Goal: Information Seeking & Learning: Learn about a topic

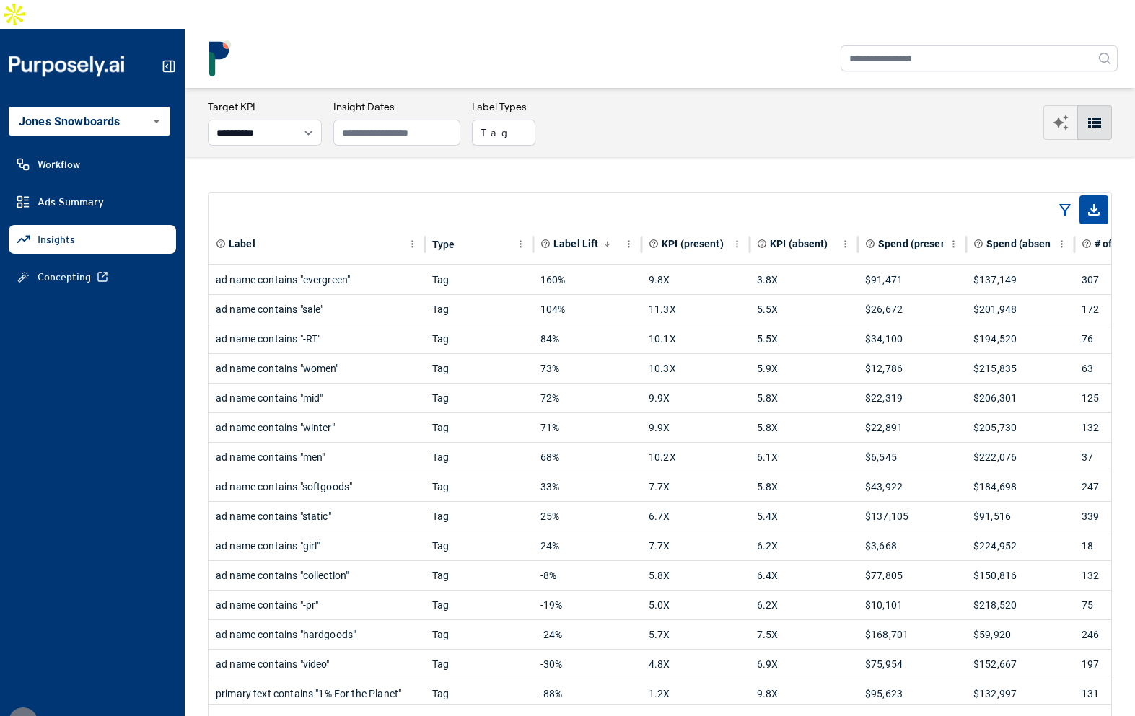
select select "**********"
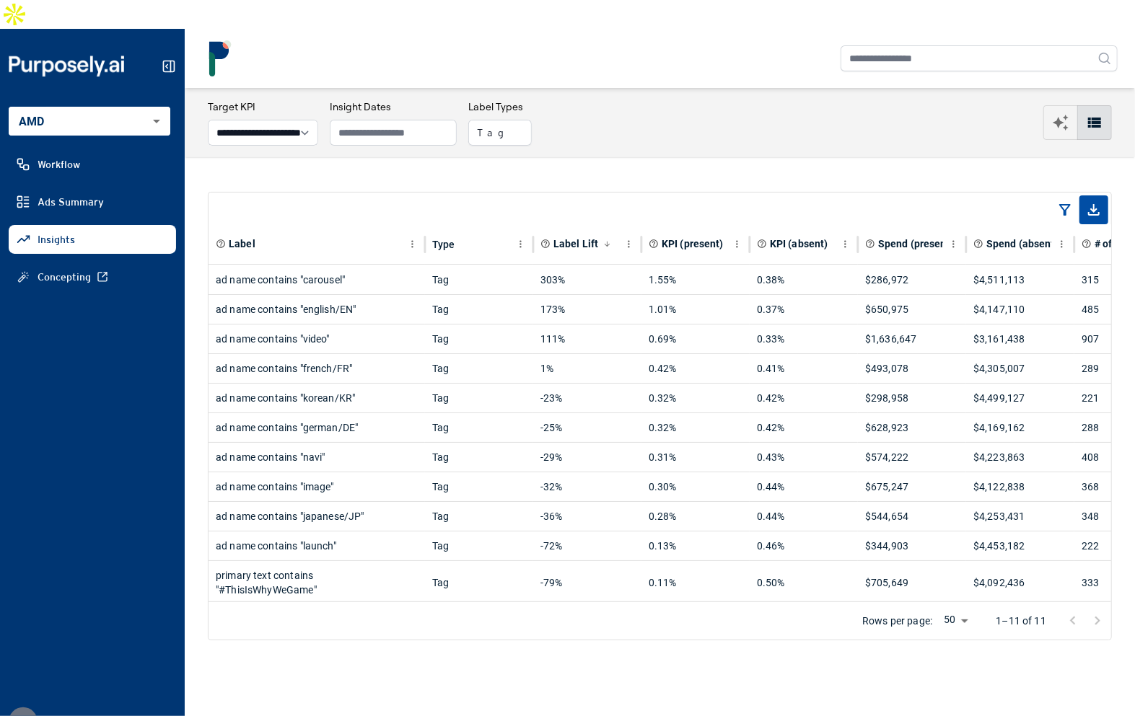
click at [628, 58] on nav at bounding box center [660, 58] width 950 height 59
click at [501, 88] on div "**********" at bounding box center [660, 122] width 950 height 69
click at [638, 53] on nav at bounding box center [660, 58] width 950 height 59
click at [695, 157] on div "Label Type Label Lift KPI (present) KPI (absent) Spend (present) Spend (absent)…" at bounding box center [660, 416] width 950 height 518
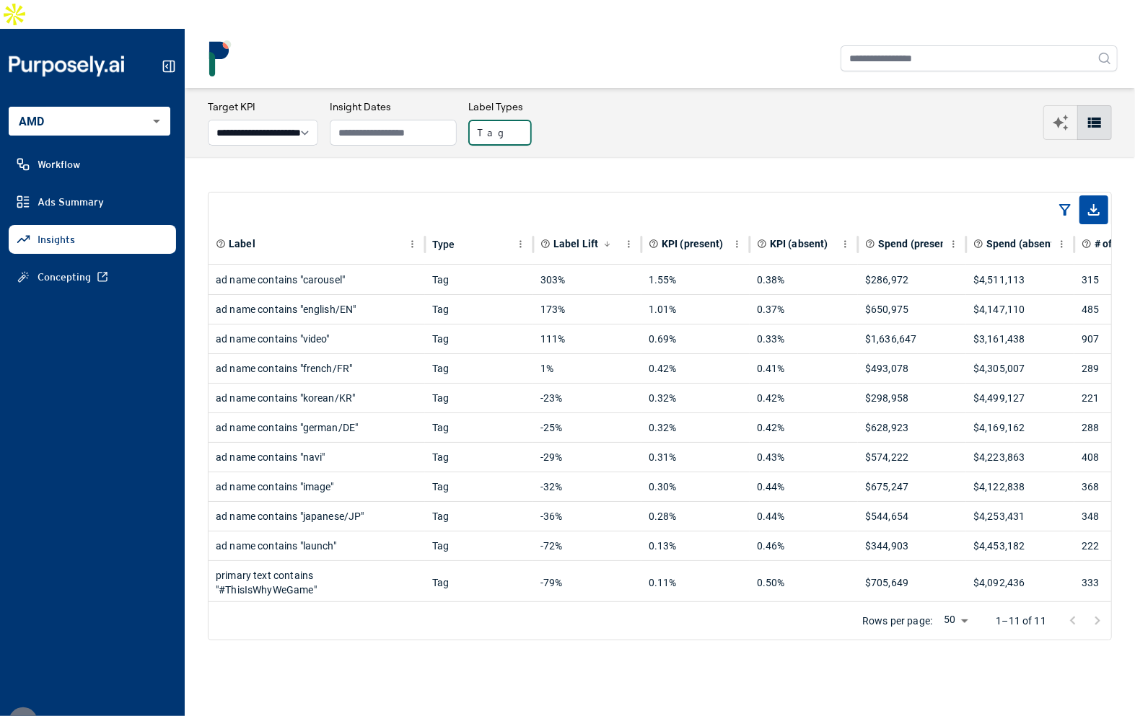
click at [526, 120] on button "Tag" at bounding box center [499, 133] width 63 height 26
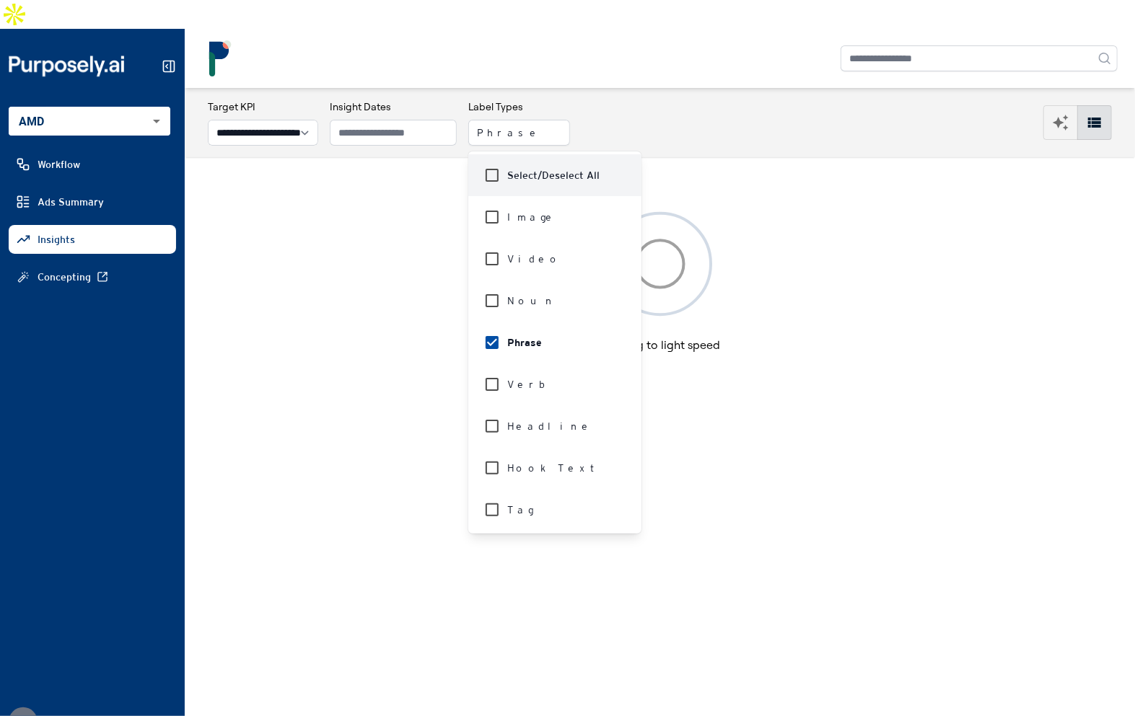
click at [650, 100] on div "**********" at bounding box center [660, 123] width 904 height 46
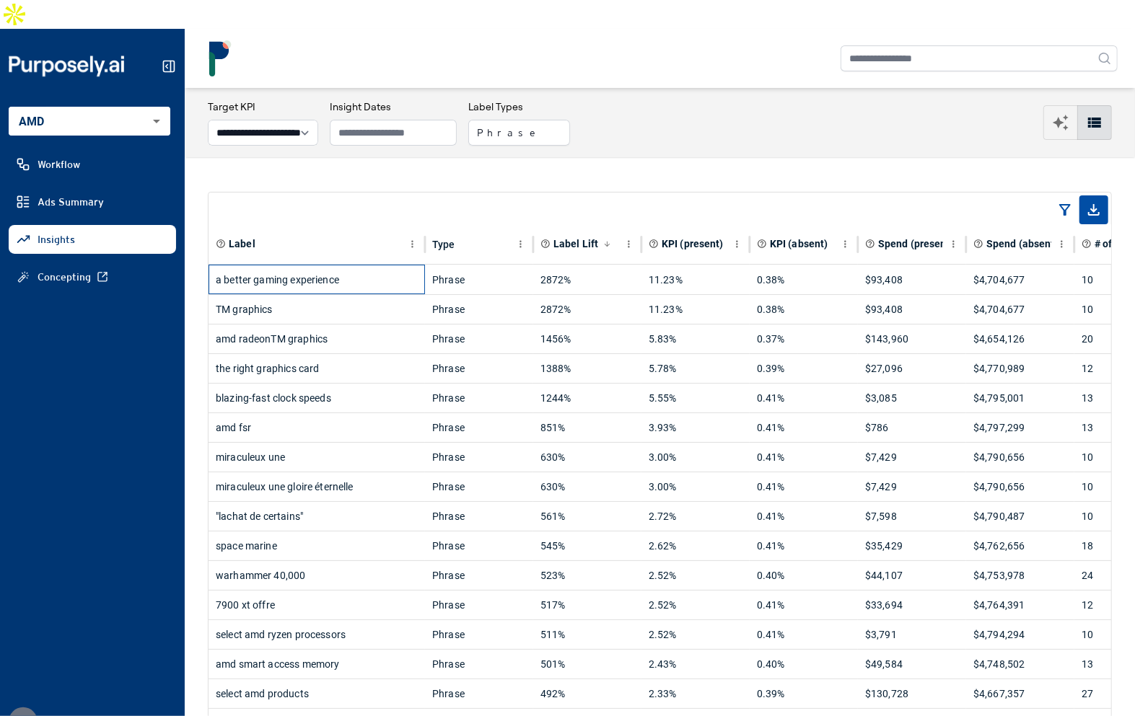
click at [373, 265] on div "a better gaming experience" at bounding box center [317, 279] width 202 height 29
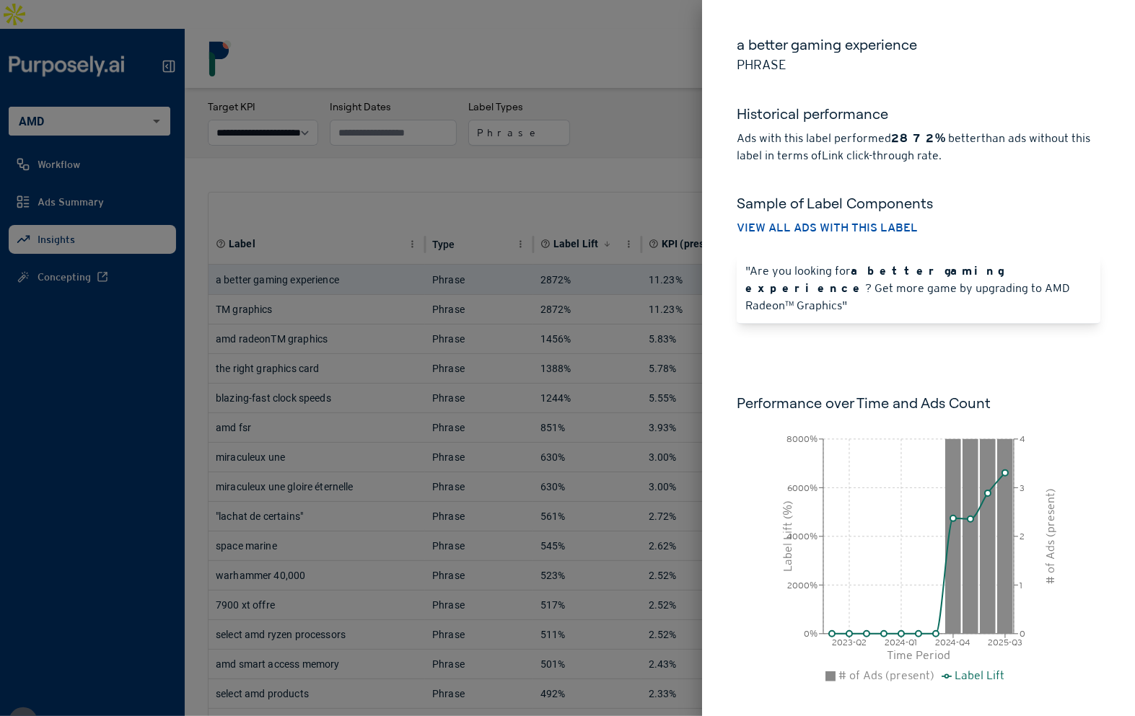
click at [871, 369] on div "a better gaming experience Phrase Historical performance Ads with this label pe…" at bounding box center [918, 374] width 433 height 748
click at [651, 133] on div at bounding box center [567, 358] width 1135 height 716
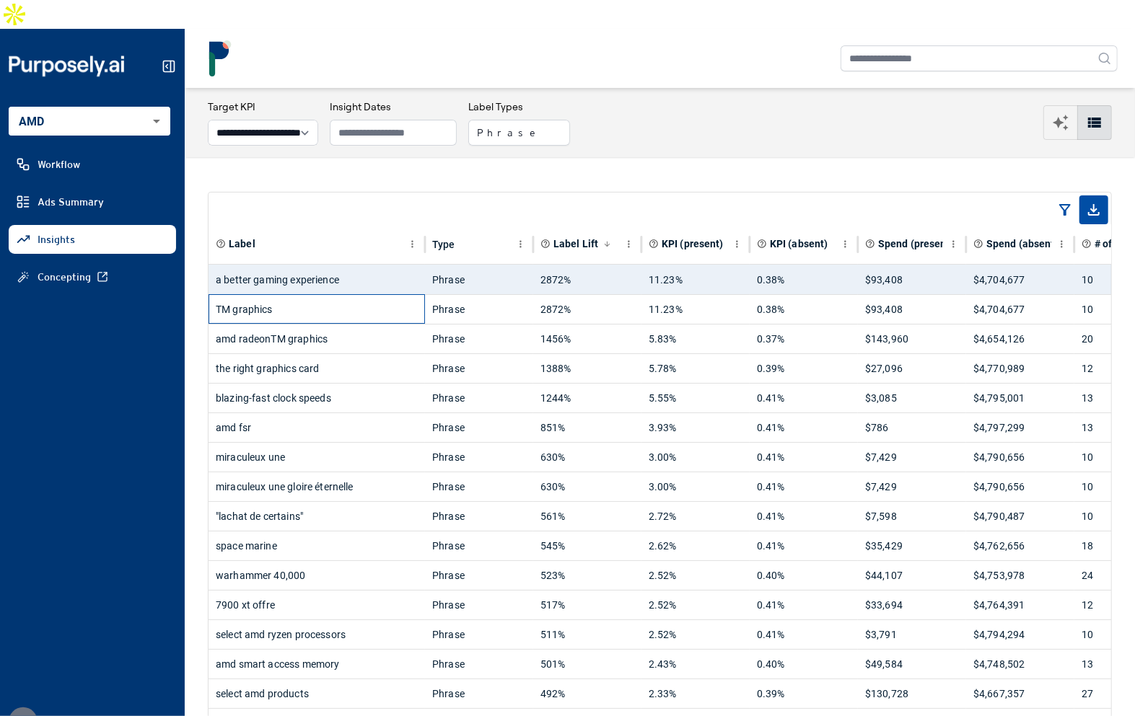
click at [332, 295] on div "TM graphics" at bounding box center [317, 309] width 202 height 29
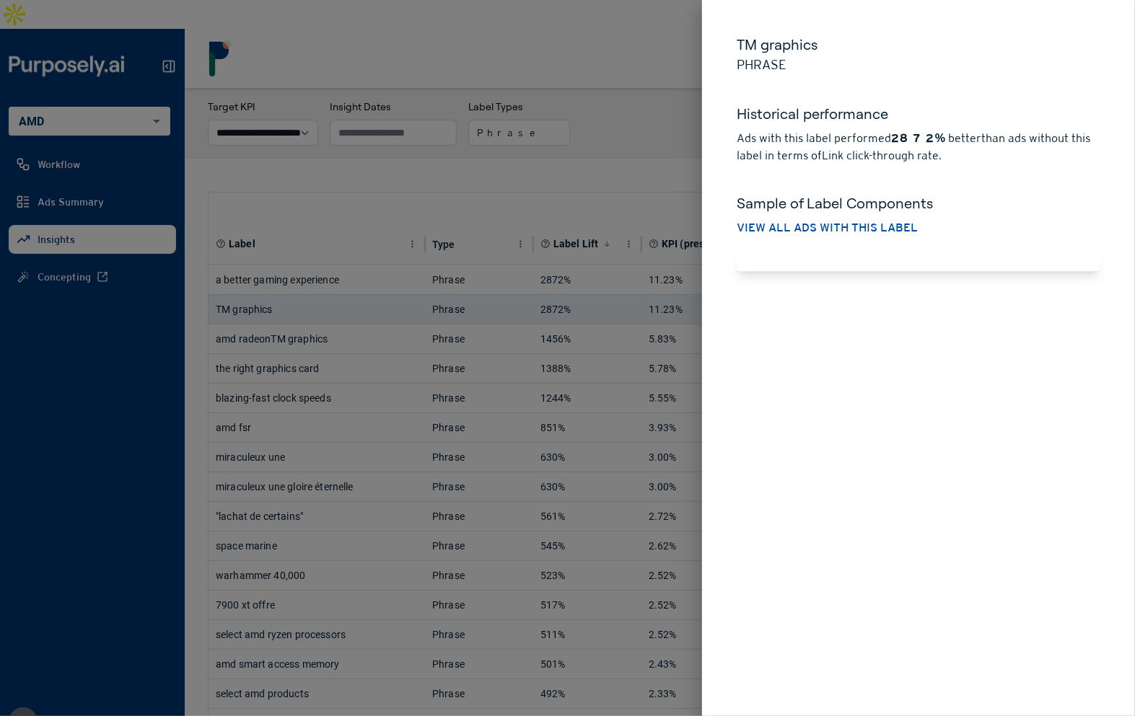
click at [775, 265] on div at bounding box center [918, 263] width 364 height 18
click at [793, 229] on button "View all ads with this label" at bounding box center [826, 227] width 181 height 17
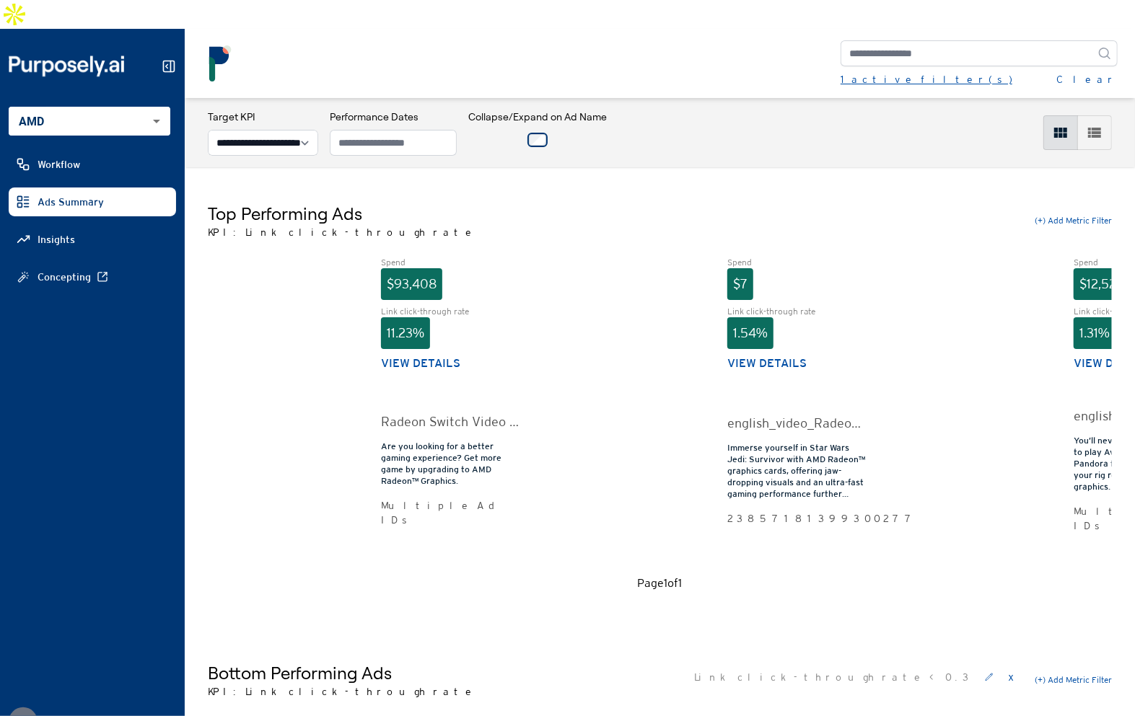
click at [876, 72] on div "1 active filter(s)" at bounding box center [926, 79] width 172 height 14
click at [664, 202] on div "Top Performing Ads KPI: Link click-through rate (+) Add Metric Filter" at bounding box center [660, 221] width 904 height 38
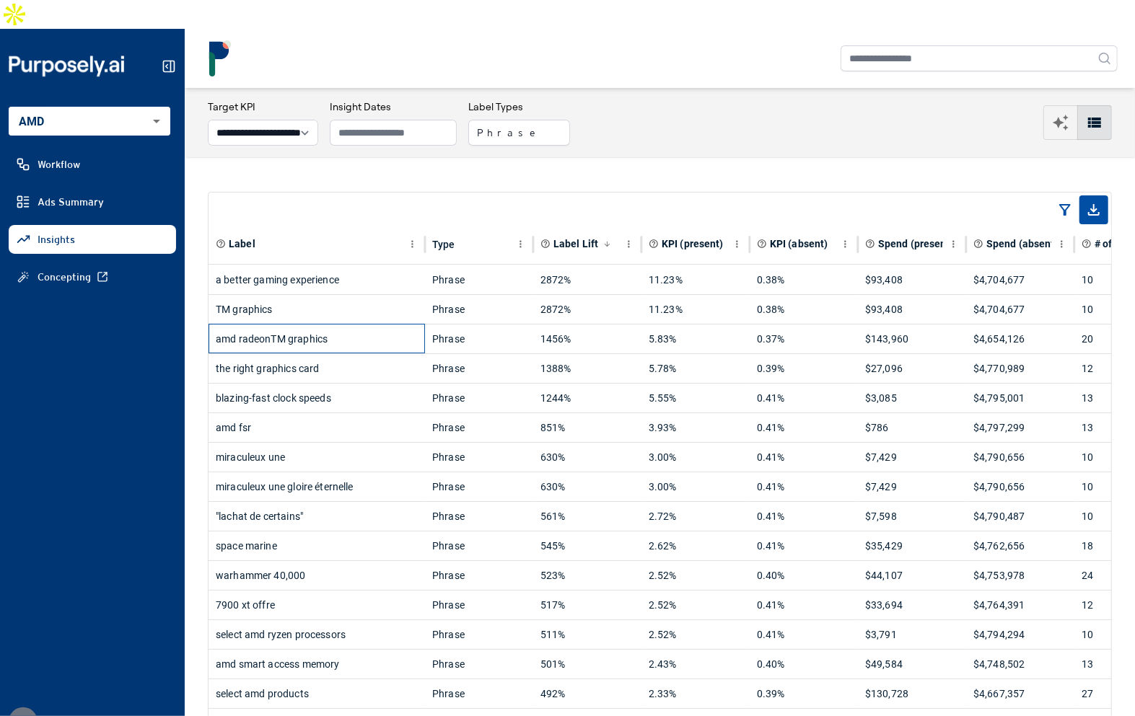
click at [402, 325] on div "amd radeonTM graphics" at bounding box center [317, 339] width 202 height 29
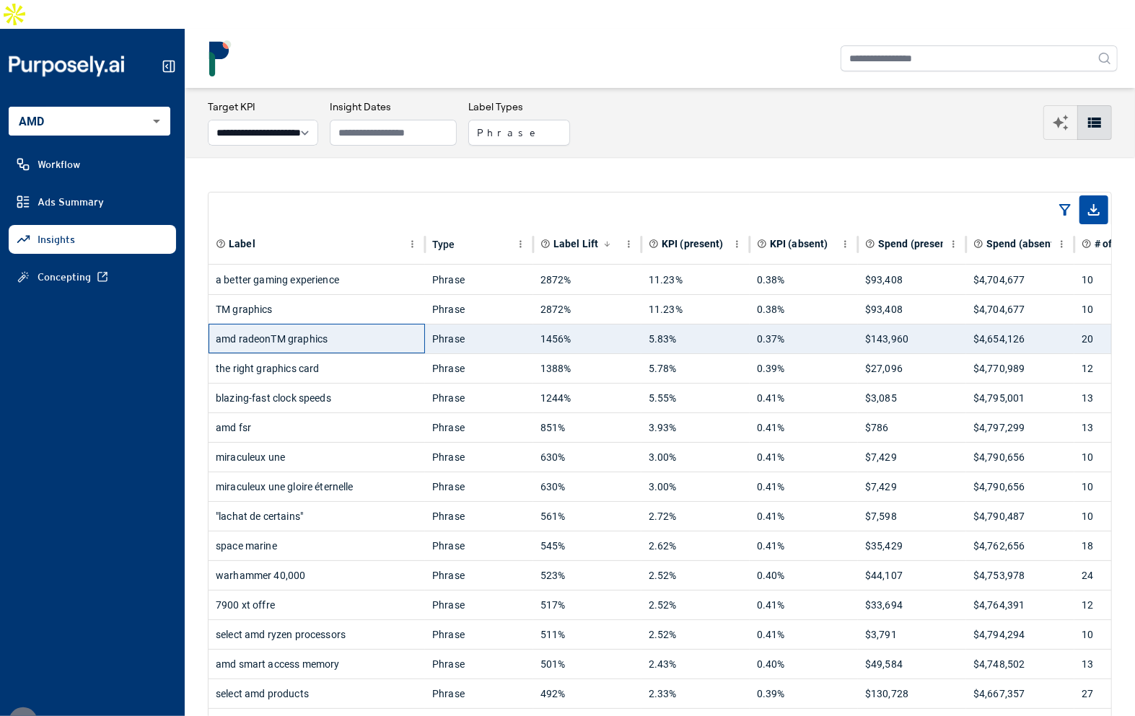
click at [402, 325] on div "amd radeonTM graphics" at bounding box center [317, 339] width 202 height 29
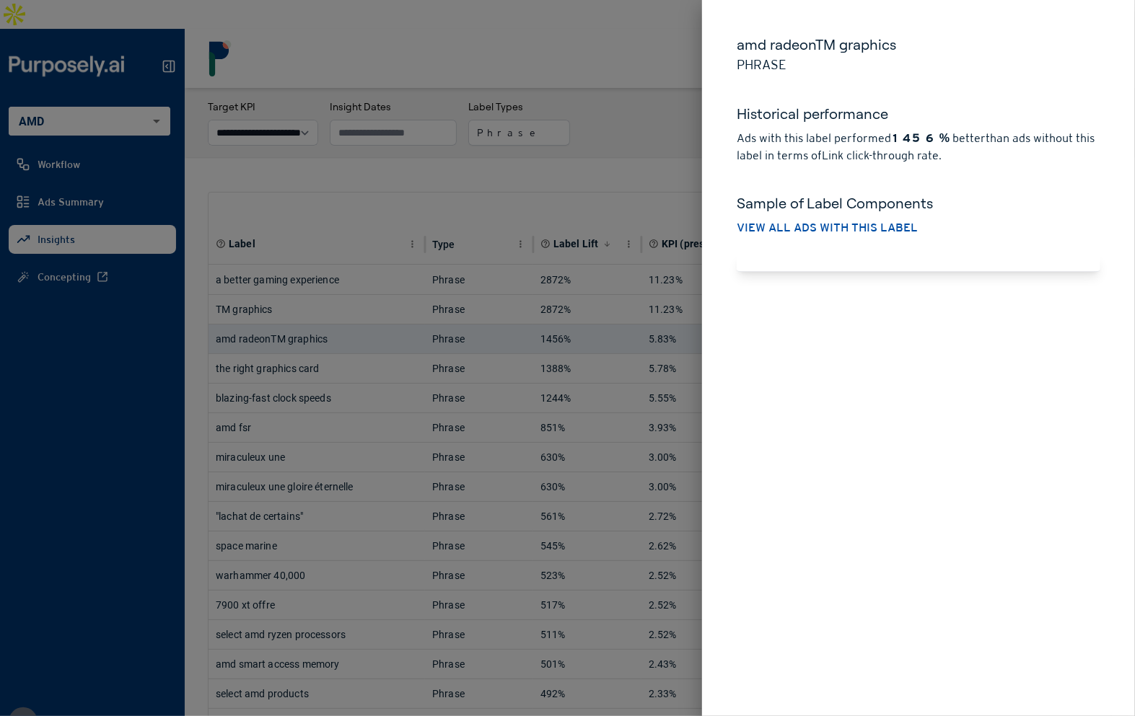
click at [455, 158] on div at bounding box center [567, 358] width 1135 height 716
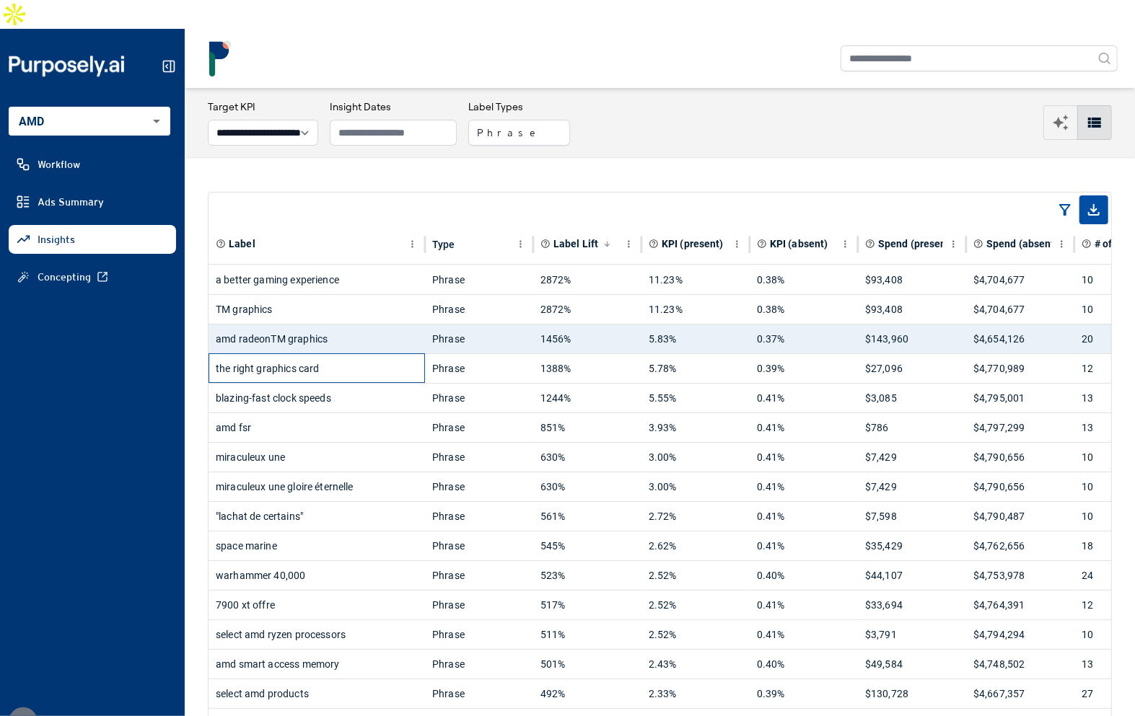
click at [386, 354] on div "the right graphics card" at bounding box center [317, 368] width 202 height 29
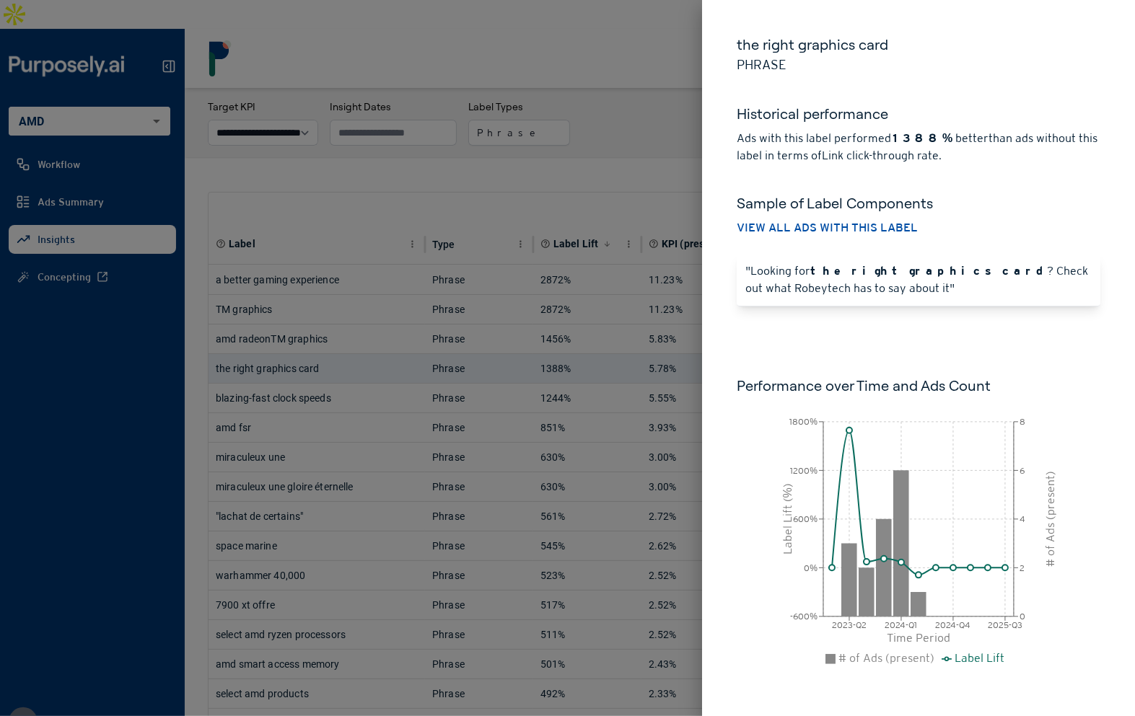
click at [498, 280] on div at bounding box center [567, 358] width 1135 height 716
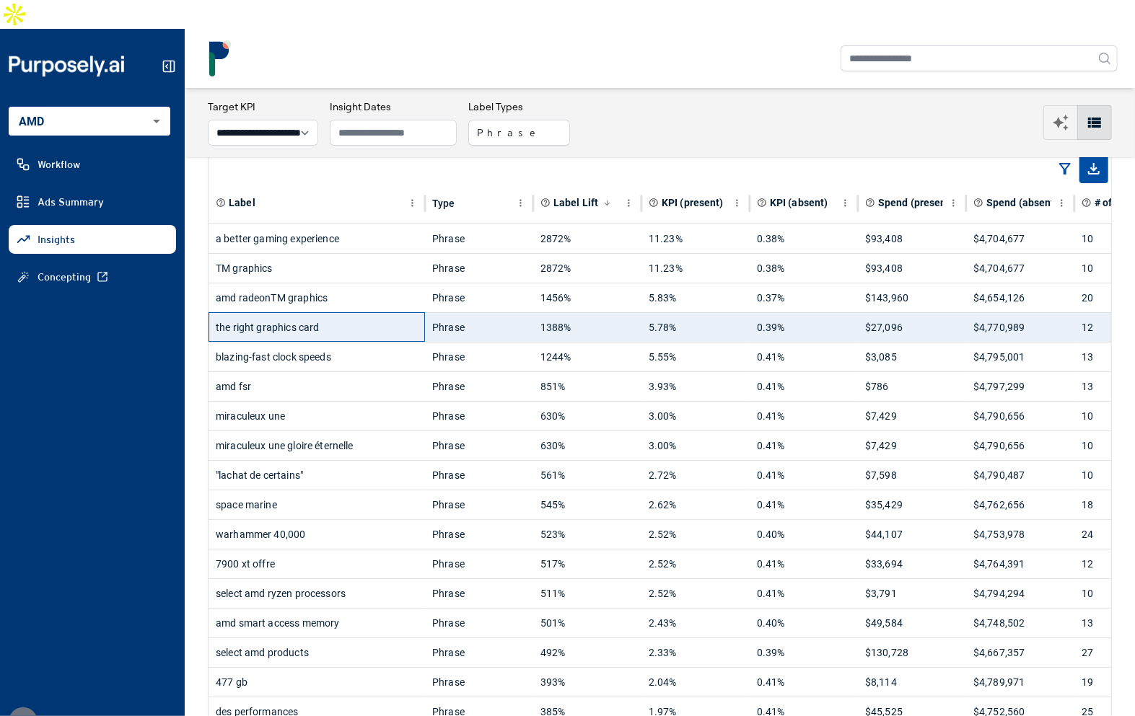
scroll to position [65, 0]
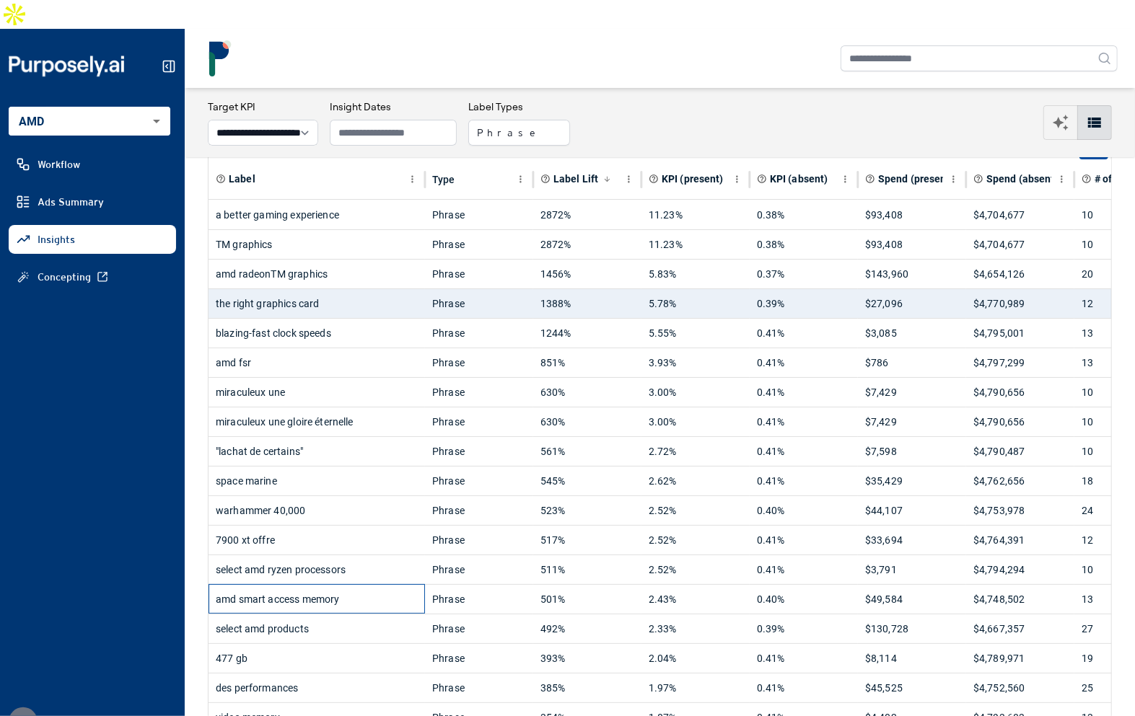
click at [314, 585] on div "amd smart access memory" at bounding box center [317, 599] width 202 height 29
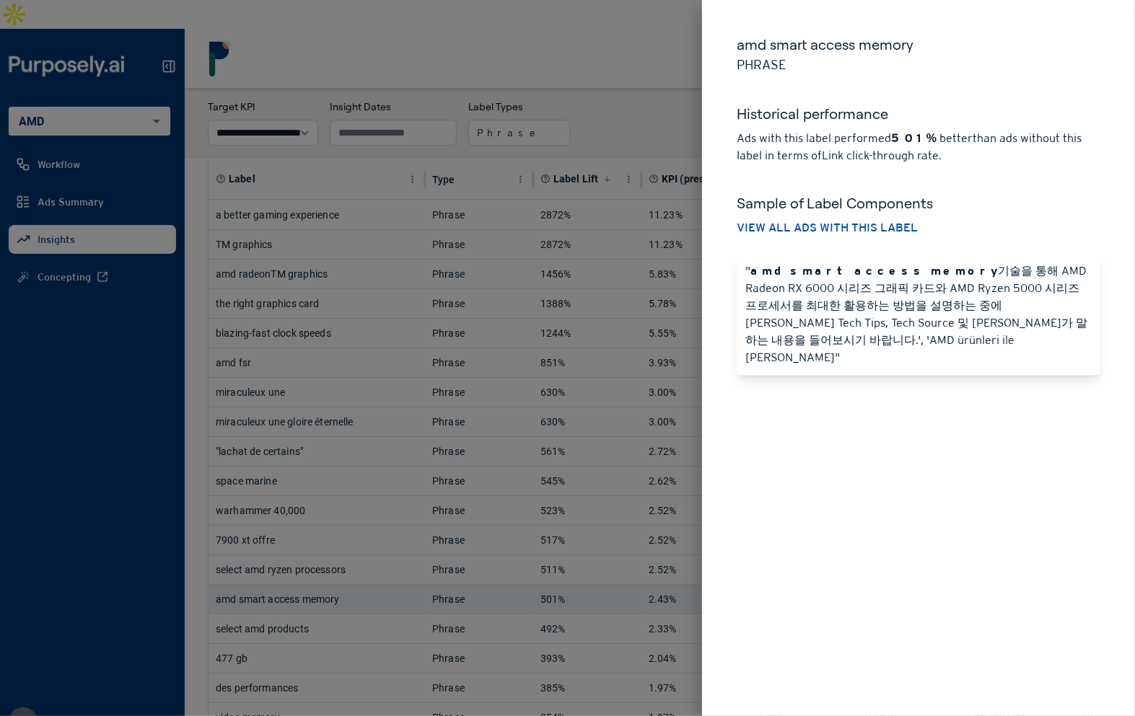
click at [899, 299] on p "" amd smart access memory 기술을 통해 AMD Radeon RX 6000 시리즈 그래픽 카드와 AMD Ryzen 5000 …" at bounding box center [918, 315] width 346 height 104
drag, startPoint x: 883, startPoint y: 273, endPoint x: 866, endPoint y: 273, distance: 16.6
click at [867, 273] on strong "amd smart access memory" at bounding box center [873, 271] width 247 height 14
click at [866, 273] on strong "amd smart access memory" at bounding box center [873, 271] width 247 height 14
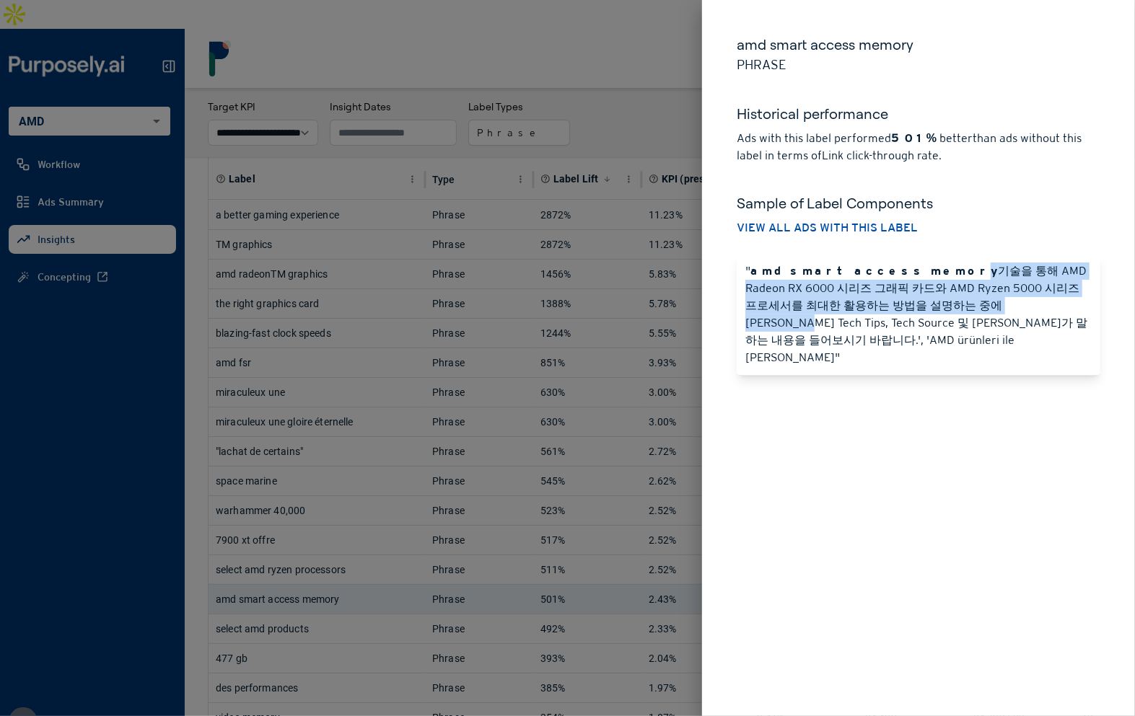
drag, startPoint x: 891, startPoint y: 278, endPoint x: 891, endPoint y: 300, distance: 21.6
click at [891, 300] on p "" amd smart access memory 기술을 통해 AMD Radeon RX 6000 시리즈 그래픽 카드와 AMD Ryzen 5000 …" at bounding box center [918, 315] width 346 height 104
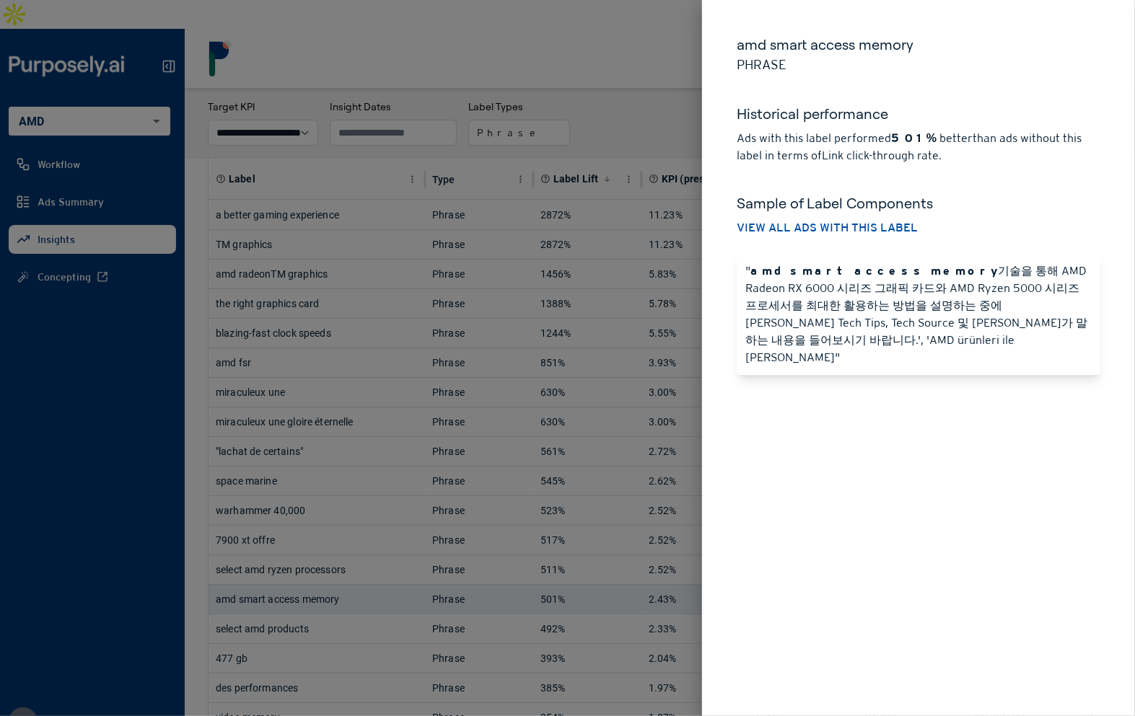
click at [871, 226] on button "View all ads with this label" at bounding box center [826, 227] width 181 height 17
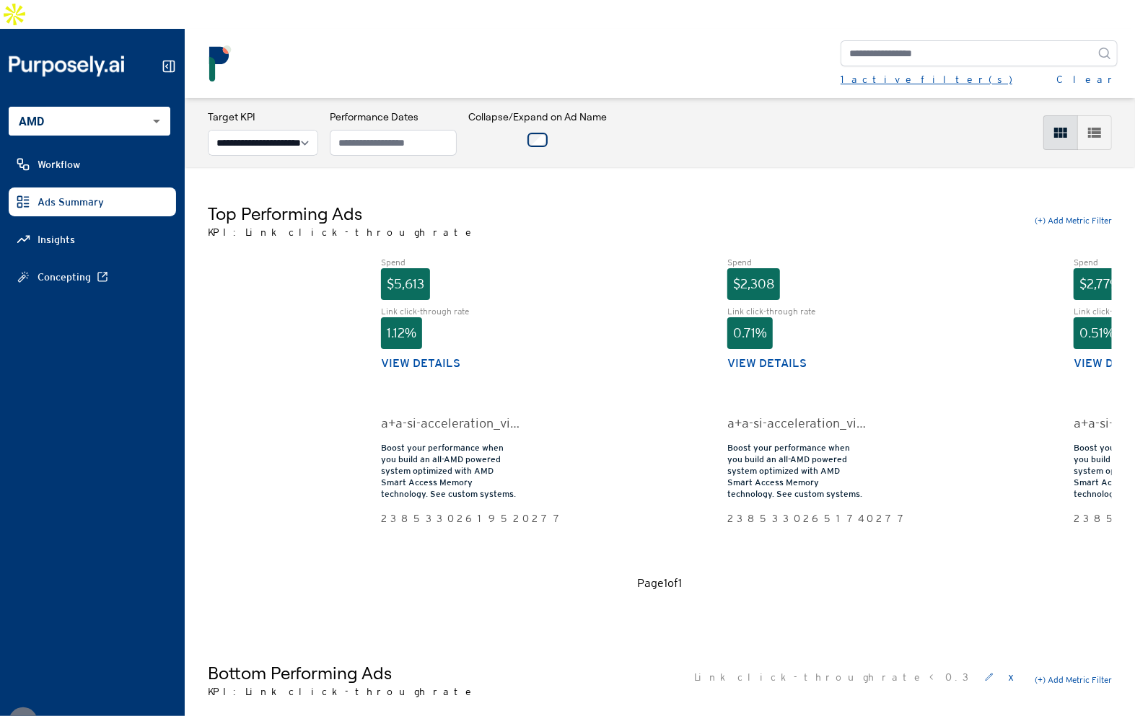
click at [873, 72] on div "1 active filter(s)" at bounding box center [926, 79] width 172 height 14
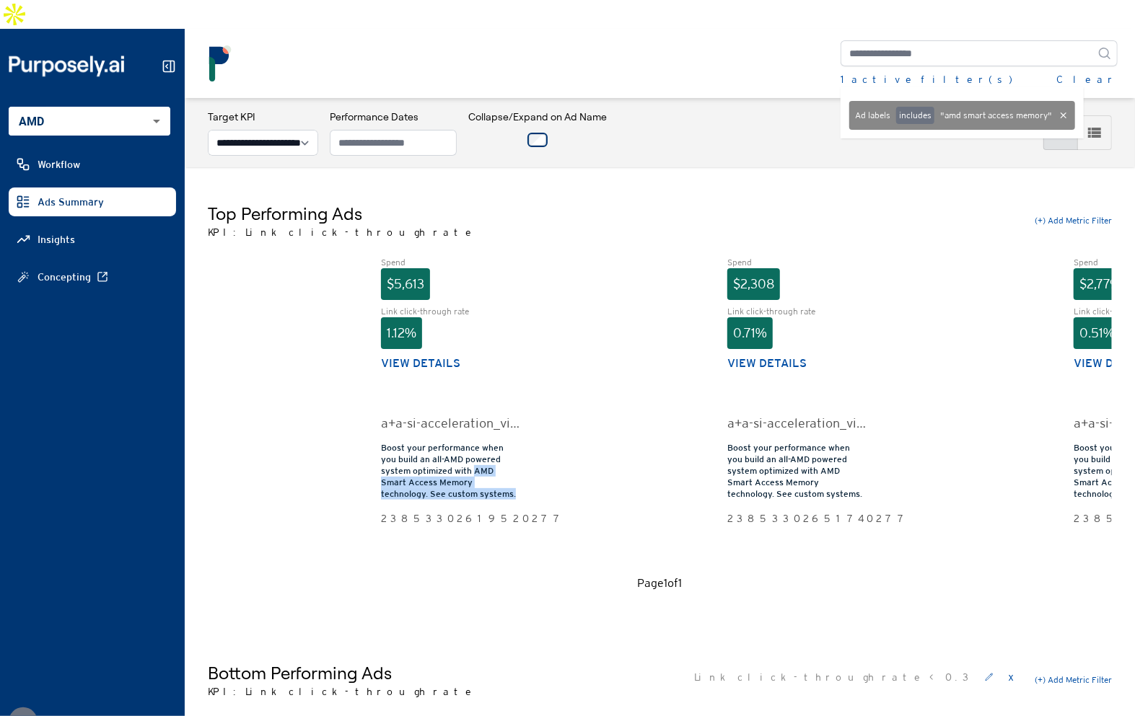
drag, startPoint x: 443, startPoint y: 444, endPoint x: 417, endPoint y: 455, distance: 28.1
click at [433, 459] on div "Boost your performance when you build an all-AMD powered system optimized with …" at bounding box center [450, 471] width 138 height 58
click at [417, 455] on div "Boost your performance when you build an all-AMD powered system optimized with …" at bounding box center [450, 471] width 138 height 58
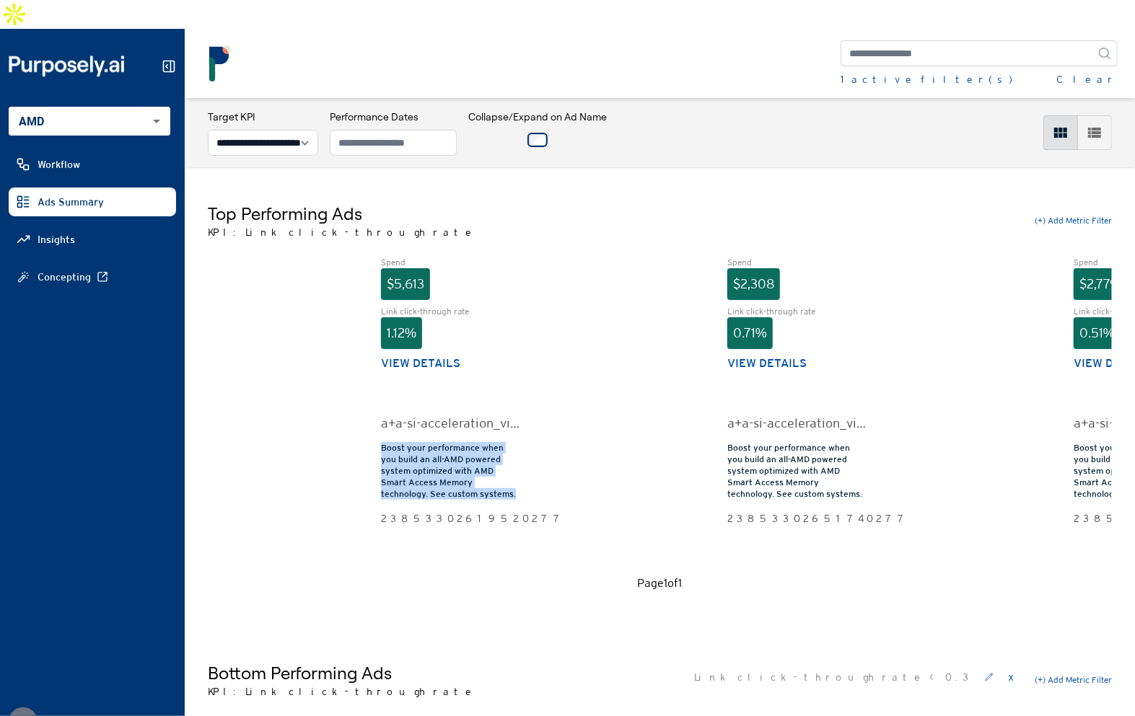
drag, startPoint x: 383, startPoint y: 420, endPoint x: 439, endPoint y: 469, distance: 74.2
click at [439, 469] on div "Boost your performance when you build an all-AMD powered system optimized with …" at bounding box center [450, 471] width 138 height 58
click at [565, 202] on div "Top Performing Ads KPI: Link click-through rate (+) Add Metric Filter" at bounding box center [660, 221] width 904 height 38
drag, startPoint x: 565, startPoint y: 182, endPoint x: 552, endPoint y: 182, distance: 13.7
click at [565, 202] on div "Top Performing Ads KPI: Link click-through rate (+) Add Metric Filter" at bounding box center [660, 221] width 904 height 38
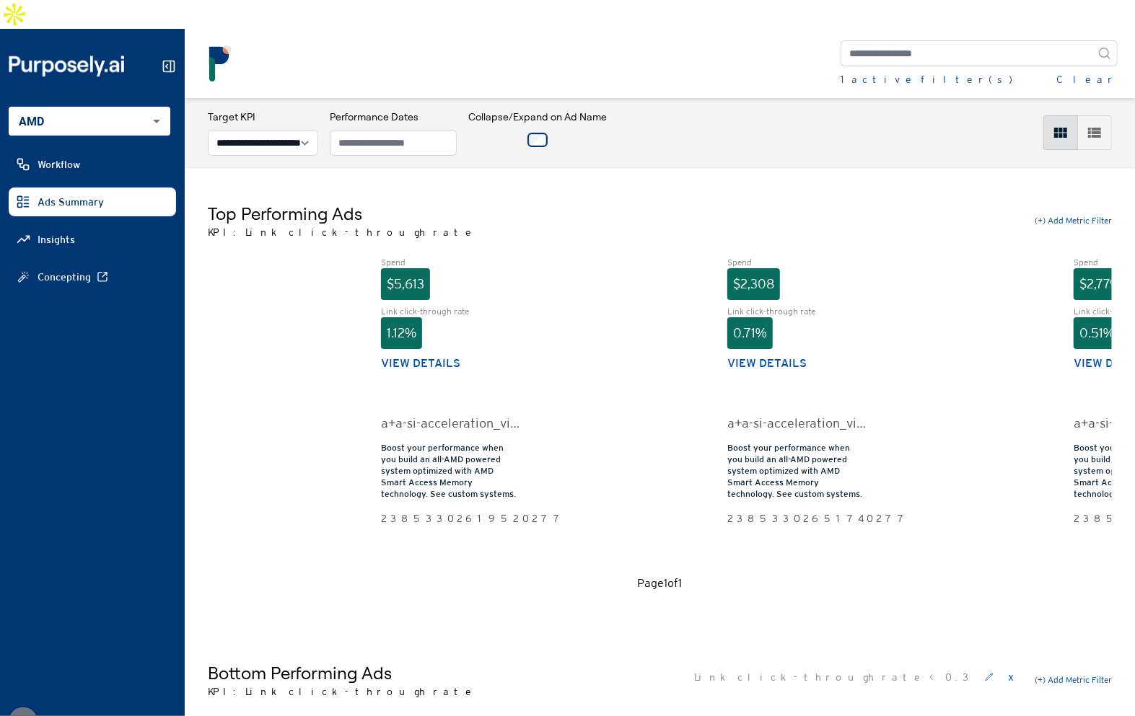
click at [58, 232] on span "Insights" at bounding box center [57, 239] width 38 height 14
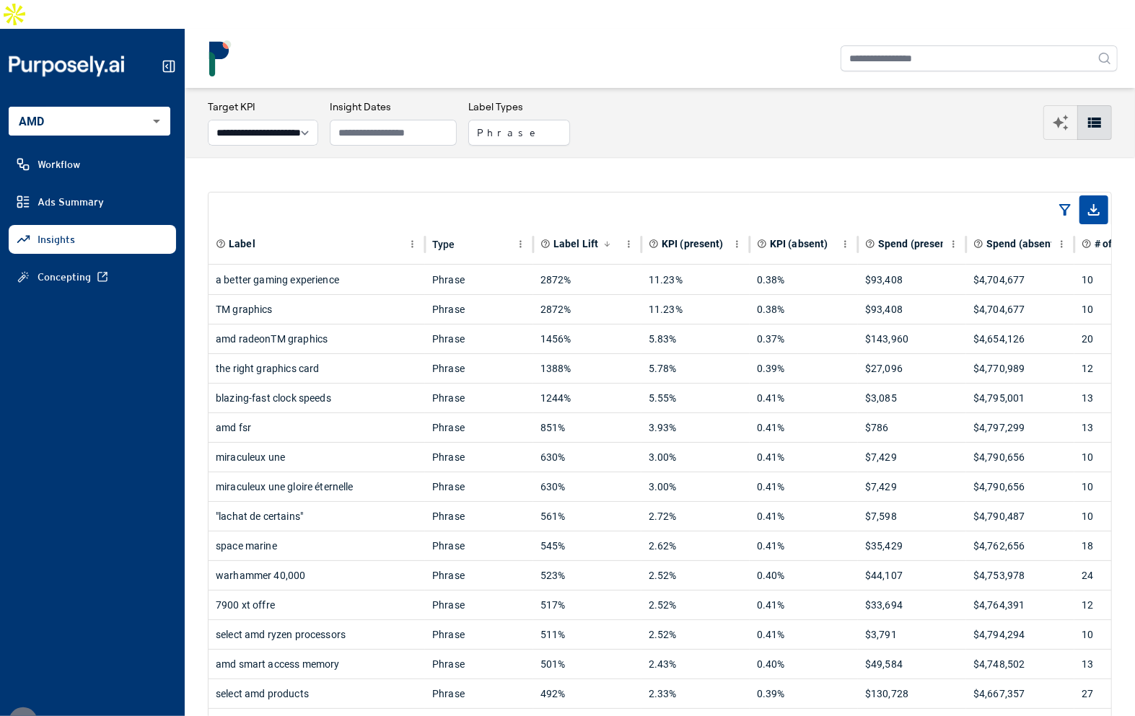
click at [345, 265] on div "a better gaming experience" at bounding box center [317, 279] width 202 height 29
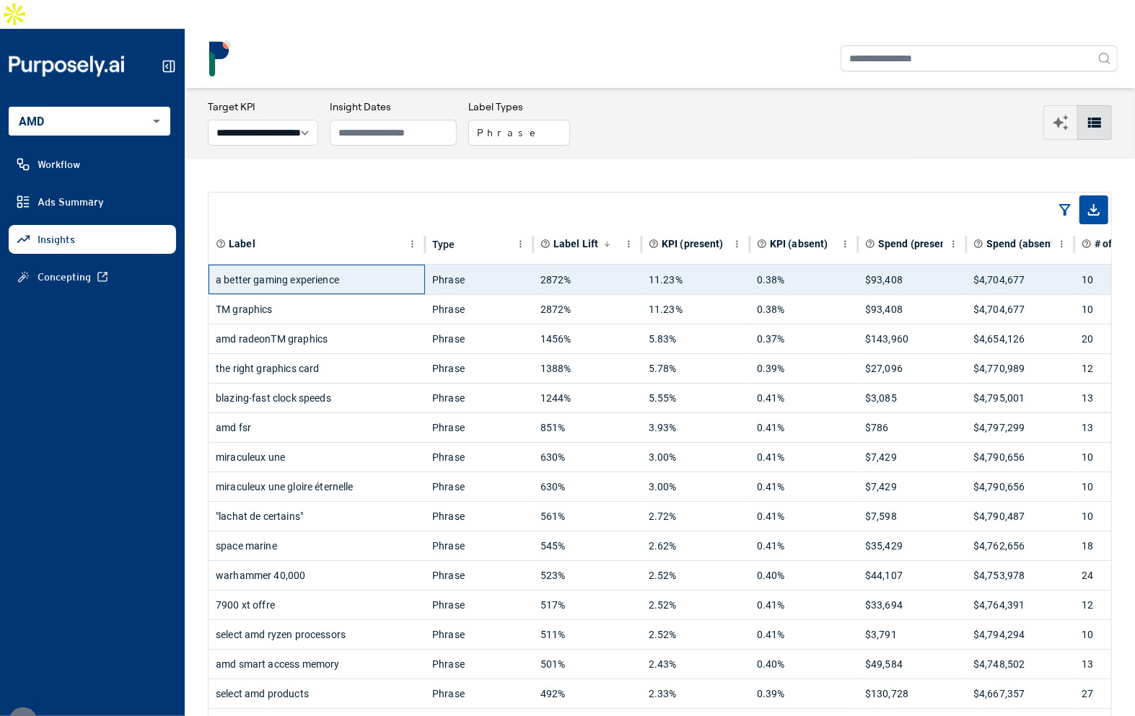
click at [345, 265] on div "a better gaming experience" at bounding box center [317, 279] width 202 height 29
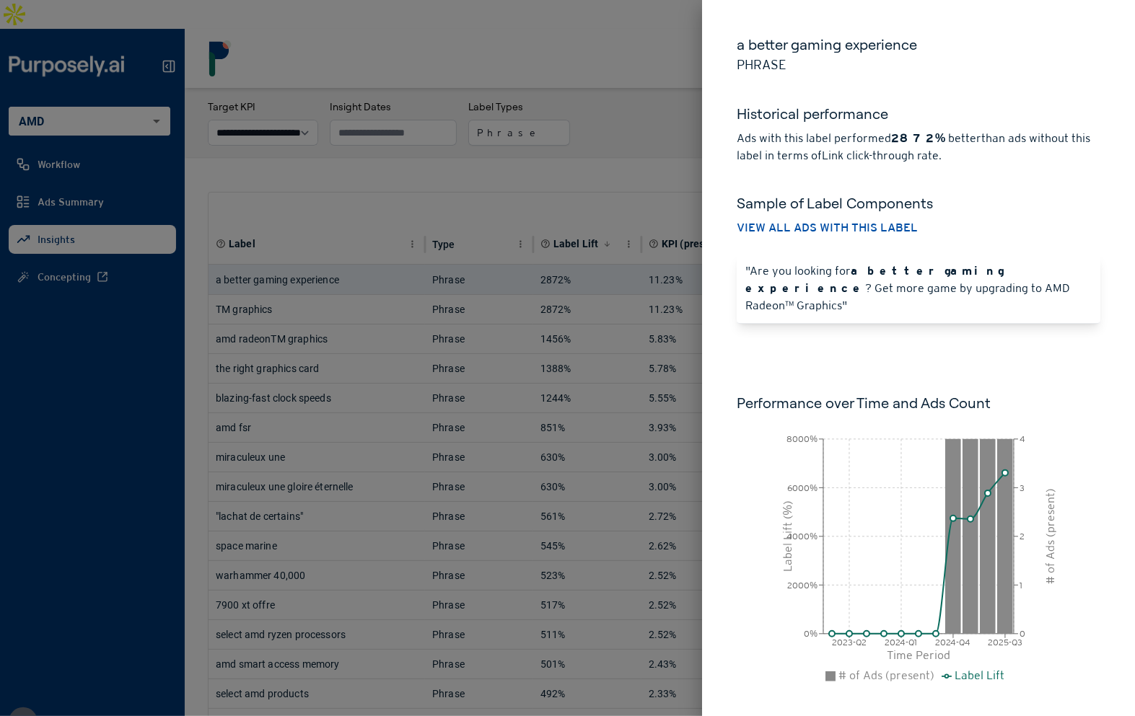
click at [833, 54] on h5 "a better gaming experience" at bounding box center [918, 45] width 364 height 20
drag, startPoint x: 754, startPoint y: 45, endPoint x: 932, endPoint y: 44, distance: 177.4
click at [932, 44] on h5 "a better gaming experience" at bounding box center [918, 45] width 364 height 20
click at [931, 44] on h5 "a better gaming experience" at bounding box center [918, 45] width 364 height 20
click at [649, 131] on div at bounding box center [567, 358] width 1135 height 716
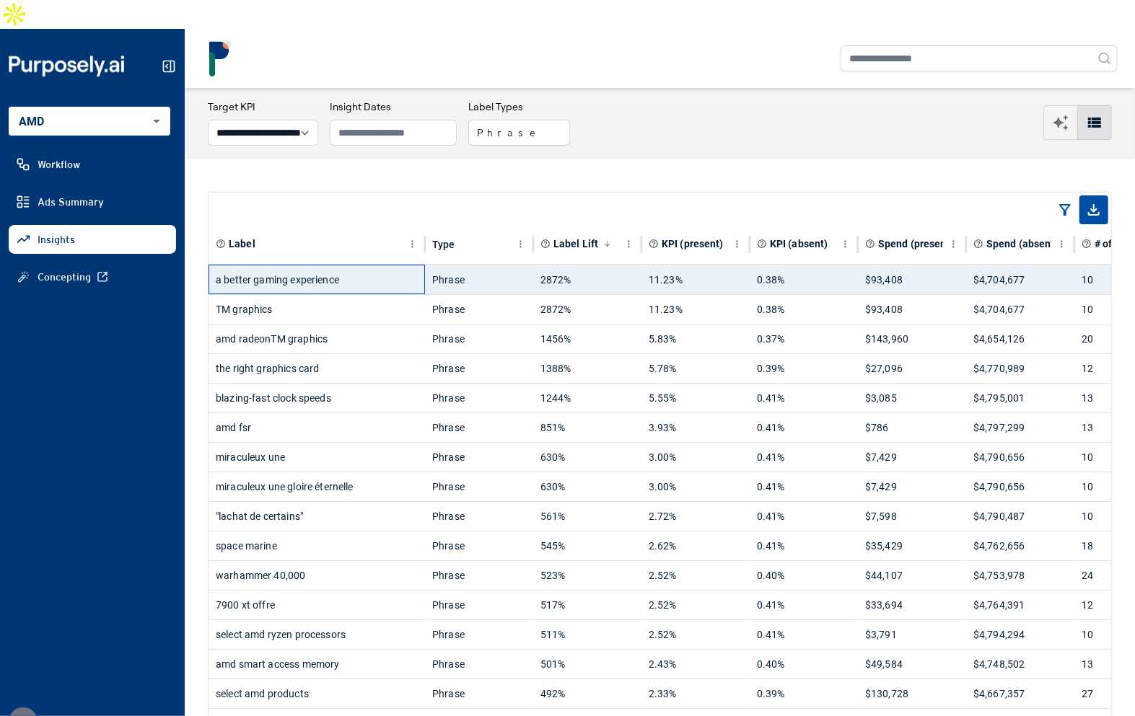
click at [351, 265] on div "a better gaming experience" at bounding box center [317, 279] width 202 height 29
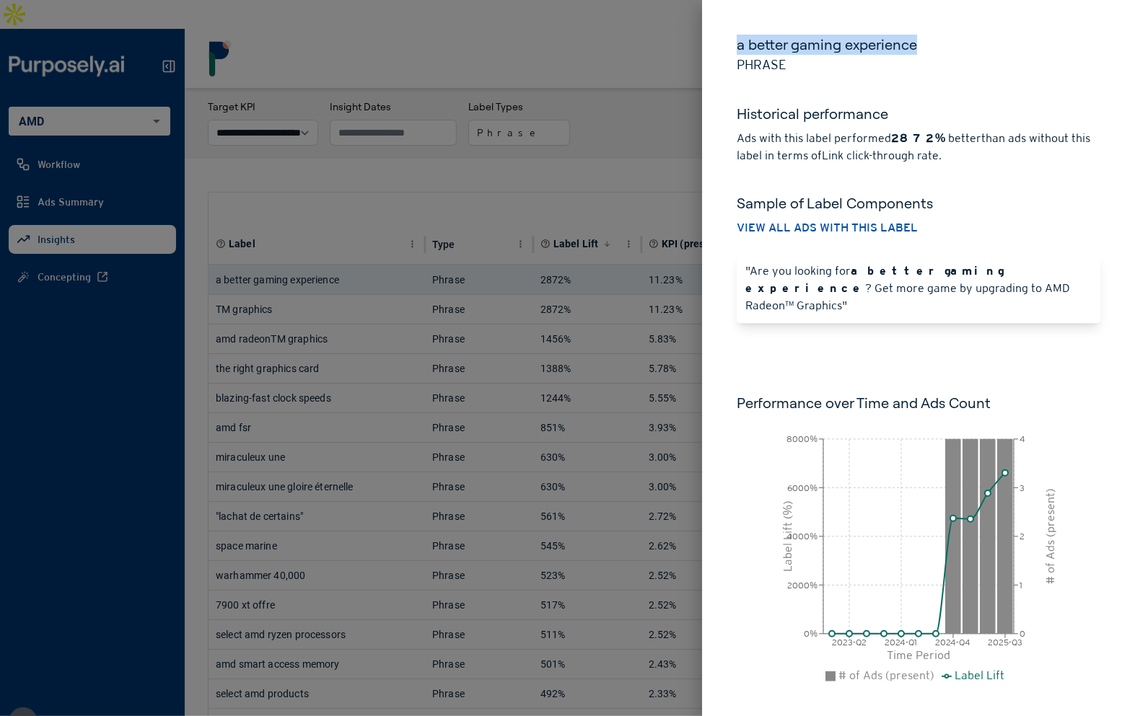
drag, startPoint x: 741, startPoint y: 48, endPoint x: 921, endPoint y: 49, distance: 179.6
click at [921, 49] on h5 "a better gaming experience" at bounding box center [918, 45] width 364 height 20
click at [666, 107] on div at bounding box center [567, 358] width 1135 height 716
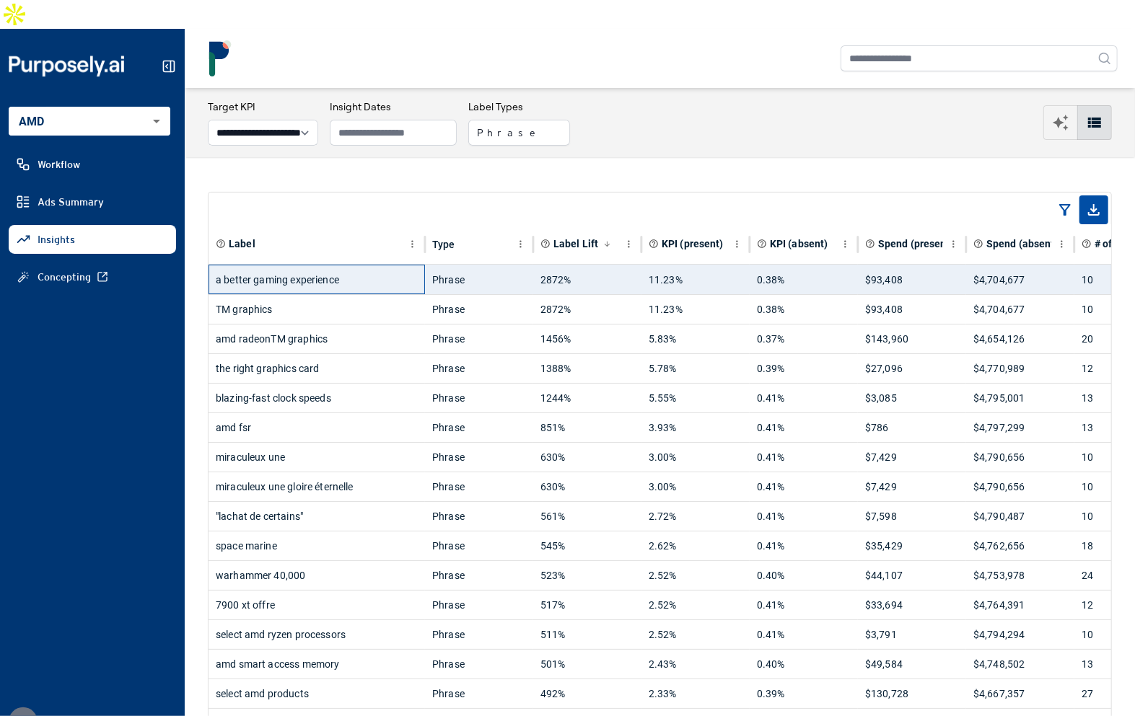
click at [366, 265] on div "a better gaming experience" at bounding box center [317, 279] width 202 height 29
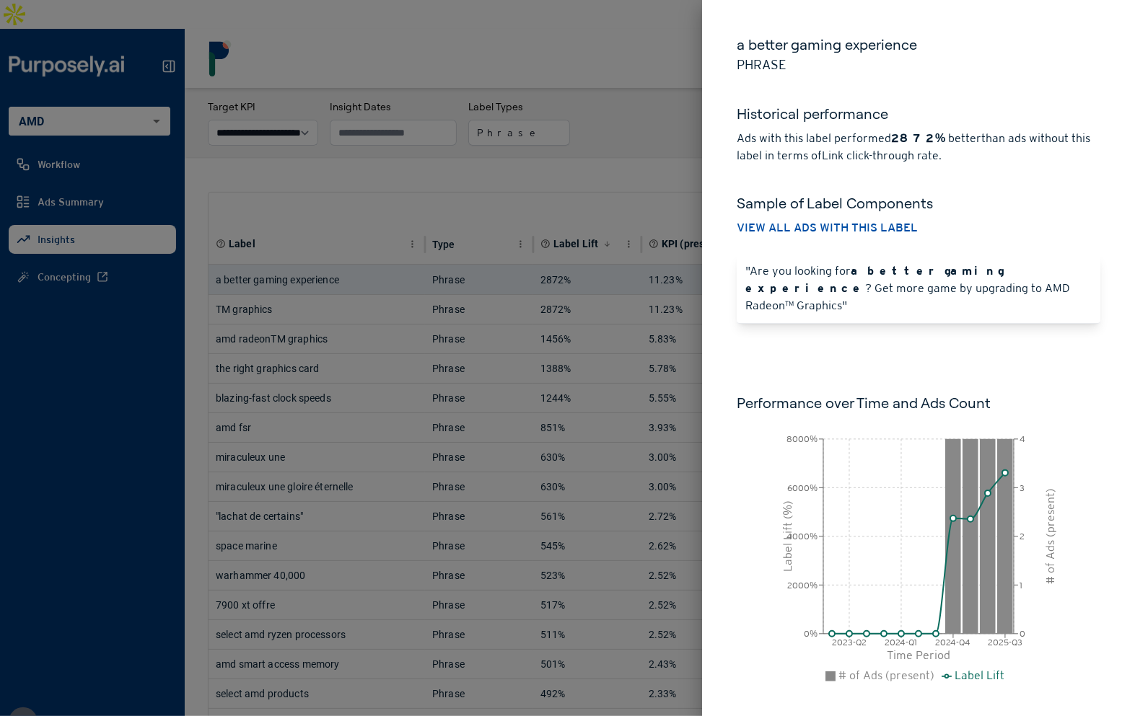
click at [843, 349] on div "a better gaming experience Phrase Historical performance Ads with this label pe…" at bounding box center [918, 374] width 433 height 748
drag, startPoint x: 589, startPoint y: 156, endPoint x: 453, endPoint y: 115, distance: 142.2
click at [586, 155] on div at bounding box center [567, 358] width 1135 height 716
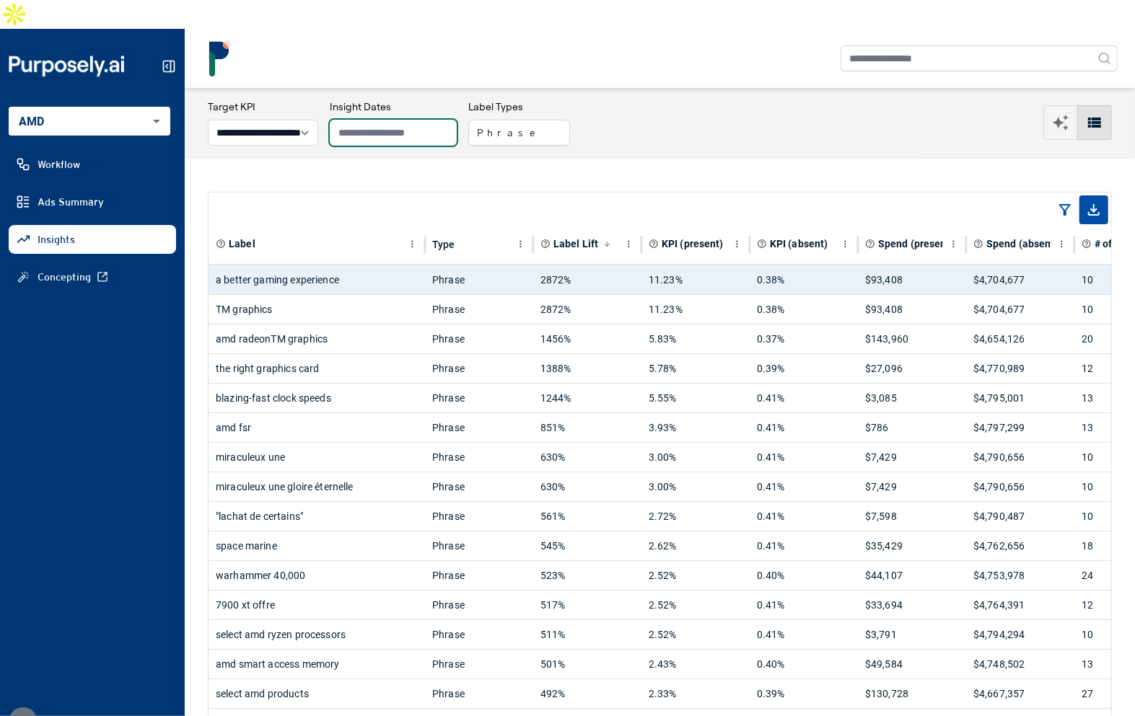
click at [382, 120] on input "text" at bounding box center [393, 133] width 127 height 26
drag, startPoint x: 640, startPoint y: 149, endPoint x: 455, endPoint y: 232, distance: 202.1
click at [377, 295] on div "TM graphics" at bounding box center [317, 309] width 202 height 29
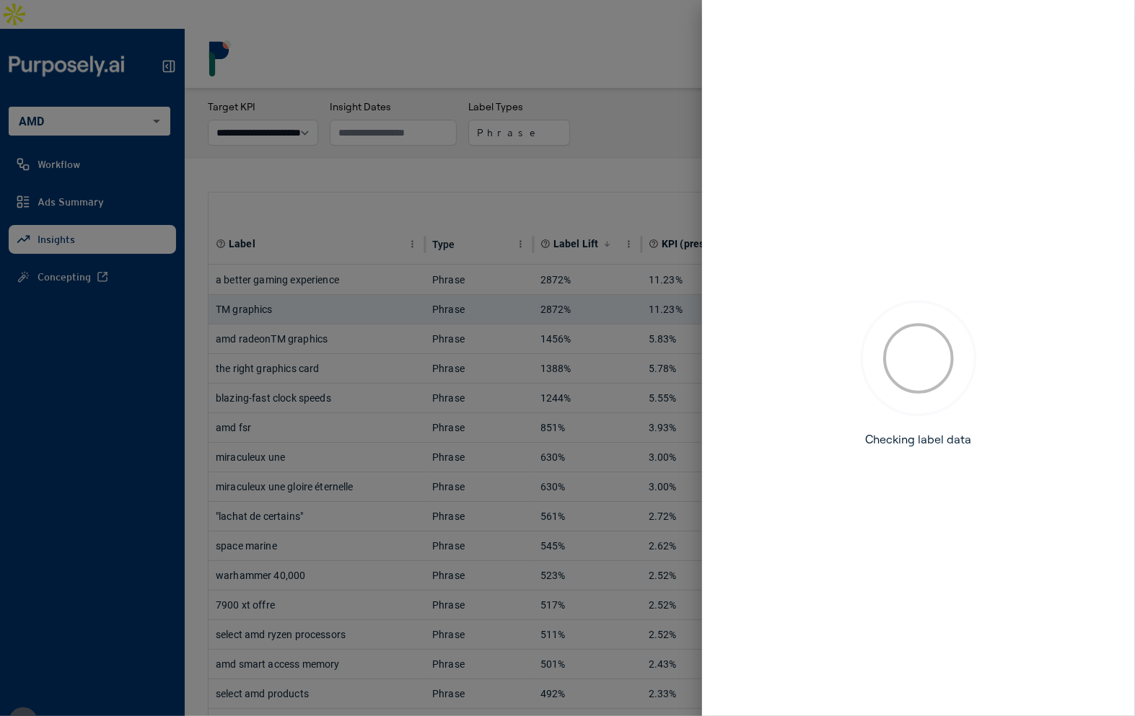
click at [381, 255] on div at bounding box center [567, 358] width 1135 height 716
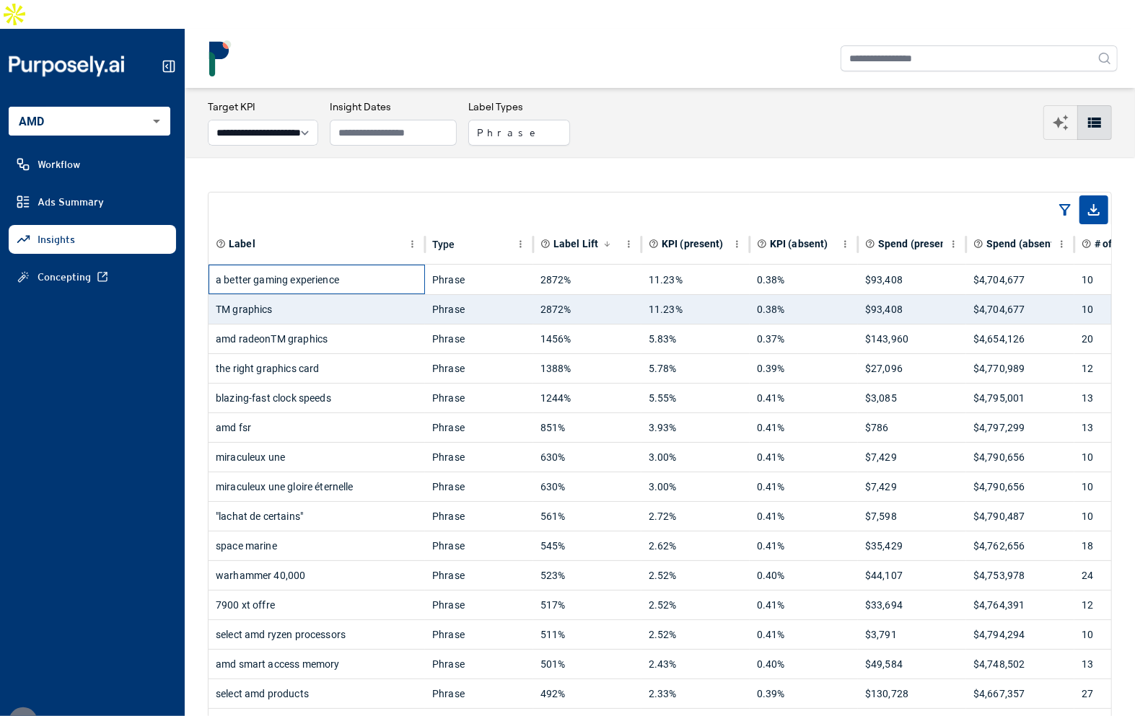
click at [392, 265] on div "a better gaming experience" at bounding box center [317, 279] width 202 height 29
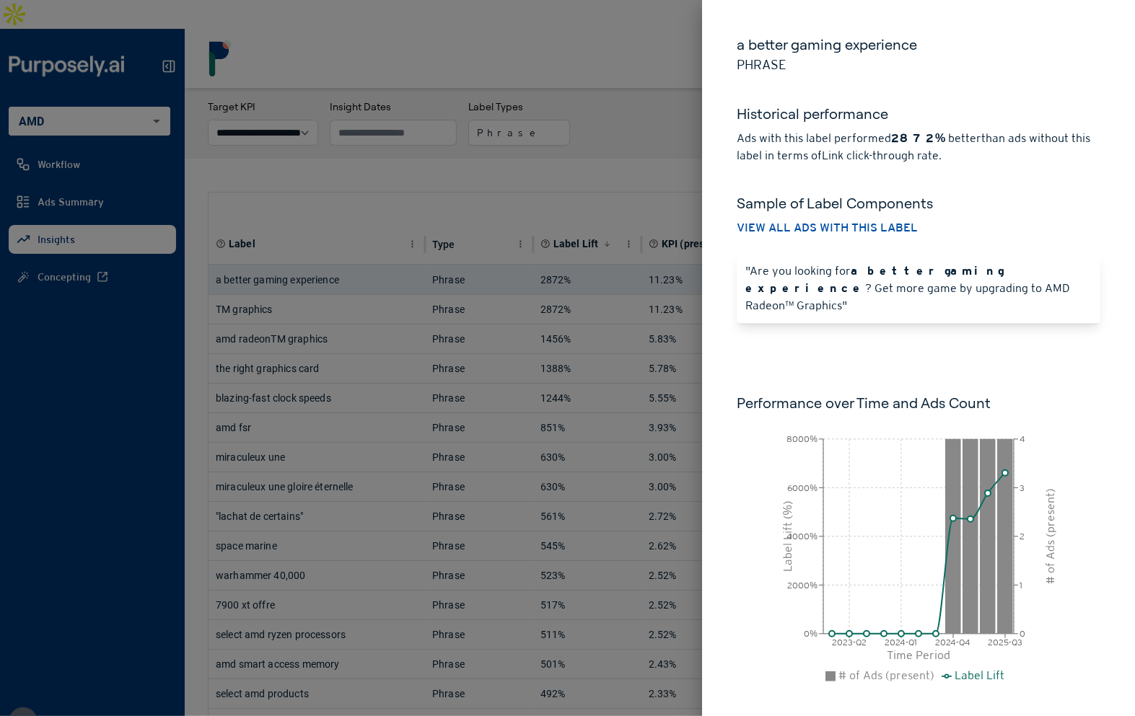
click at [609, 145] on div at bounding box center [567, 358] width 1135 height 716
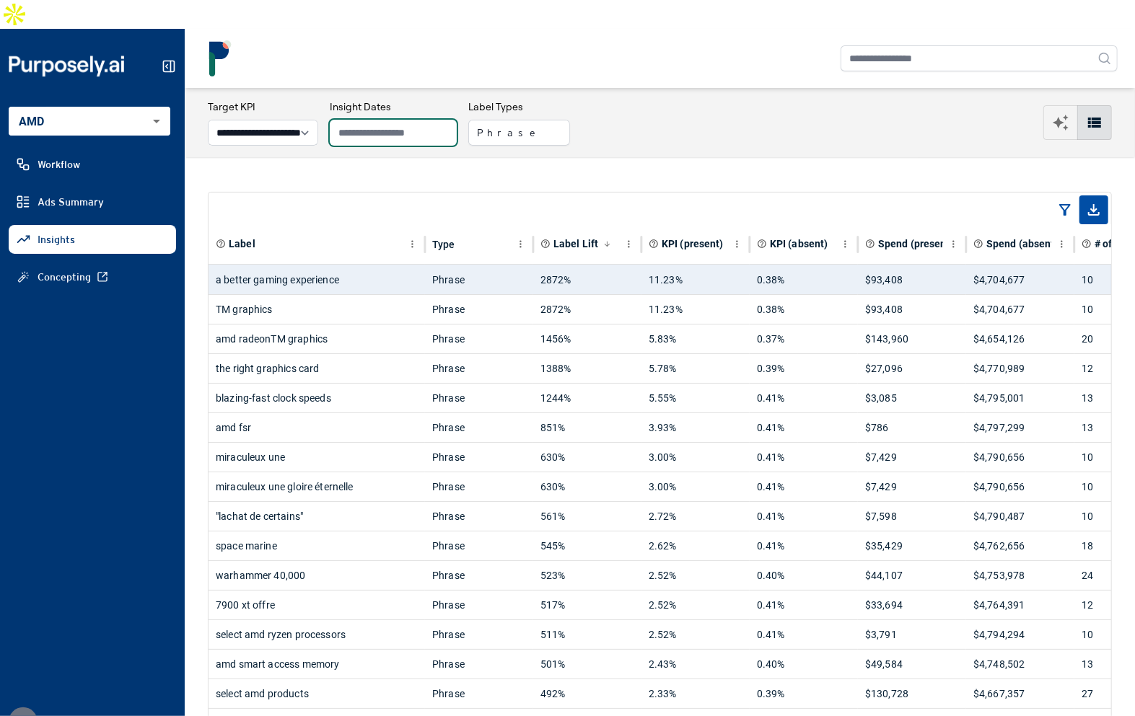
click at [382, 120] on input "text" at bounding box center [393, 133] width 127 height 26
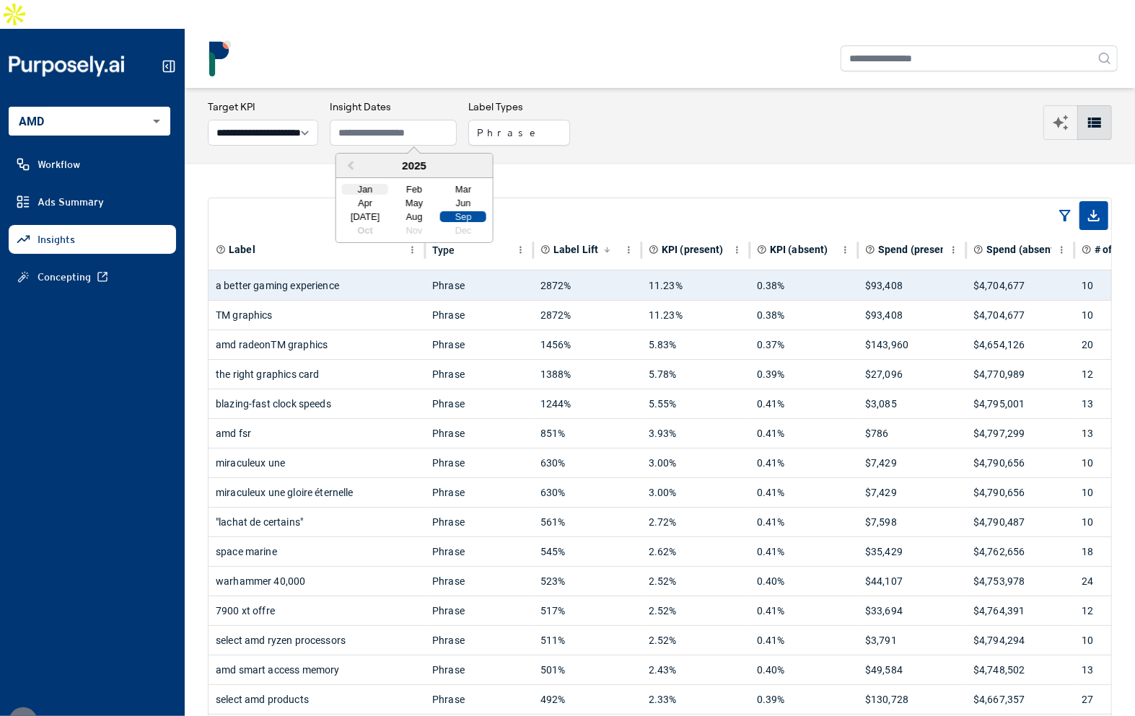
click at [372, 184] on div "Jan" at bounding box center [365, 189] width 46 height 11
click at [452, 211] on div "Sep" at bounding box center [463, 216] width 46 height 11
type input "**********"
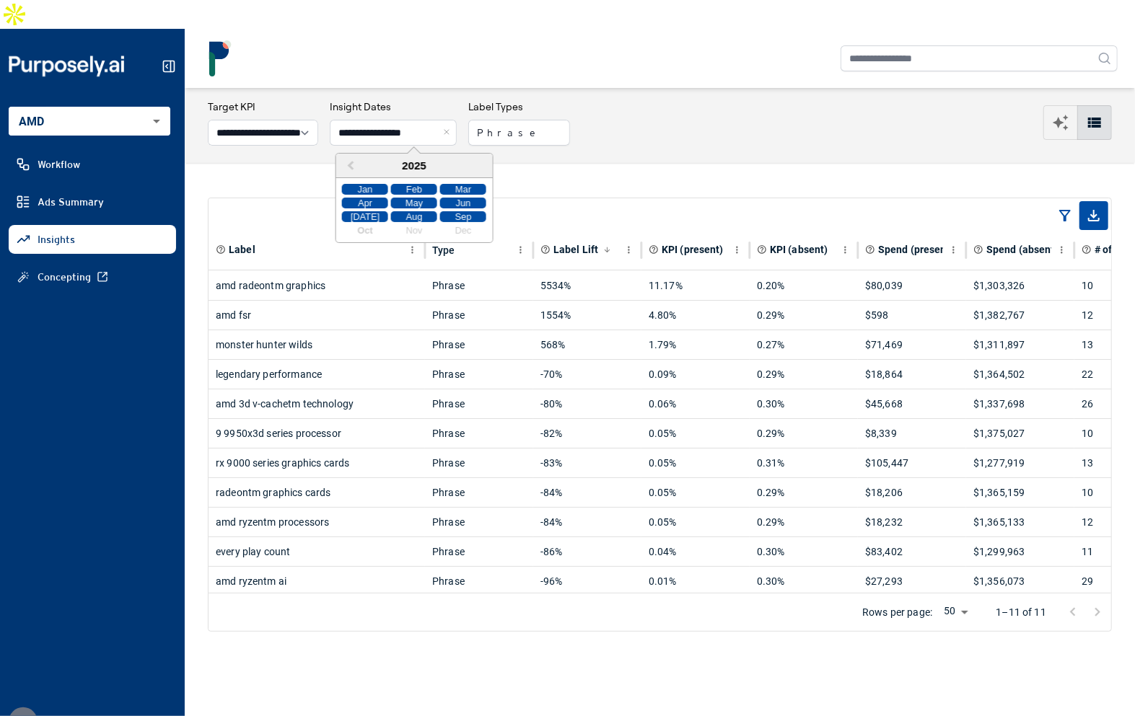
click at [800, 163] on div "Label Type Label Lift KPI (present) KPI (absent) Spend (present) Spend (absent)…" at bounding box center [660, 414] width 950 height 503
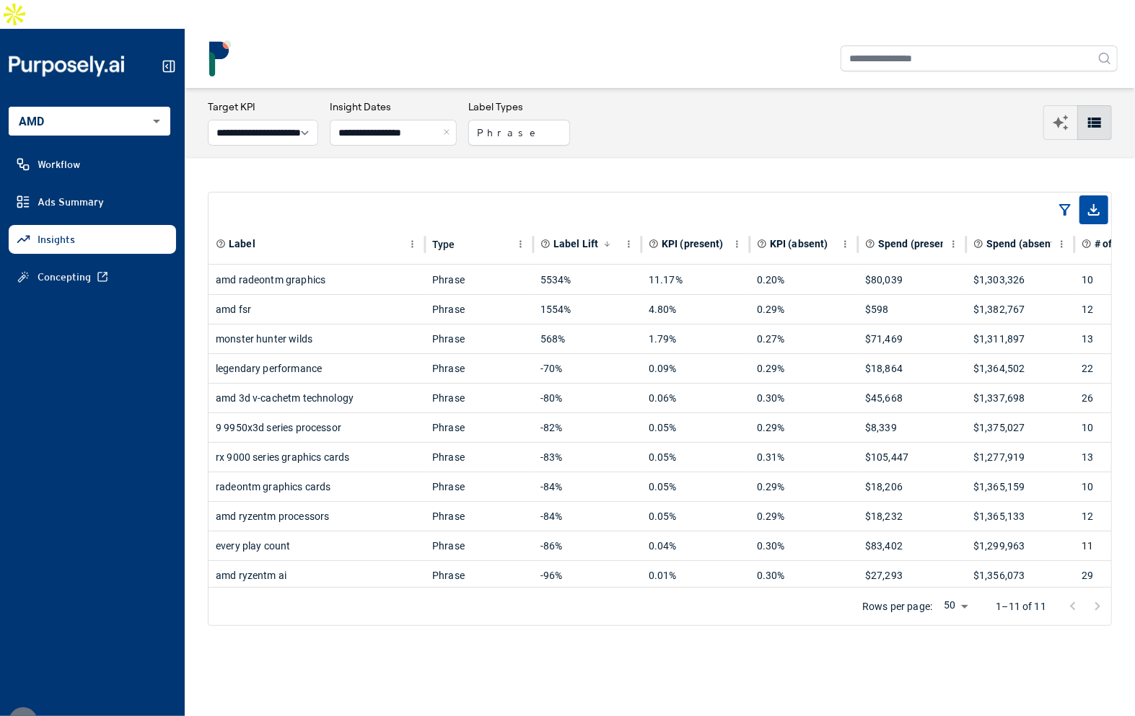
click at [457, 120] on button "Close" at bounding box center [449, 133] width 16 height 26
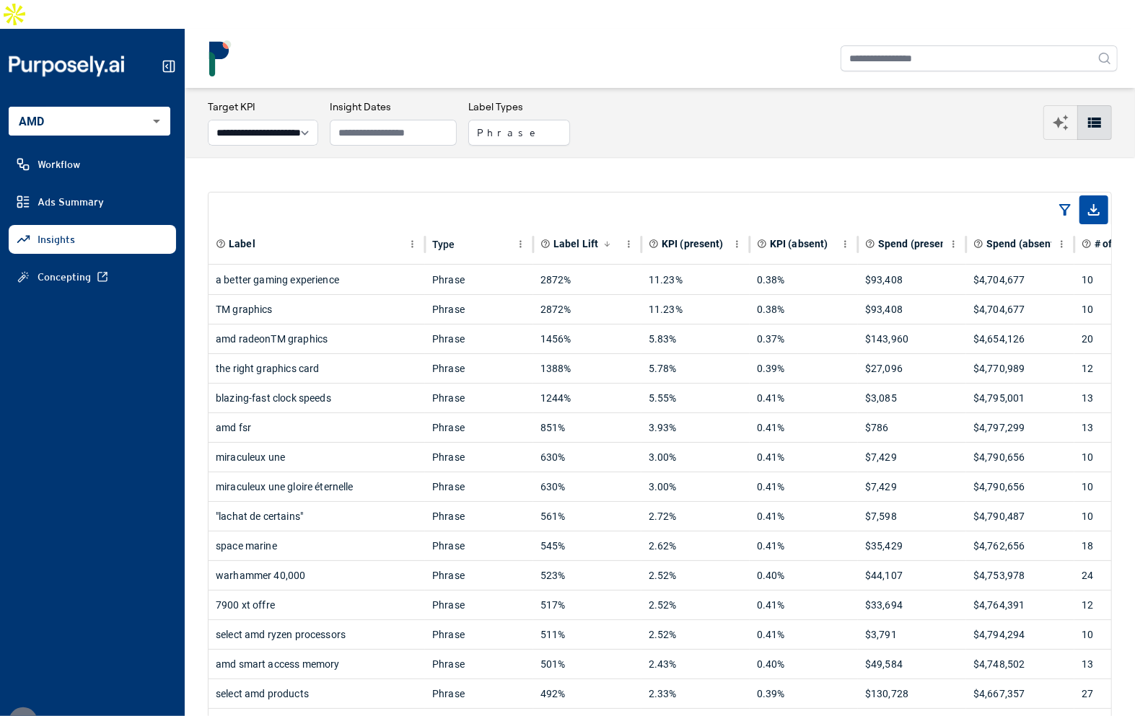
click at [470, 125] on div "**********" at bounding box center [660, 122] width 950 height 69
click at [367, 265] on div "a better gaming experience" at bounding box center [317, 279] width 202 height 29
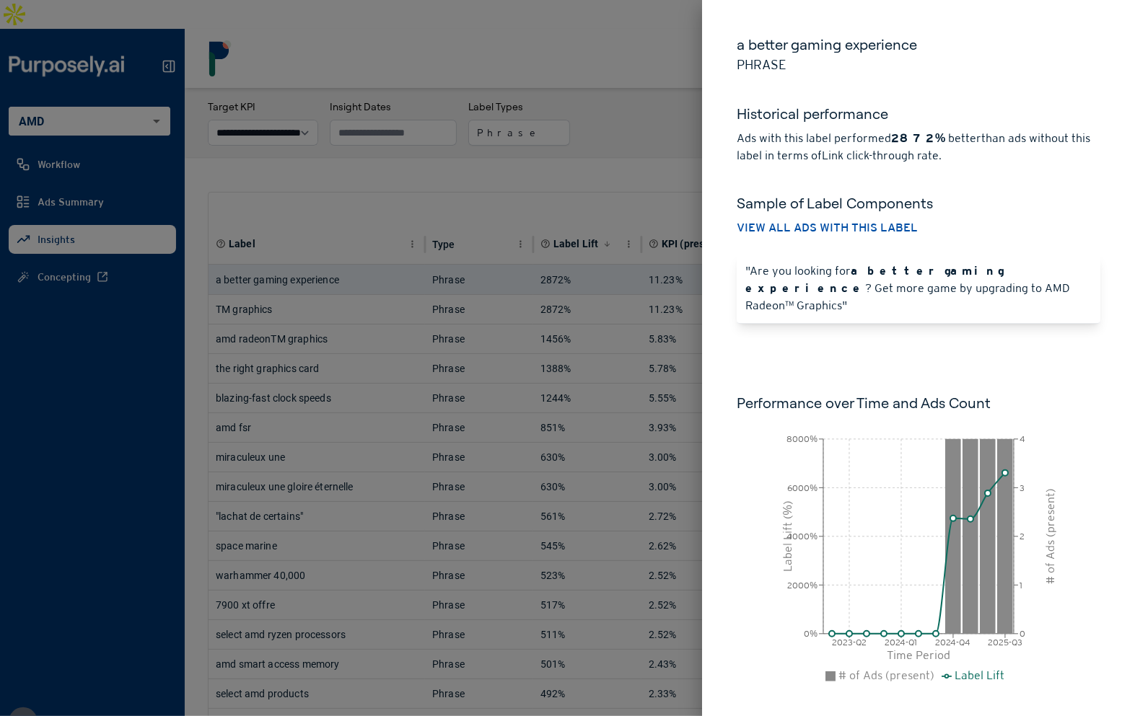
click at [894, 393] on h6 "Performance over Time and Ads Count" at bounding box center [918, 403] width 364 height 20
click at [654, 118] on div at bounding box center [567, 358] width 1135 height 716
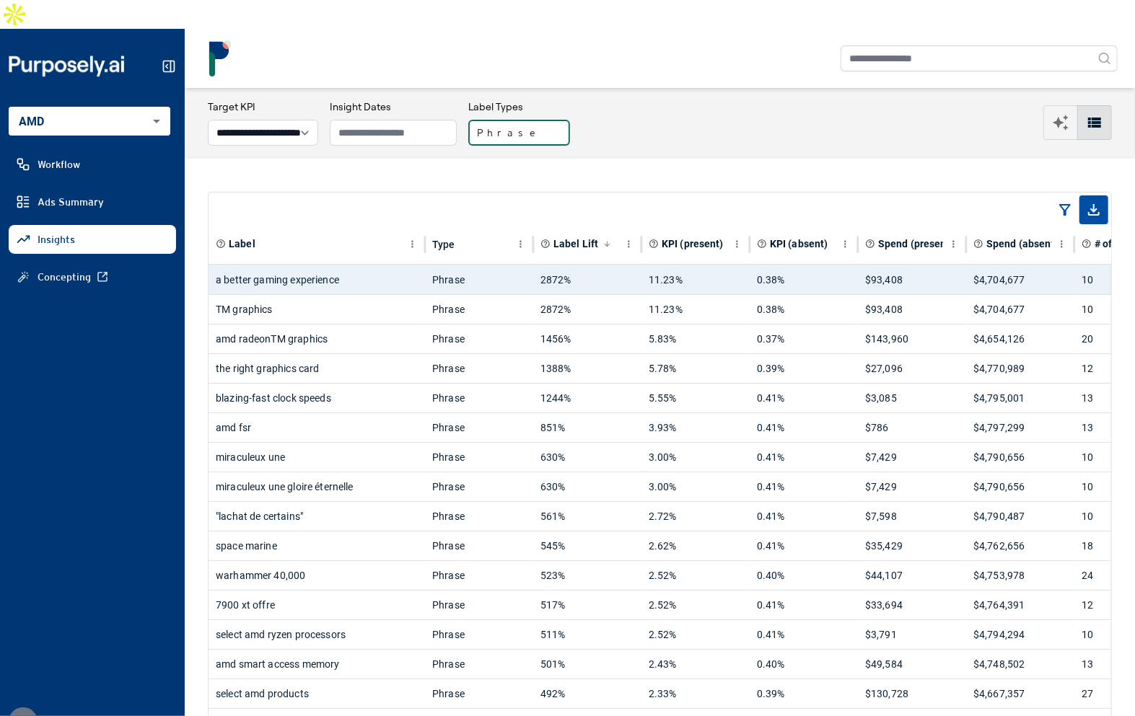
click at [536, 120] on button "Phrase" at bounding box center [519, 133] width 102 height 26
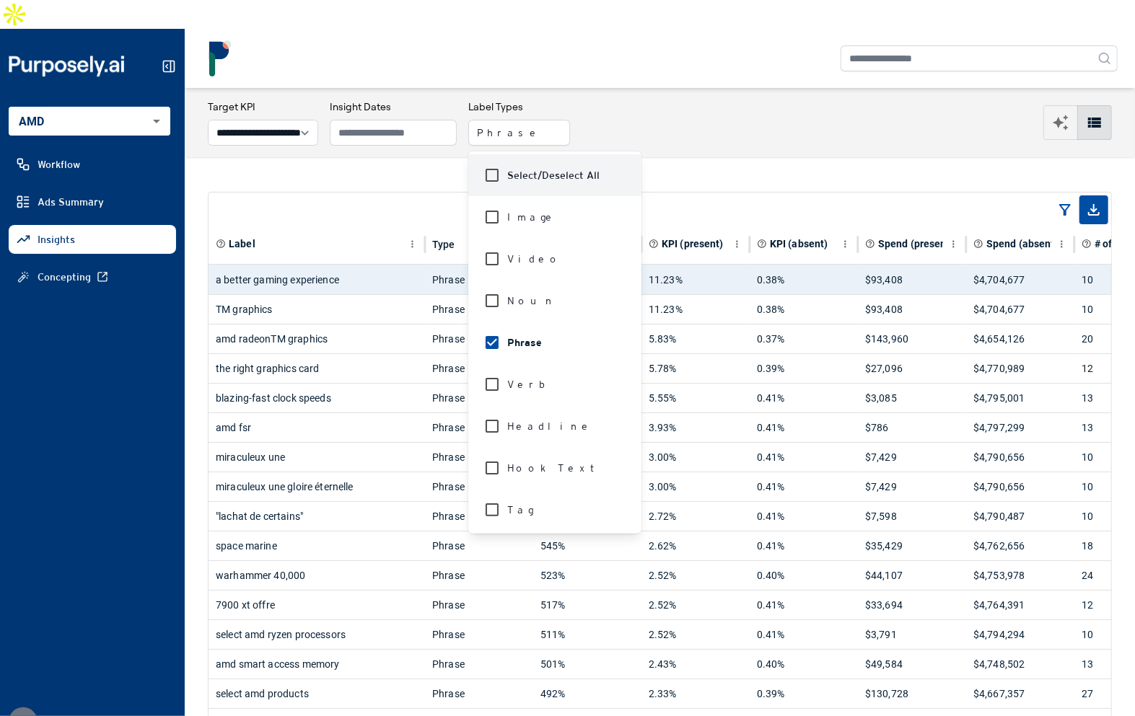
click at [604, 107] on div "**********" at bounding box center [660, 123] width 904 height 46
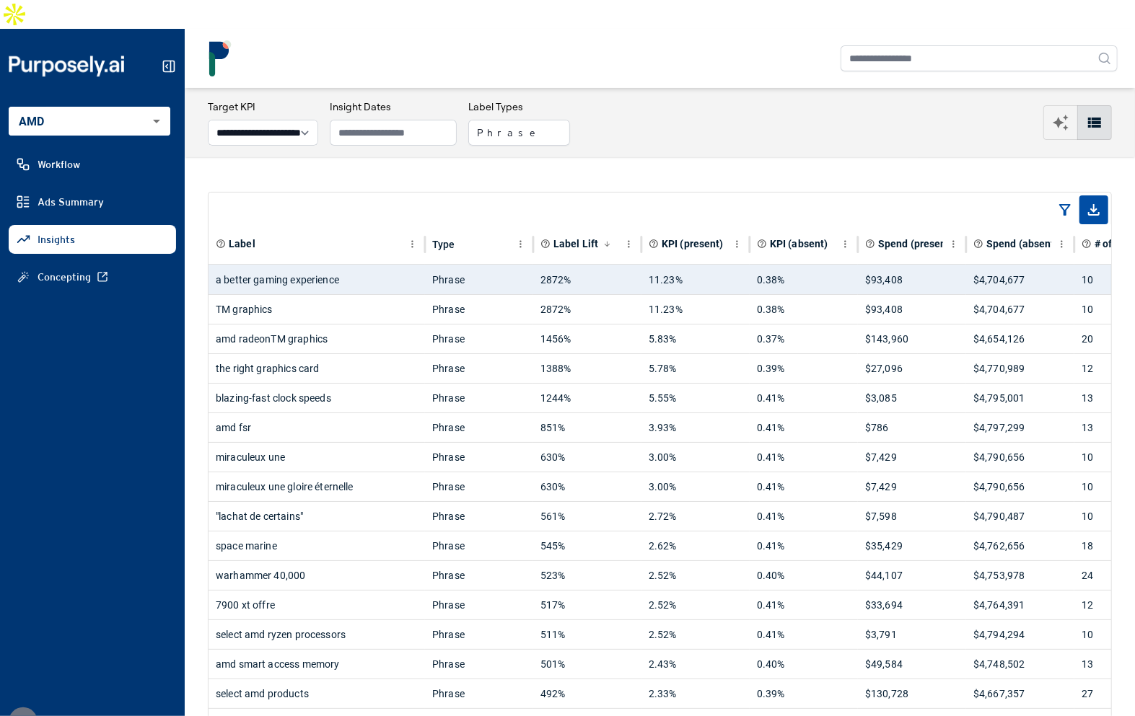
click at [388, 120] on input "text" at bounding box center [393, 133] width 127 height 26
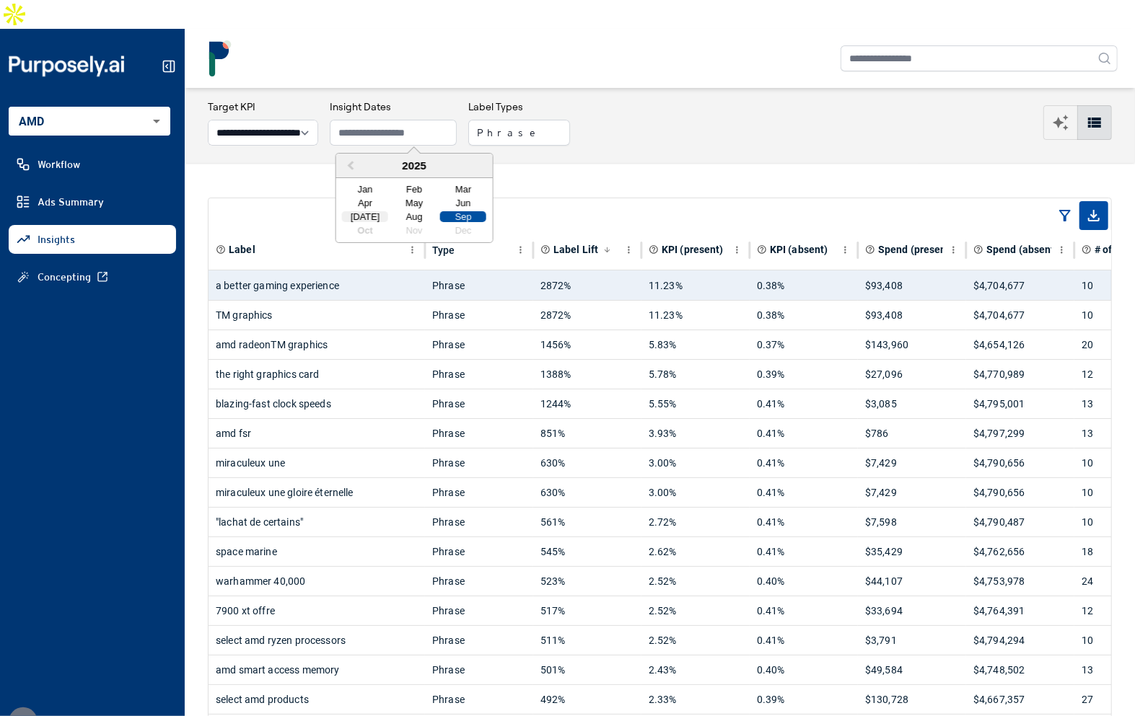
click at [371, 211] on div "[DATE]" at bounding box center [365, 216] width 46 height 11
click at [463, 211] on div "Sep" at bounding box center [463, 216] width 46 height 11
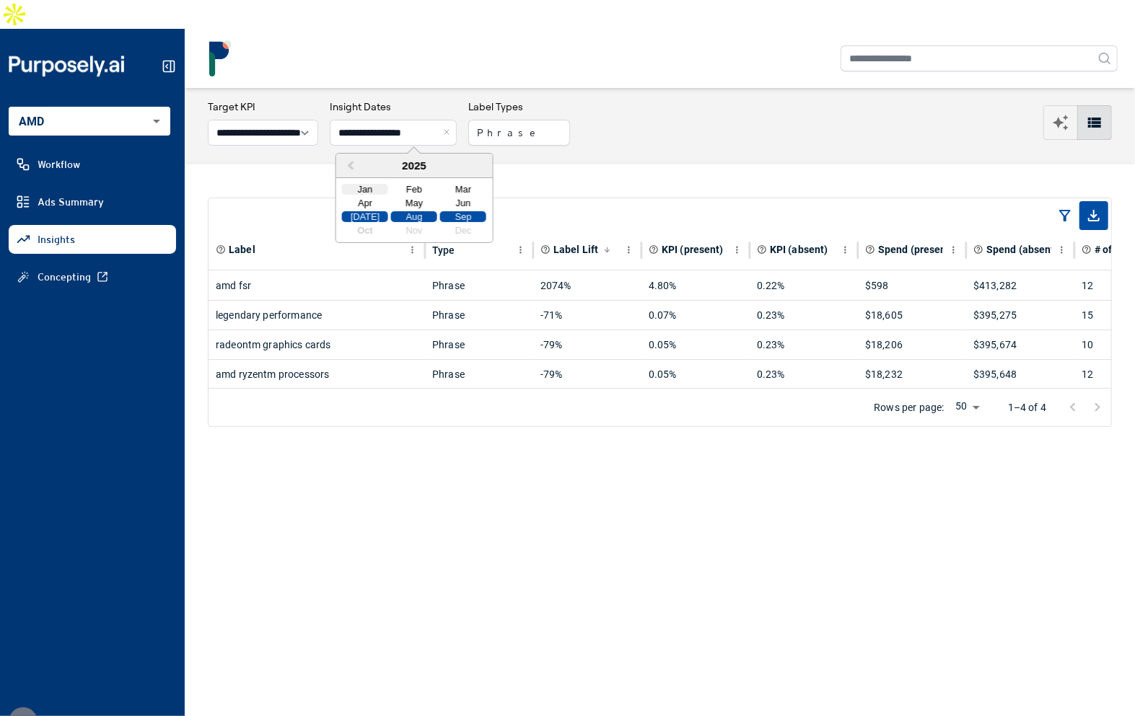
click at [366, 184] on div "Jan" at bounding box center [365, 189] width 46 height 11
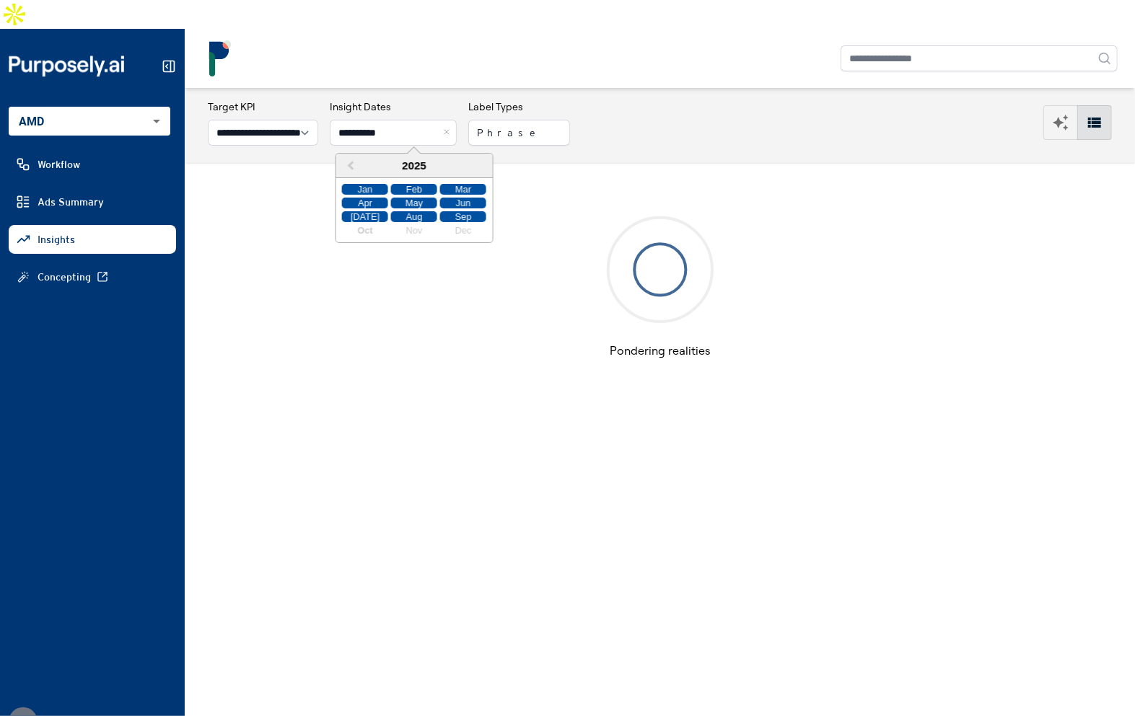
click at [456, 211] on div "Sep" at bounding box center [463, 216] width 46 height 11
type input "**********"
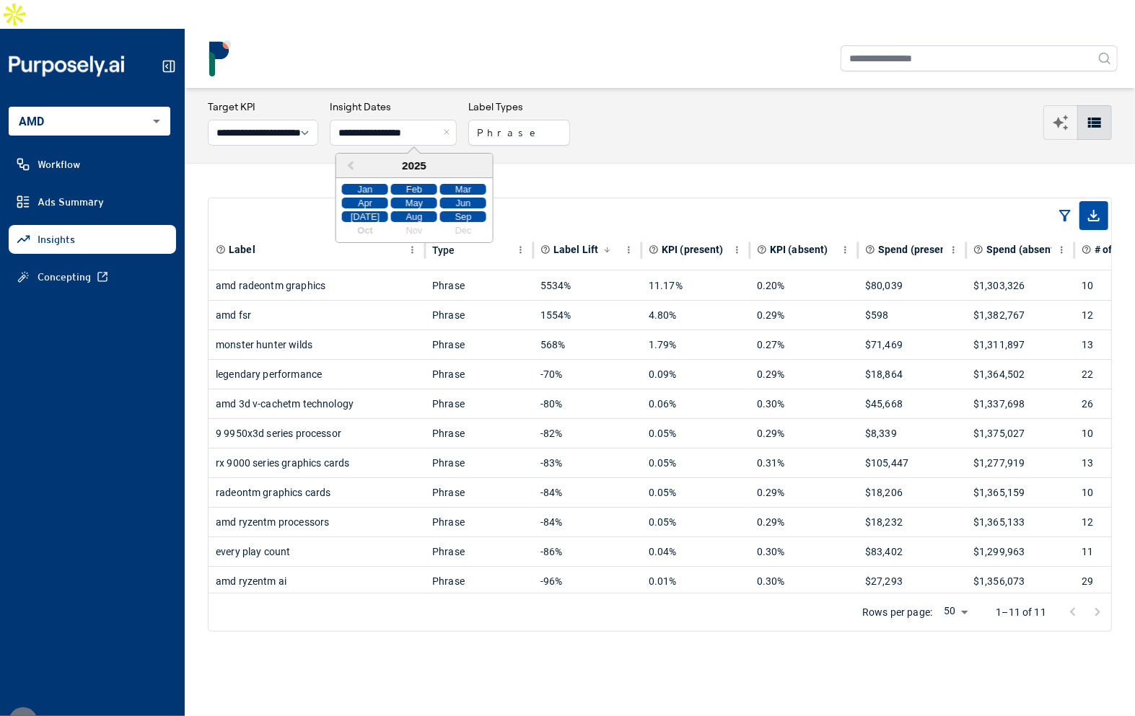
click at [541, 163] on div "Label Type Label Lift KPI (present) KPI (absent) Spend (present) Spend (absent)…" at bounding box center [660, 414] width 950 height 503
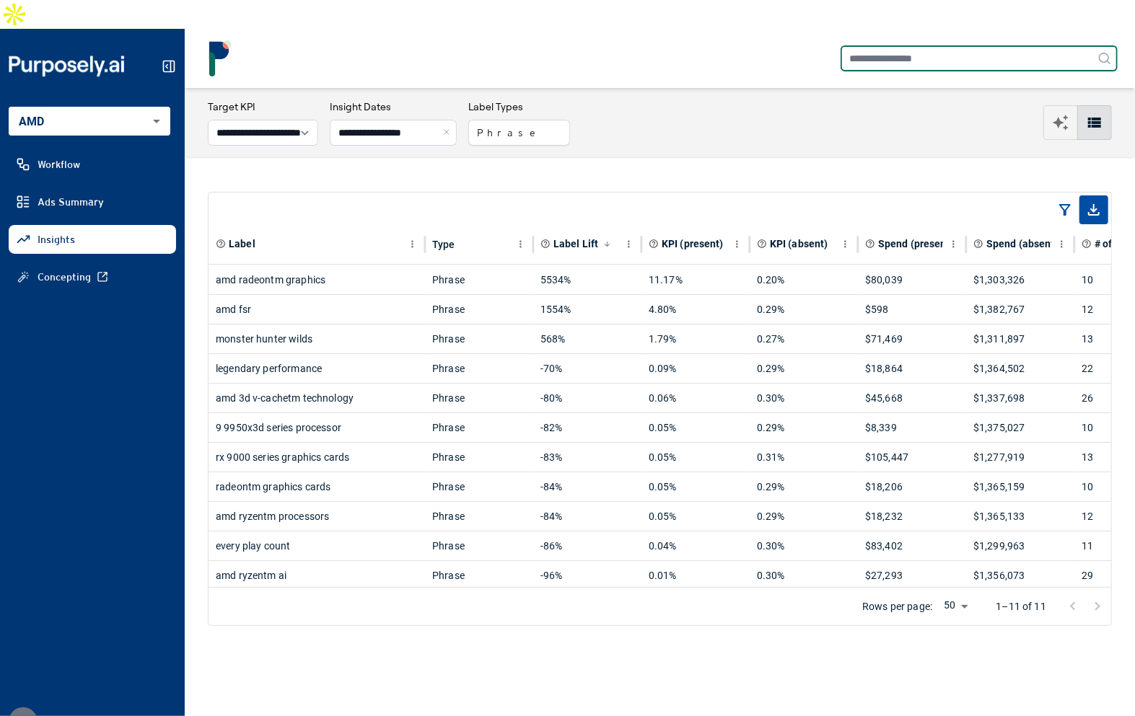
click at [899, 45] on input "text" at bounding box center [978, 58] width 277 height 26
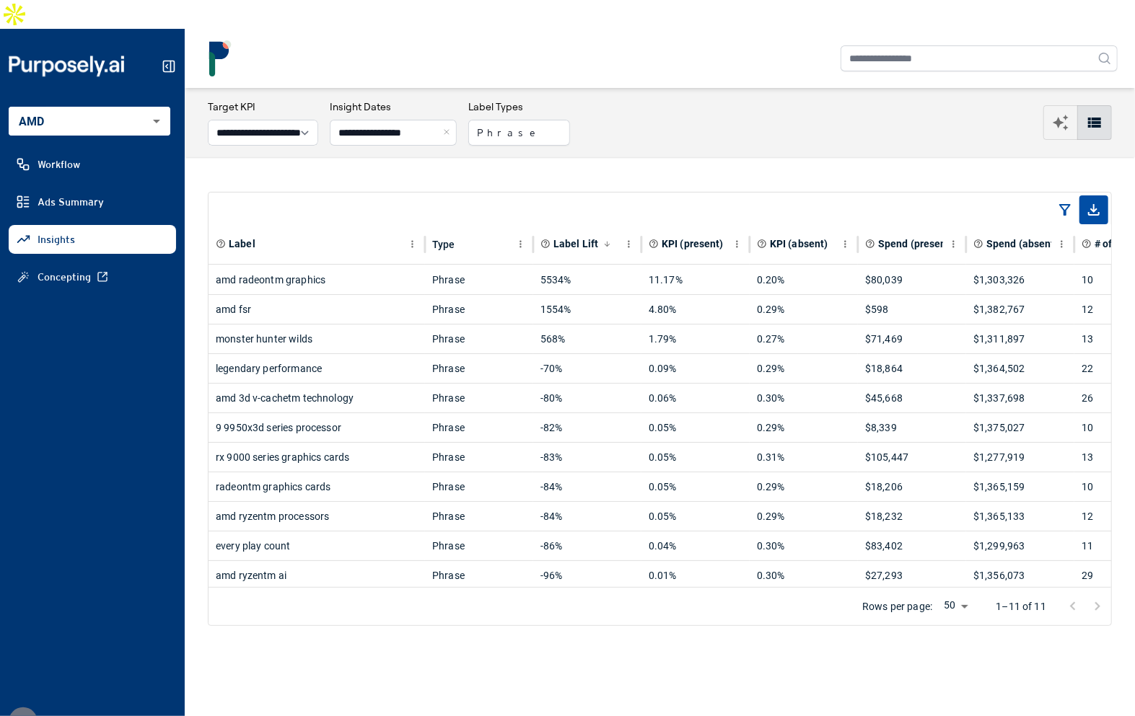
click at [925, 100] on div "**********" at bounding box center [660, 123] width 904 height 46
click at [501, 120] on button "Phrase" at bounding box center [519, 133] width 102 height 26
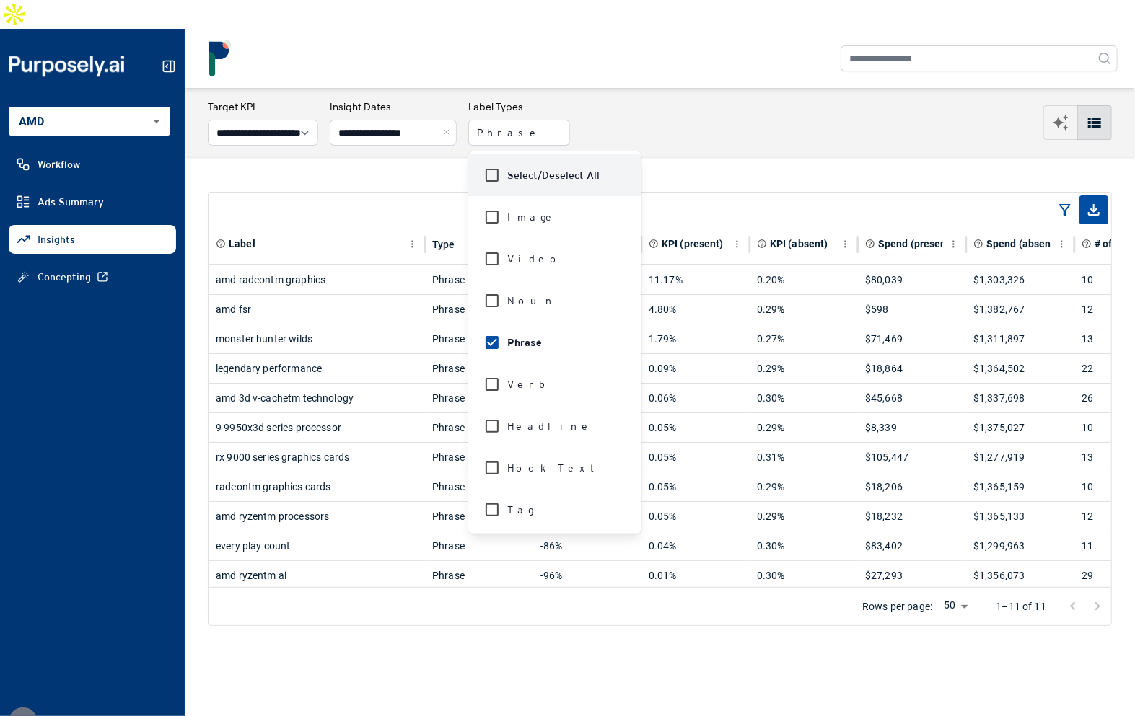
click at [682, 157] on div "Label Type Label Lift KPI (present) KPI (absent) Spend (present) Spend (absent)…" at bounding box center [660, 408] width 950 height 503
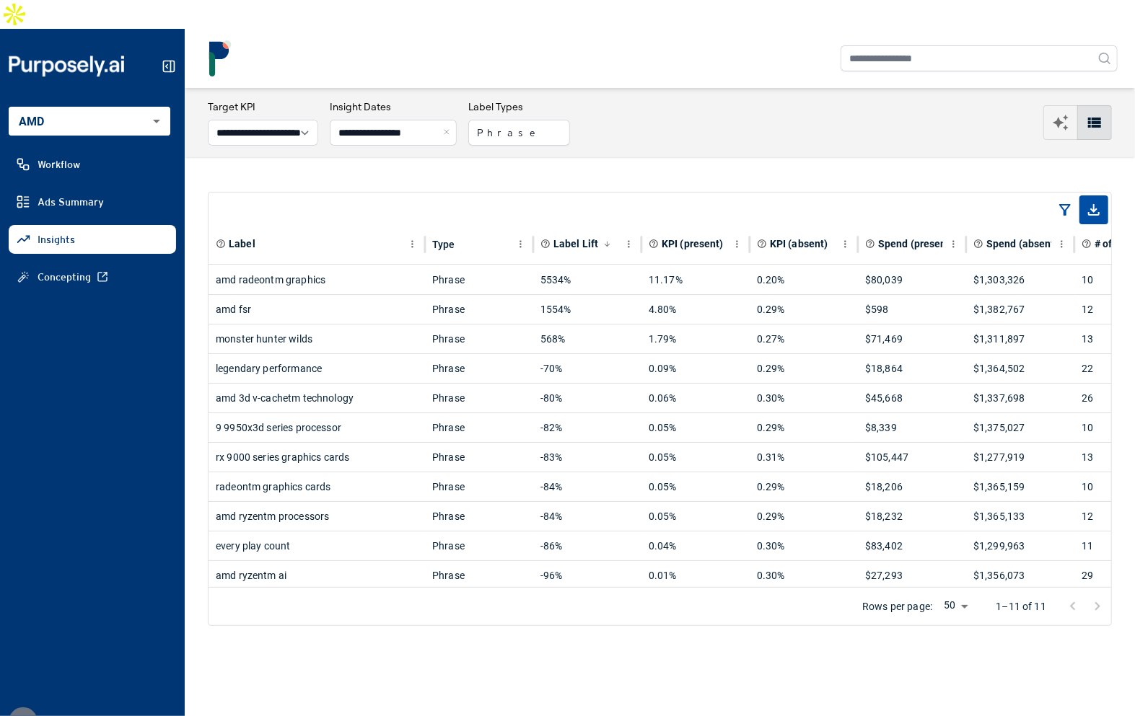
click at [524, 157] on div "Label Type Label Lift KPI (present) KPI (absent) Spend (present) Spend (absent)…" at bounding box center [660, 408] width 950 height 503
click at [523, 157] on div "Label Type Label Lift KPI (present) KPI (absent) Spend (present) Spend (absent)…" at bounding box center [660, 408] width 950 height 503
click at [457, 120] on button "Close" at bounding box center [449, 133] width 16 height 26
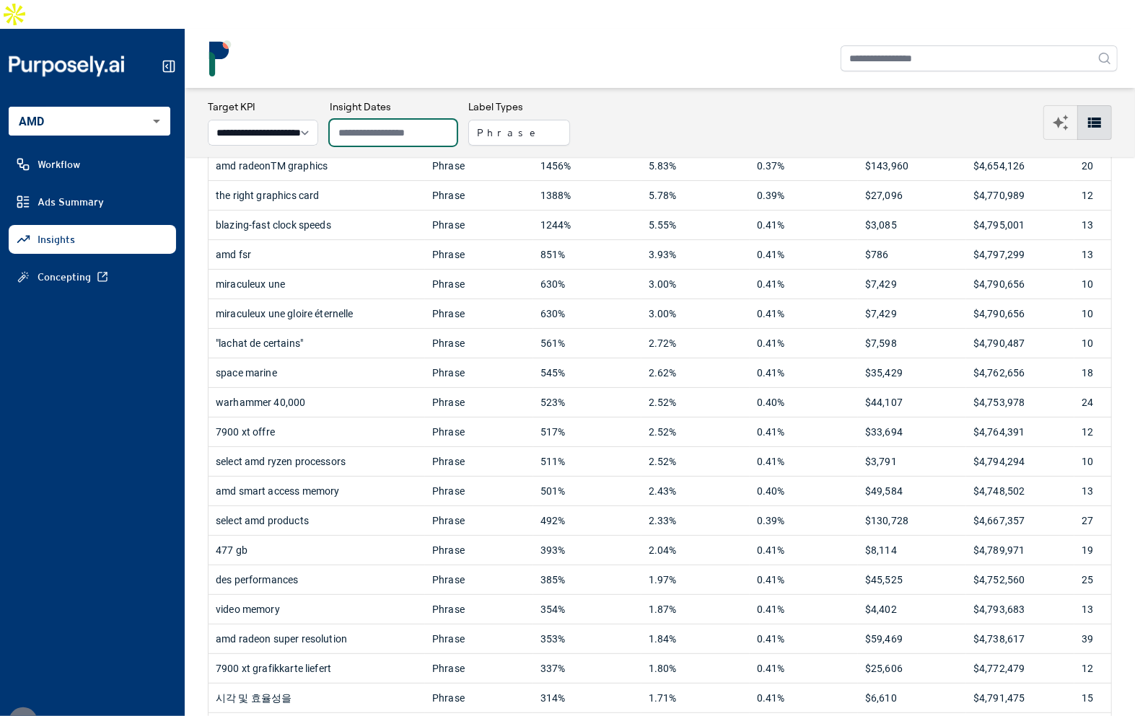
scroll to position [176, 0]
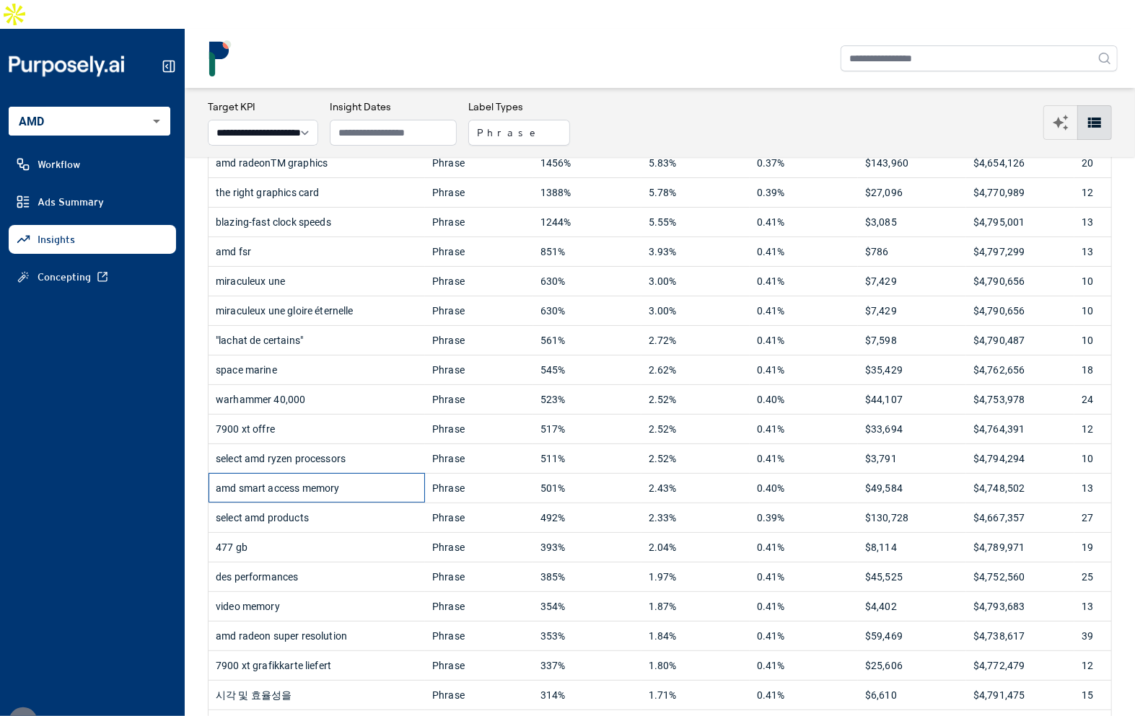
click at [322, 474] on div "amd smart access memory" at bounding box center [317, 488] width 202 height 29
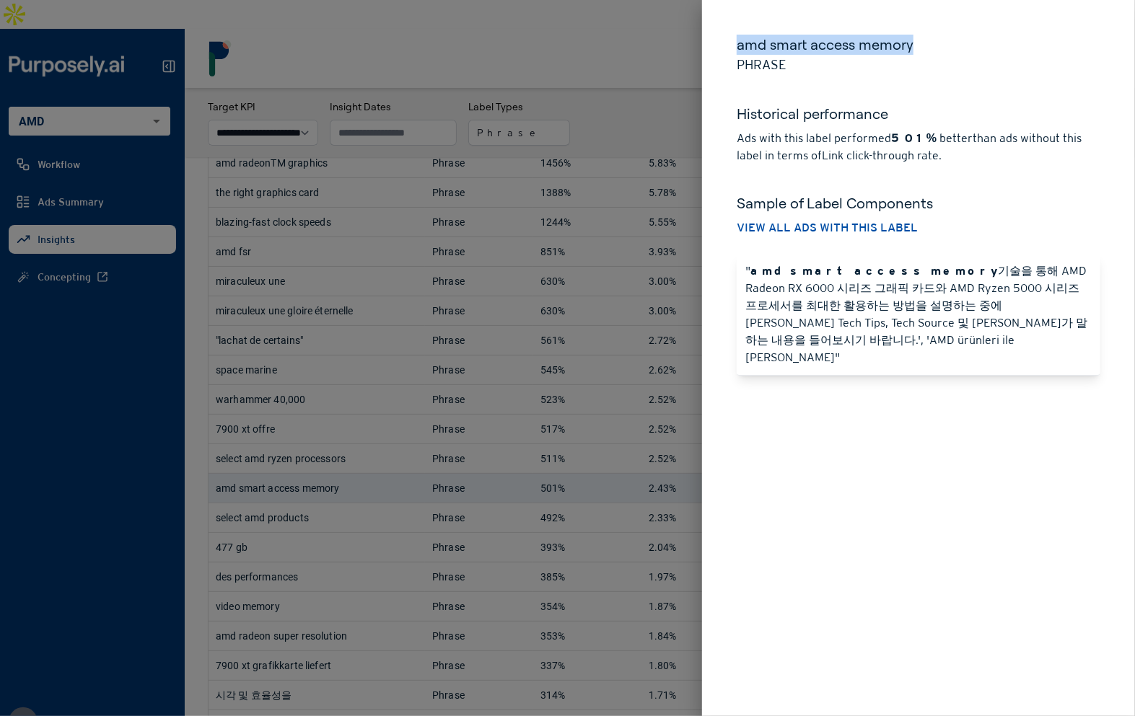
drag, startPoint x: 912, startPoint y: 50, endPoint x: 734, endPoint y: 42, distance: 177.6
click at [734, 42] on div "amd smart access memory Phrase Historical performance Ads with this label perfo…" at bounding box center [918, 205] width 433 height 410
copy h5 "amd smart access memory"
click at [677, 101] on div at bounding box center [567, 358] width 1135 height 716
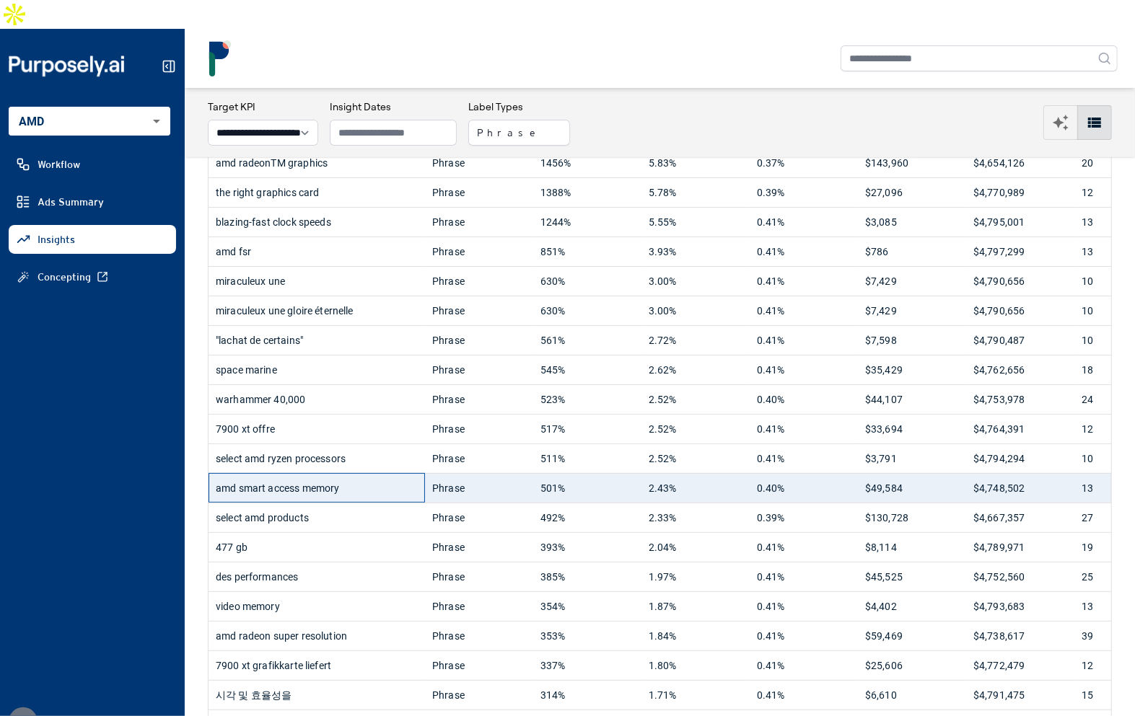
scroll to position [0, 0]
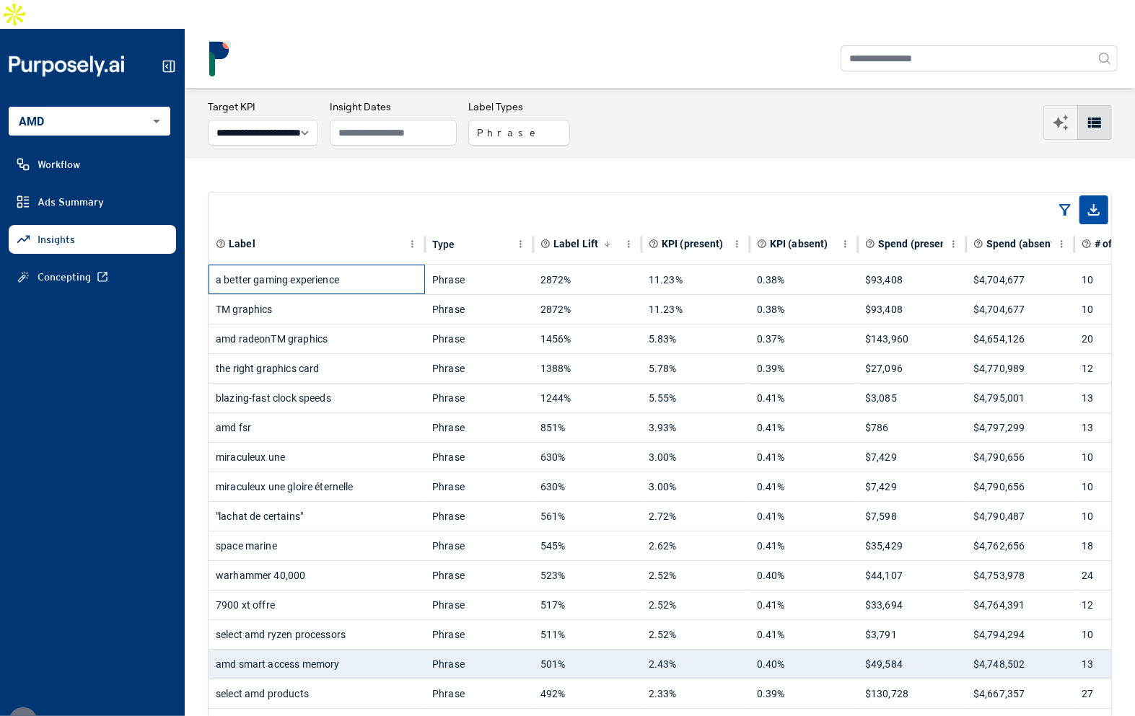
click at [347, 265] on div "a better gaming experience" at bounding box center [317, 279] width 202 height 29
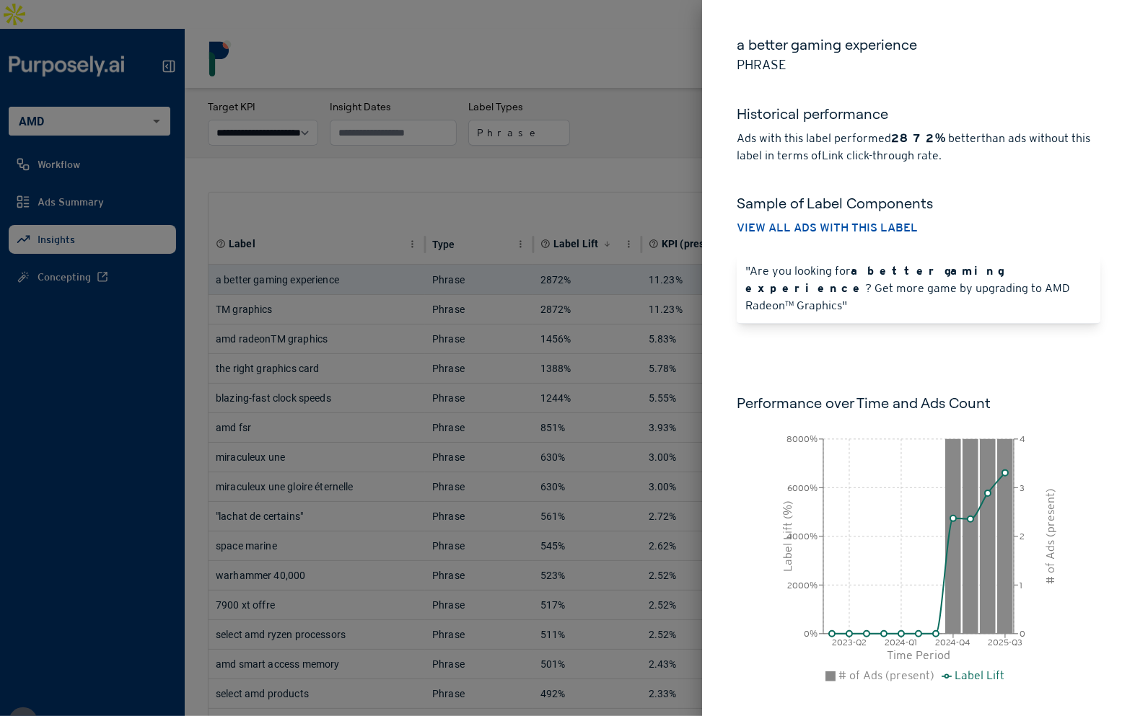
click at [434, 141] on div at bounding box center [567, 358] width 1135 height 716
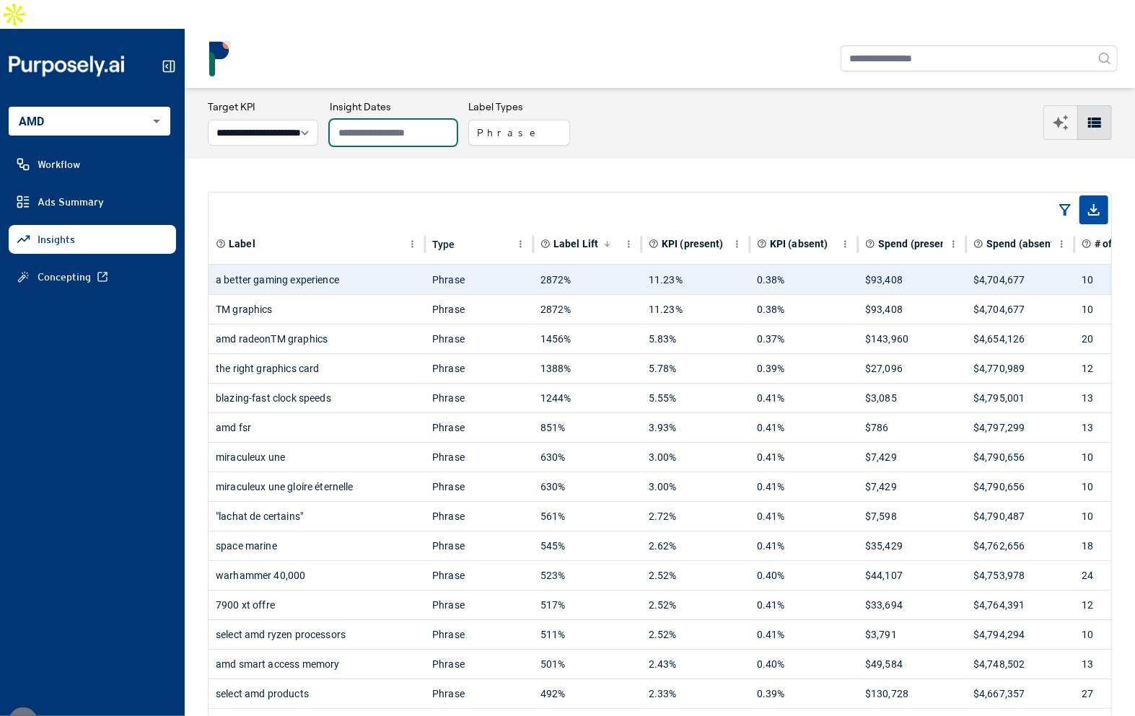
click at [391, 120] on input "text" at bounding box center [393, 133] width 127 height 26
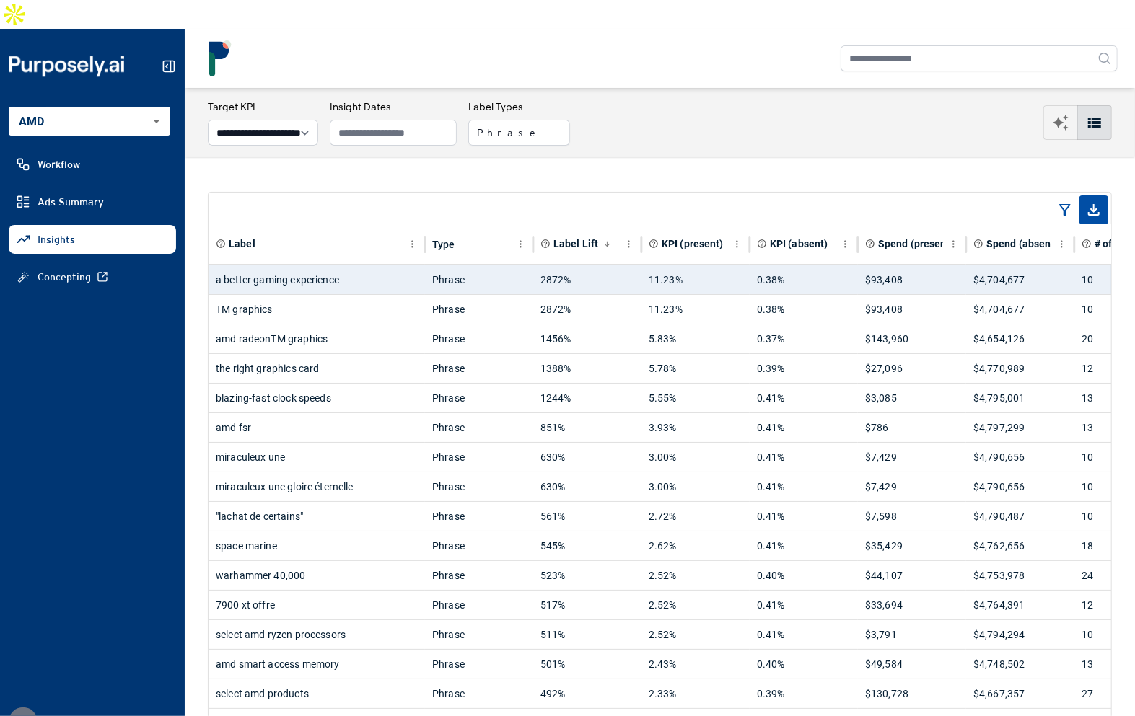
click at [394, 265] on div "a better gaming experience" at bounding box center [317, 279] width 202 height 29
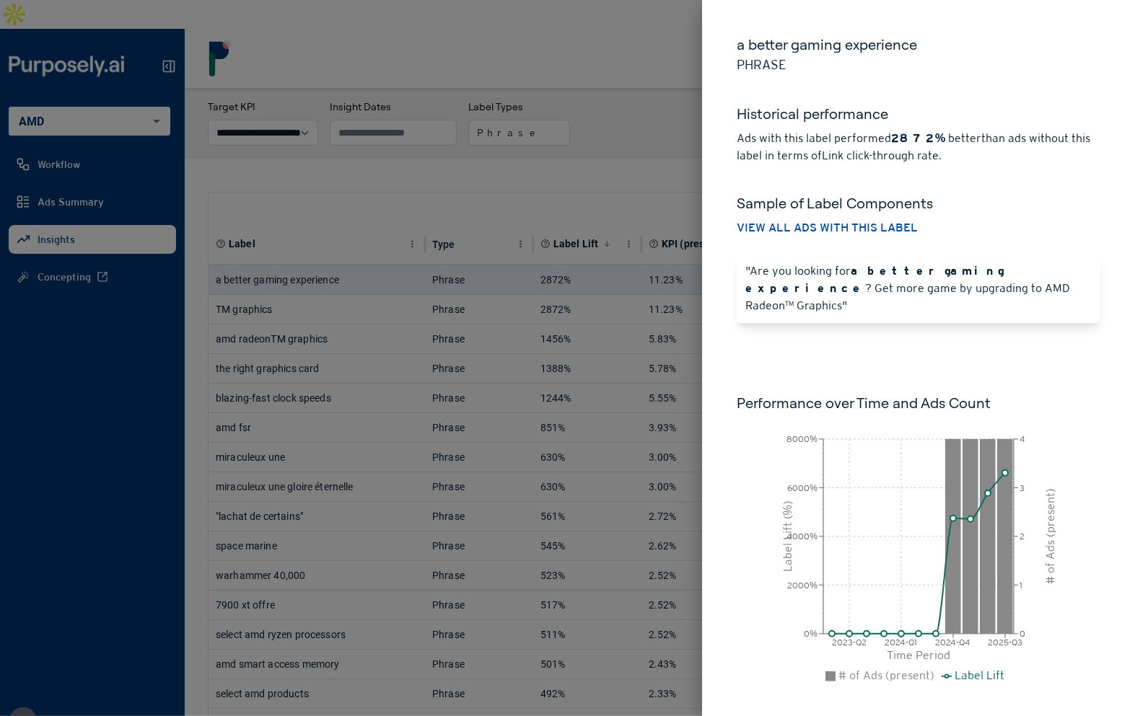
click at [529, 168] on div at bounding box center [567, 358] width 1135 height 716
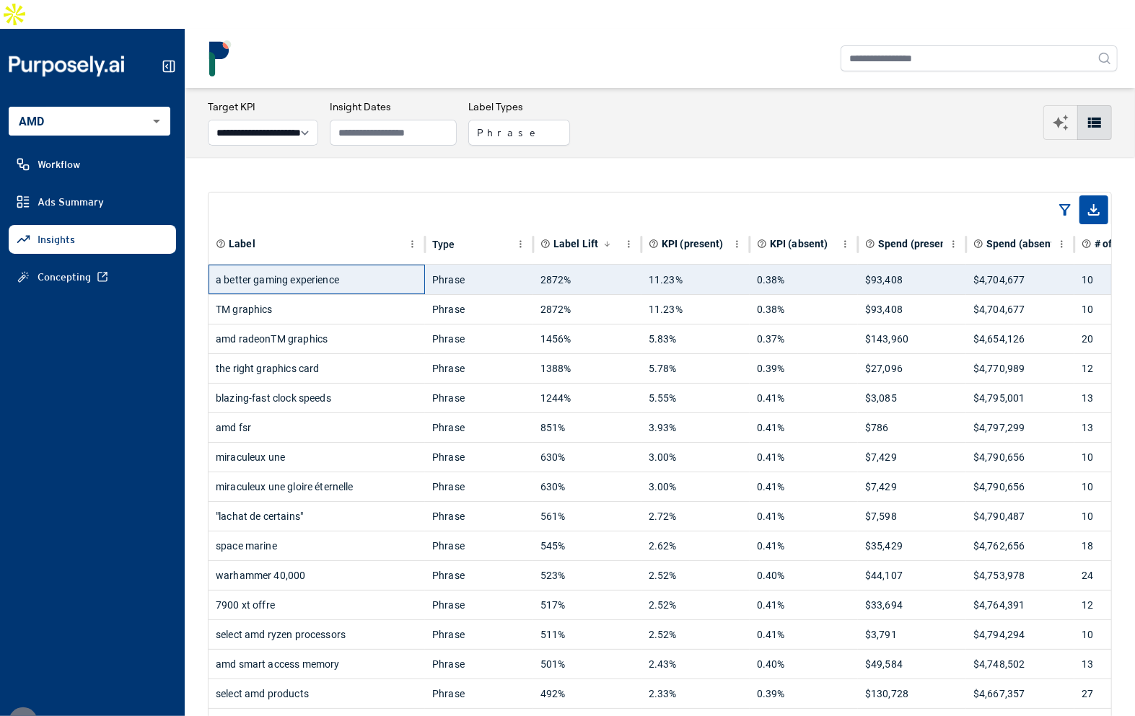
click at [387, 265] on div "a better gaming experience" at bounding box center [317, 279] width 202 height 29
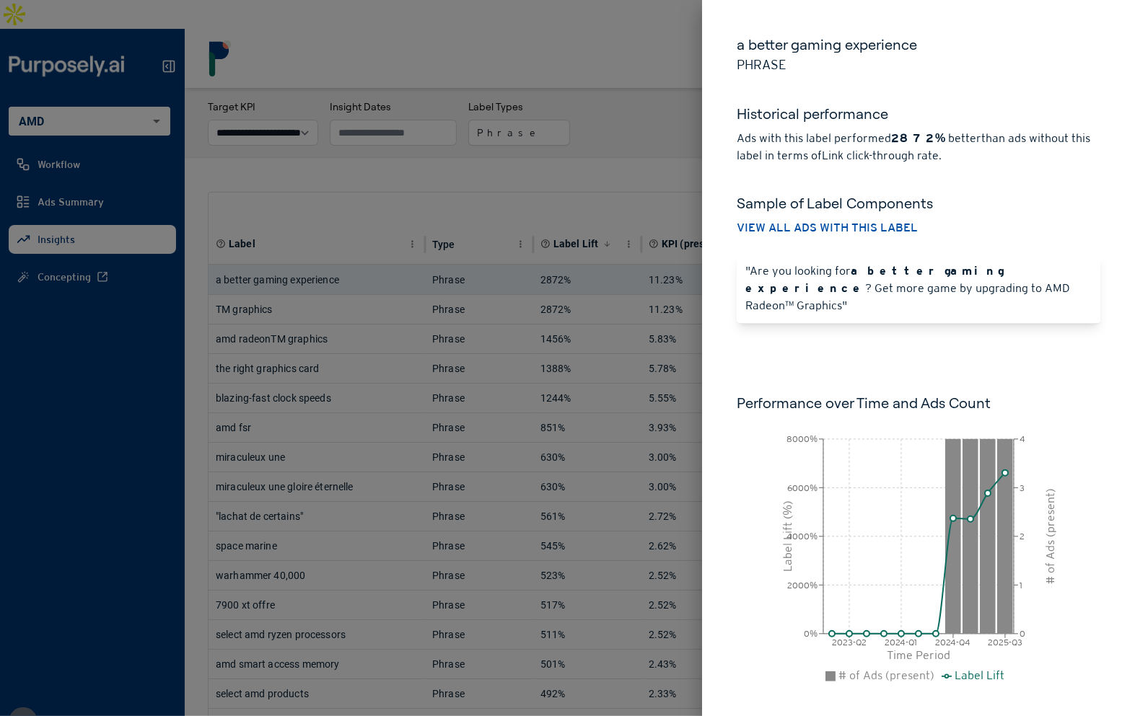
click at [529, 138] on div at bounding box center [567, 358] width 1135 height 716
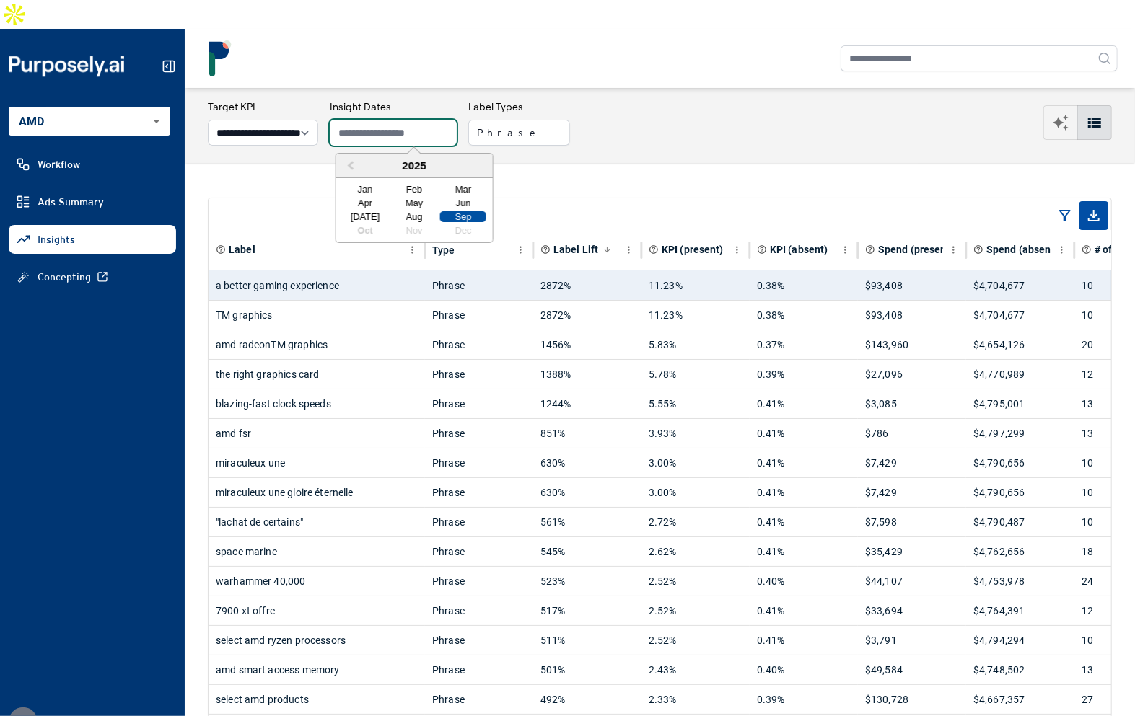
click at [401, 120] on input "text" at bounding box center [393, 133] width 127 height 26
click at [371, 184] on div "Jan" at bounding box center [365, 189] width 46 height 11
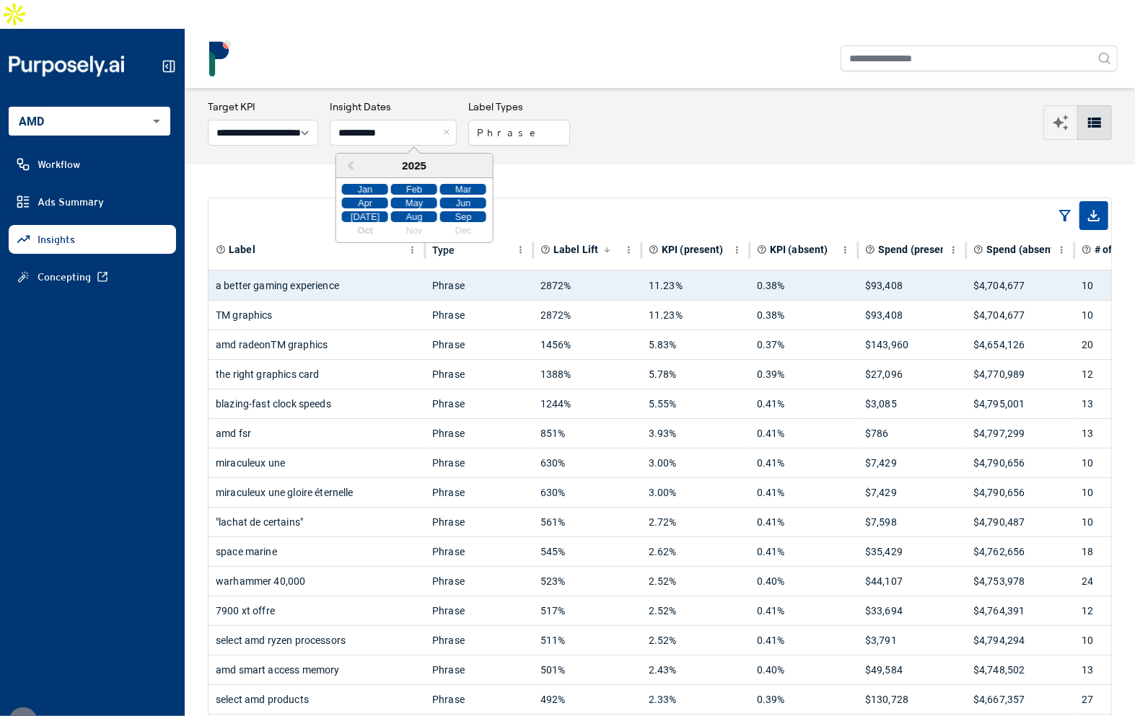
click at [457, 211] on div "Sep" at bounding box center [463, 216] width 46 height 11
type input "**********"
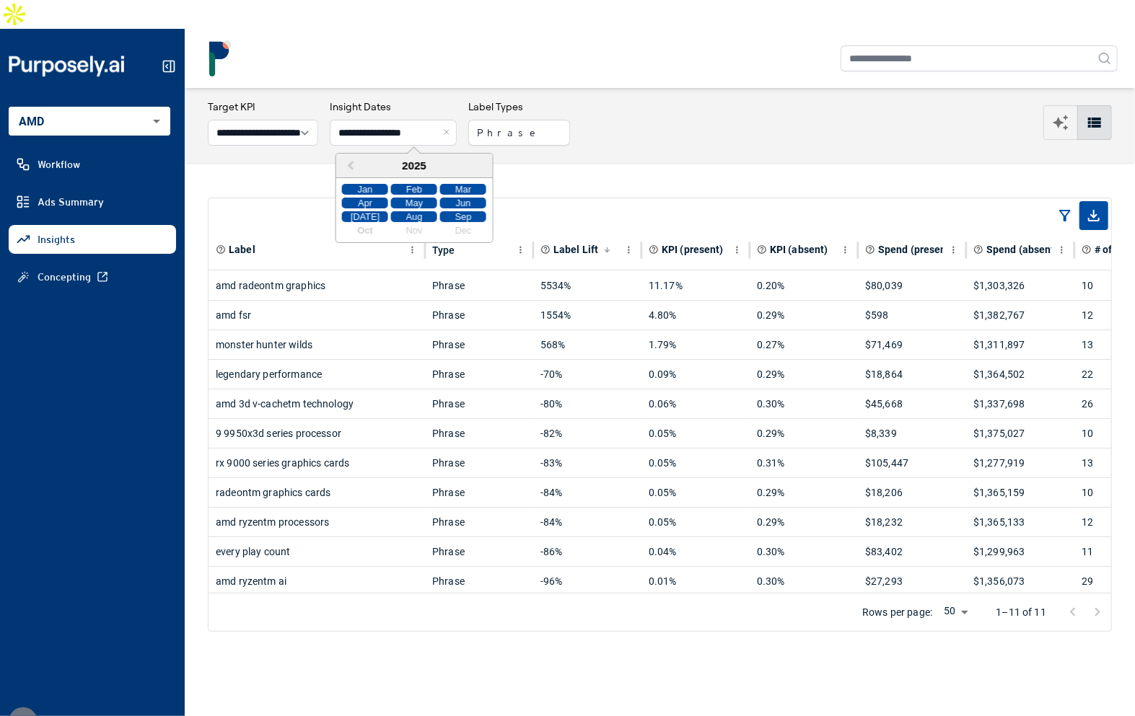
click at [542, 163] on div "Label Type Label Lift KPI (present) KPI (absent) Spend (present) Spend (absent)…" at bounding box center [660, 414] width 950 height 503
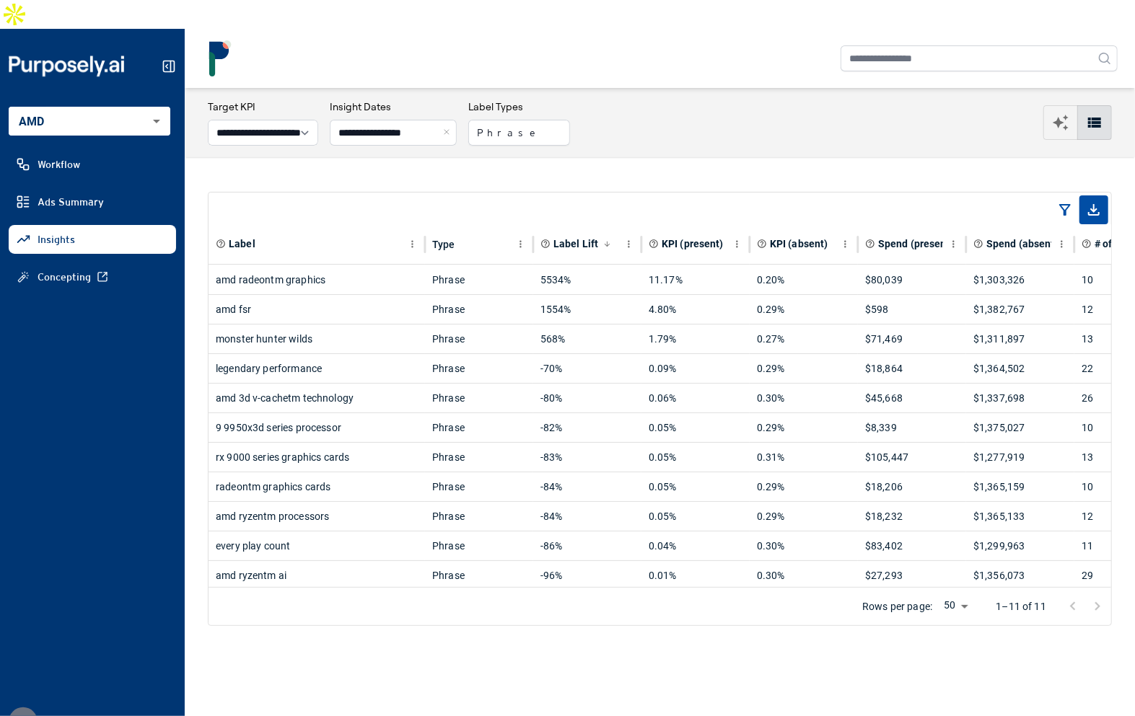
click at [457, 120] on button "Close" at bounding box center [449, 133] width 16 height 26
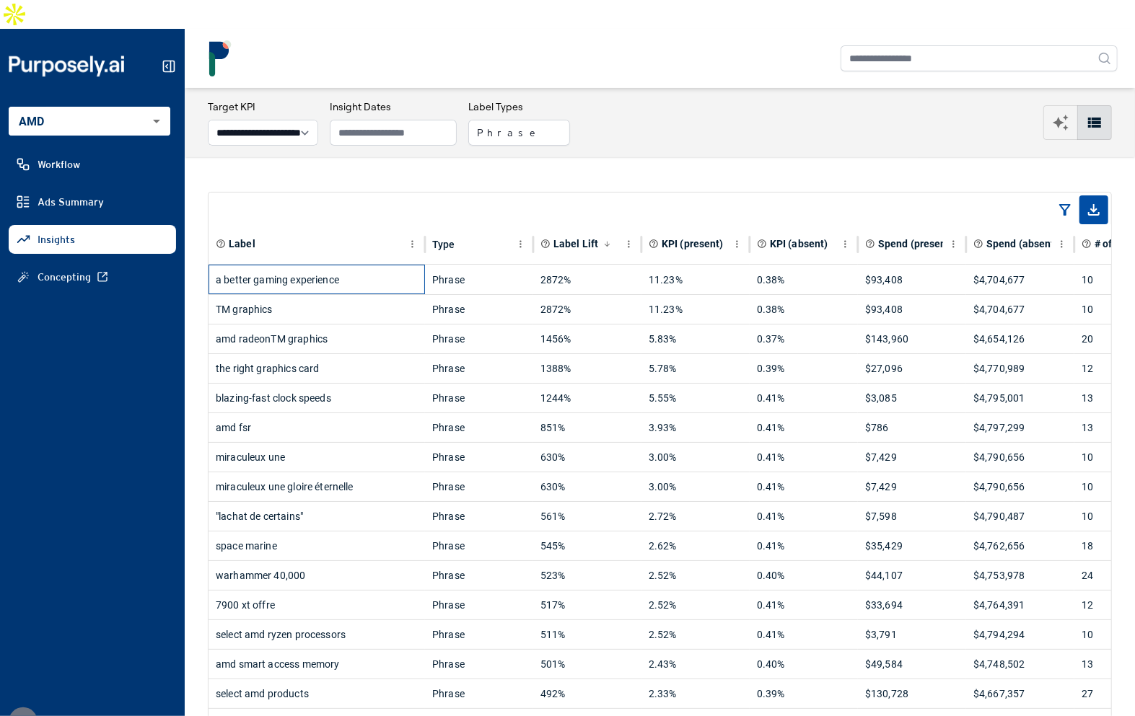
click at [352, 265] on div "a better gaming experience" at bounding box center [317, 279] width 202 height 29
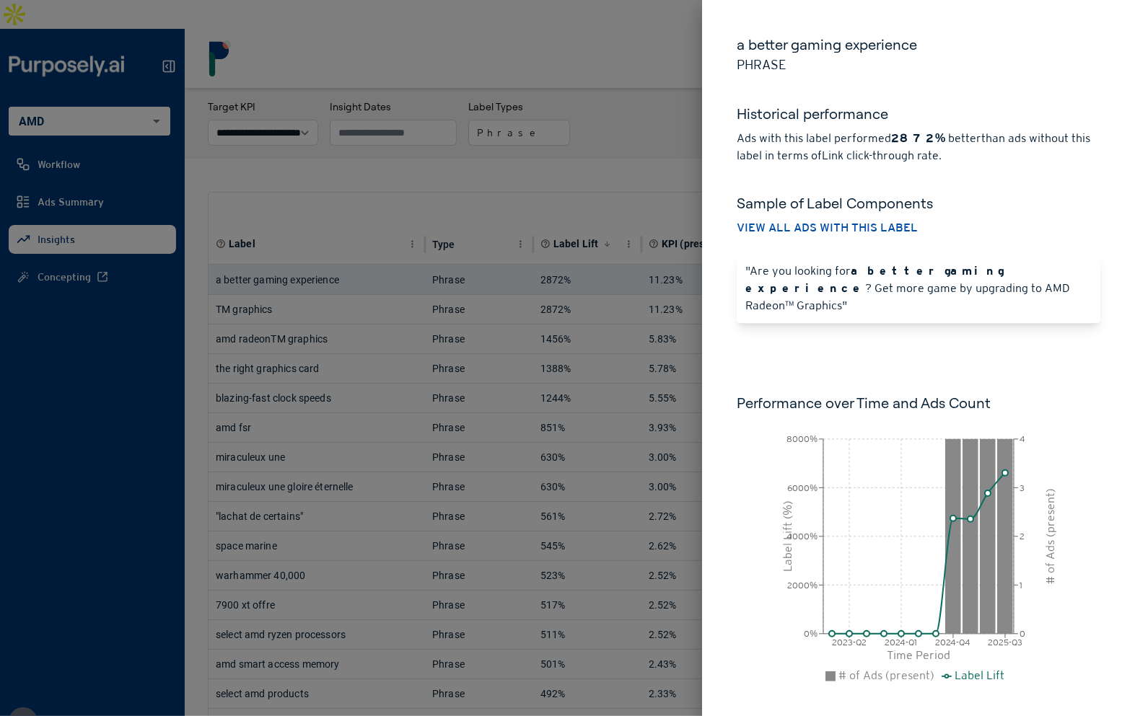
click at [806, 51] on h5 "a better gaming experience" at bounding box center [918, 45] width 364 height 20
click at [796, 49] on h5 "a better gaming experience" at bounding box center [918, 45] width 364 height 20
click at [288, 155] on div at bounding box center [567, 358] width 1135 height 716
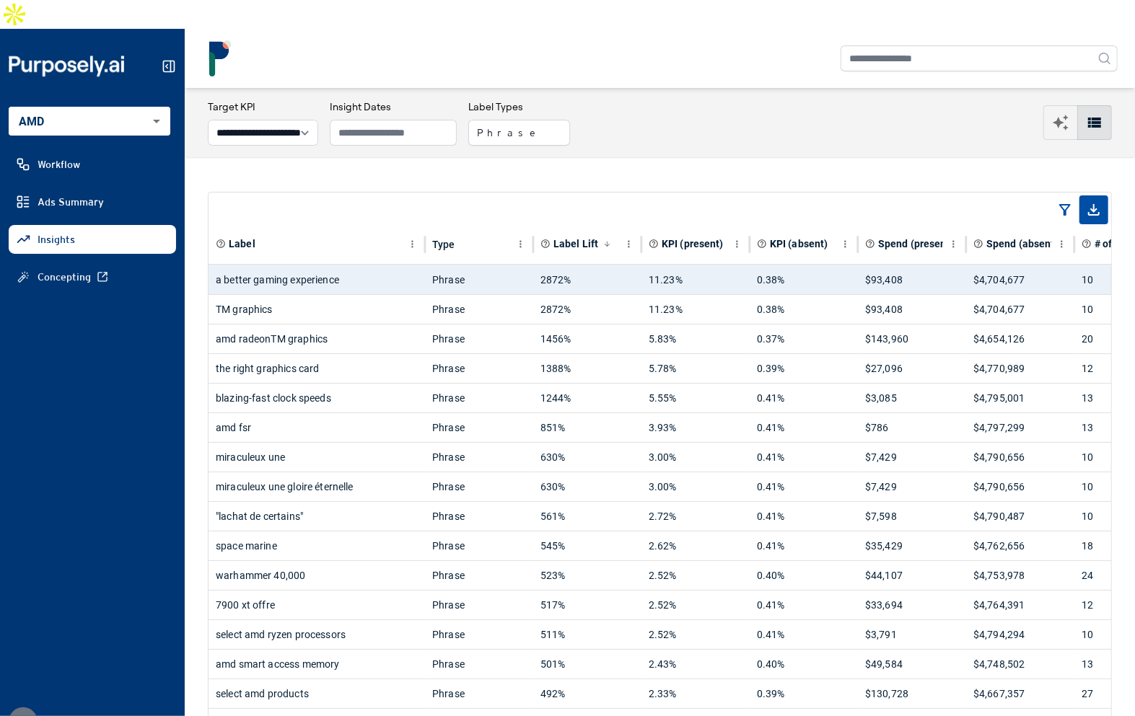
click at [376, 265] on div "a better gaming experience" at bounding box center [317, 279] width 202 height 29
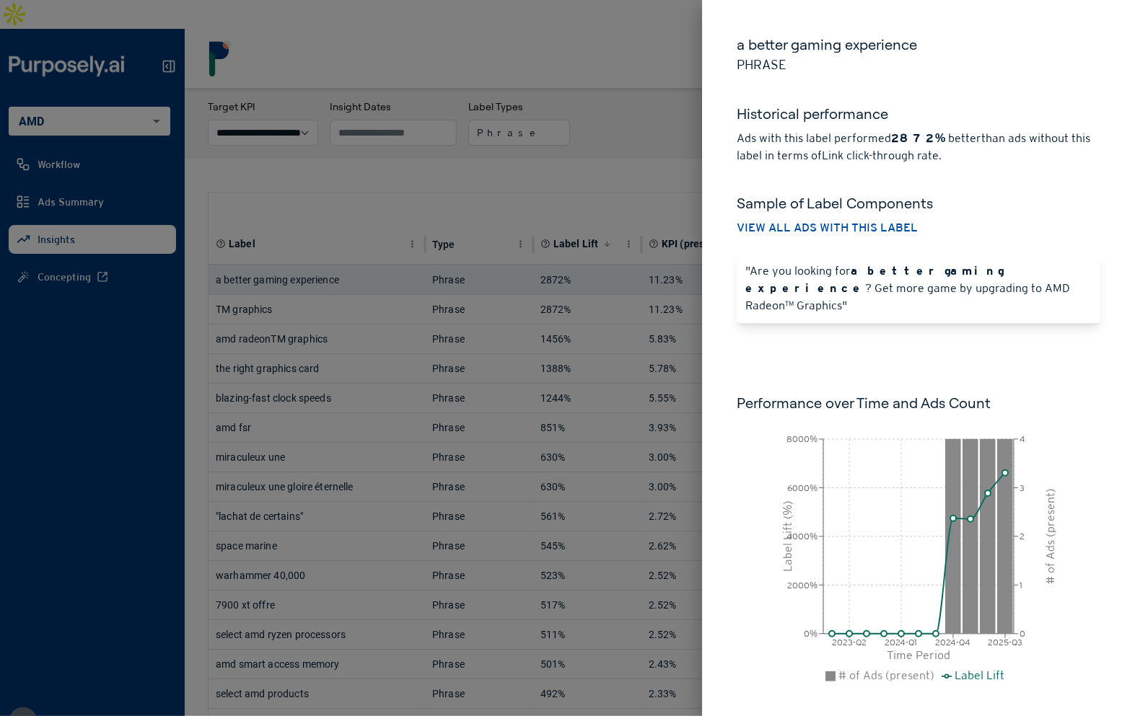
click at [1049, 203] on h5 "Sample of Label Components" at bounding box center [918, 203] width 364 height 20
click at [842, 224] on button "View all ads with this label" at bounding box center [826, 227] width 181 height 17
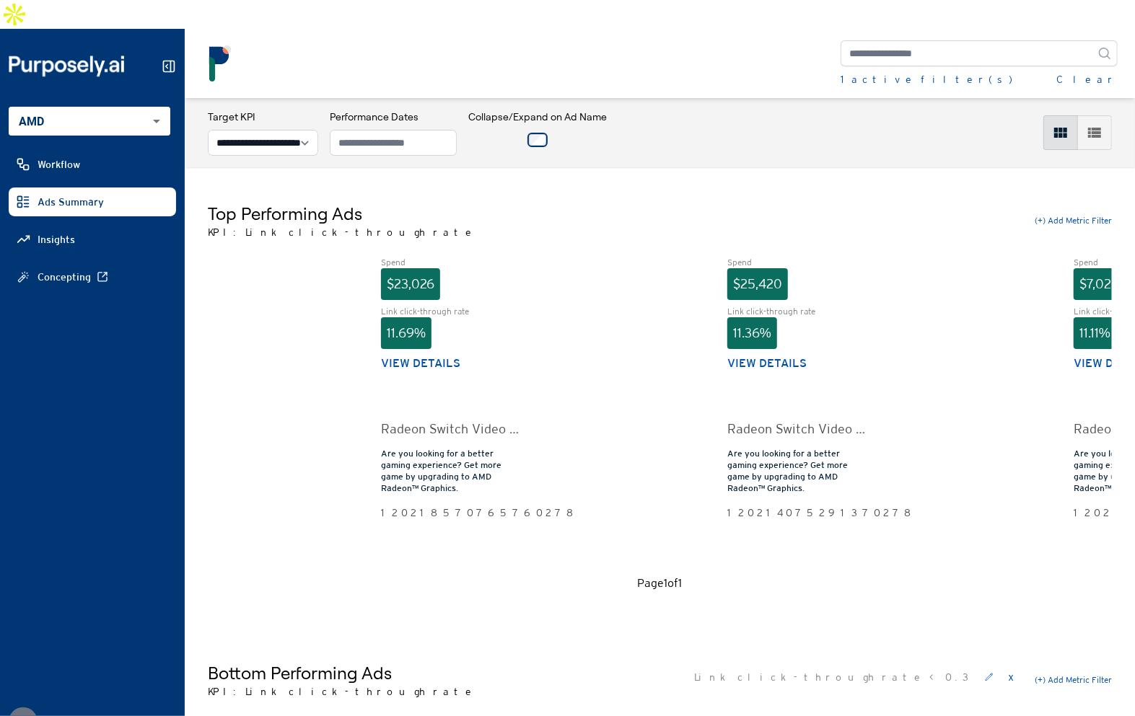
click at [516, 202] on div "Top Performing Ads KPI: Link click-through rate (+) Add Metric Filter" at bounding box center [660, 221] width 904 height 38
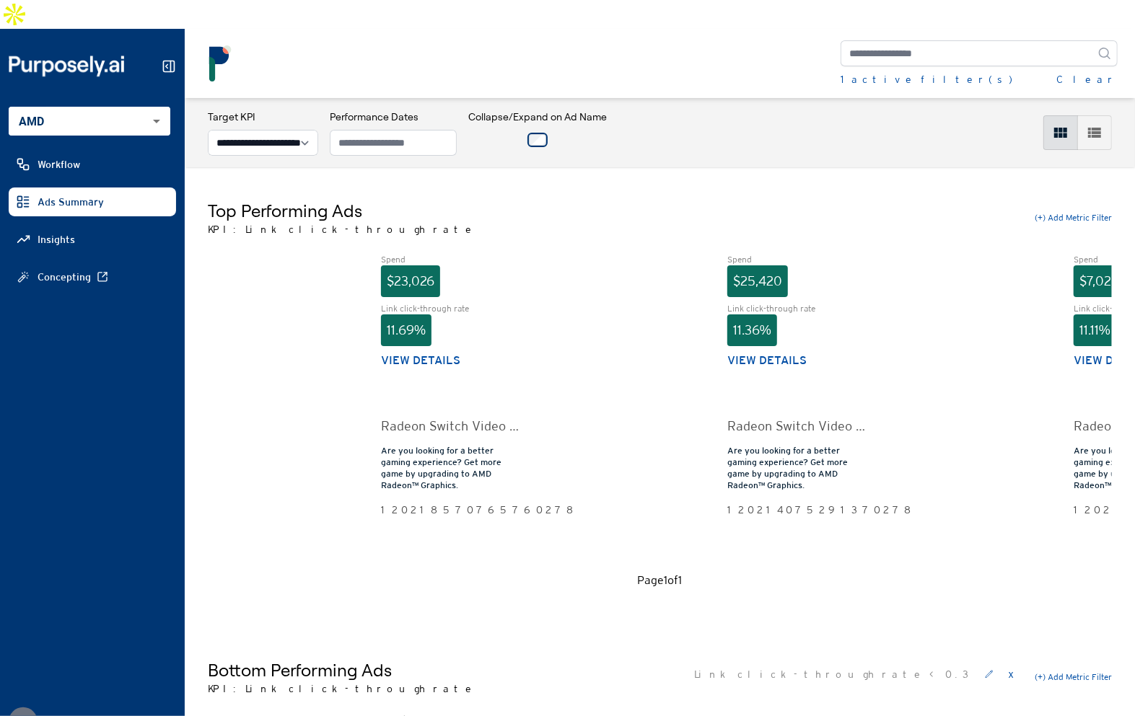
click at [485, 416] on div "Radeon Switch Video - 48 Sec" at bounding box center [450, 426] width 138 height 20
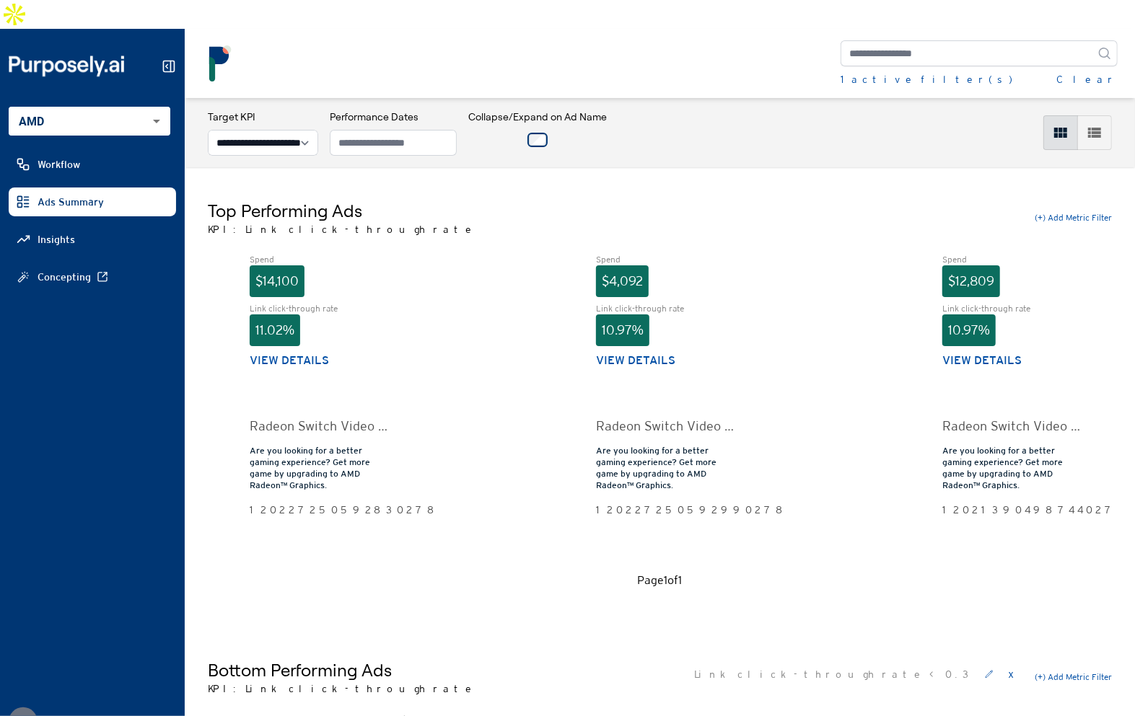
scroll to position [0, 0]
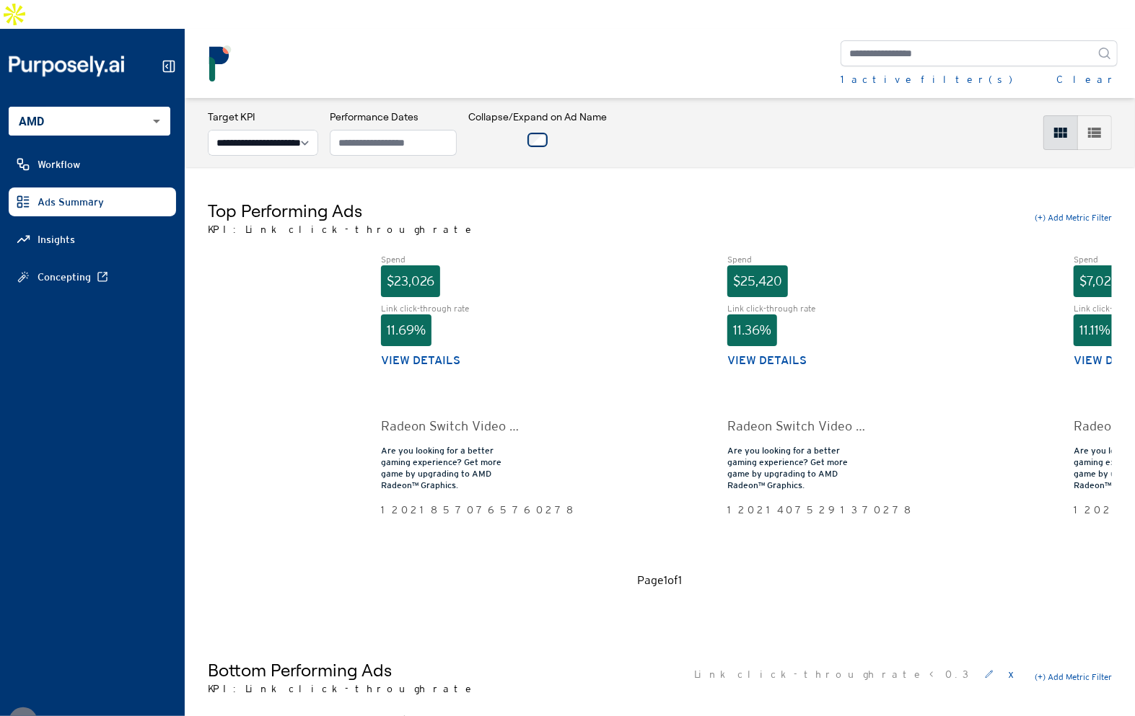
click at [768, 201] on div "Top Performing Ads KPI: Link click-through rate (+) Add Metric Filter" at bounding box center [660, 218] width 904 height 38
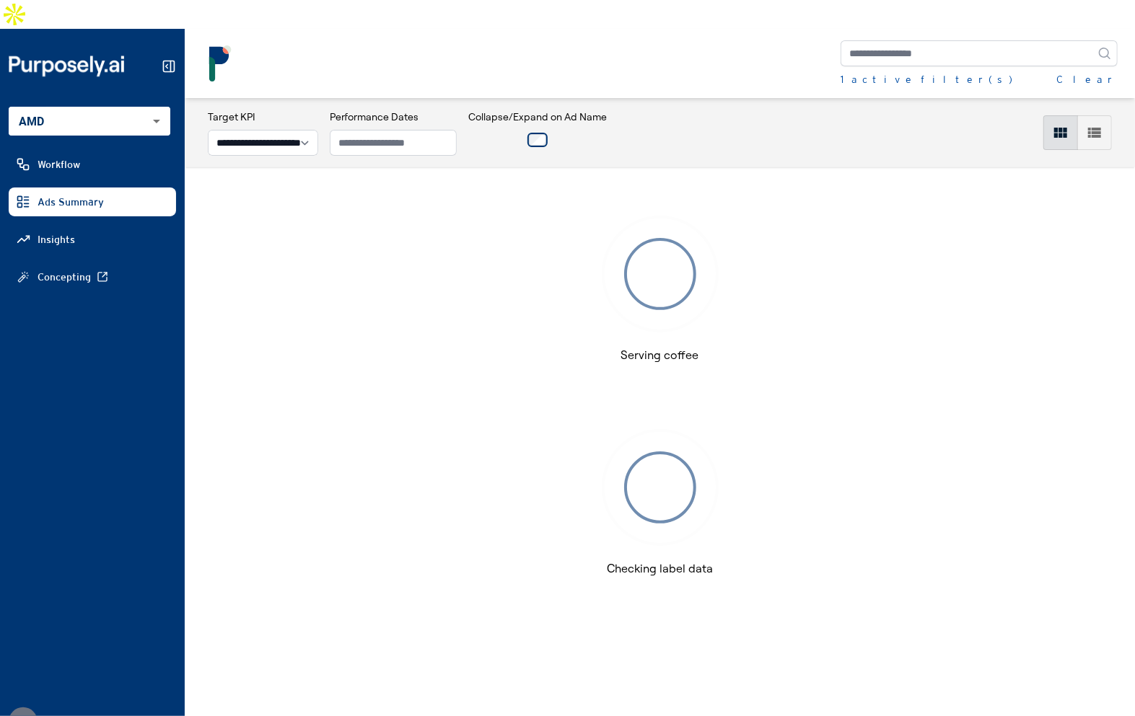
click at [56, 232] on span "Insights" at bounding box center [57, 239] width 38 height 14
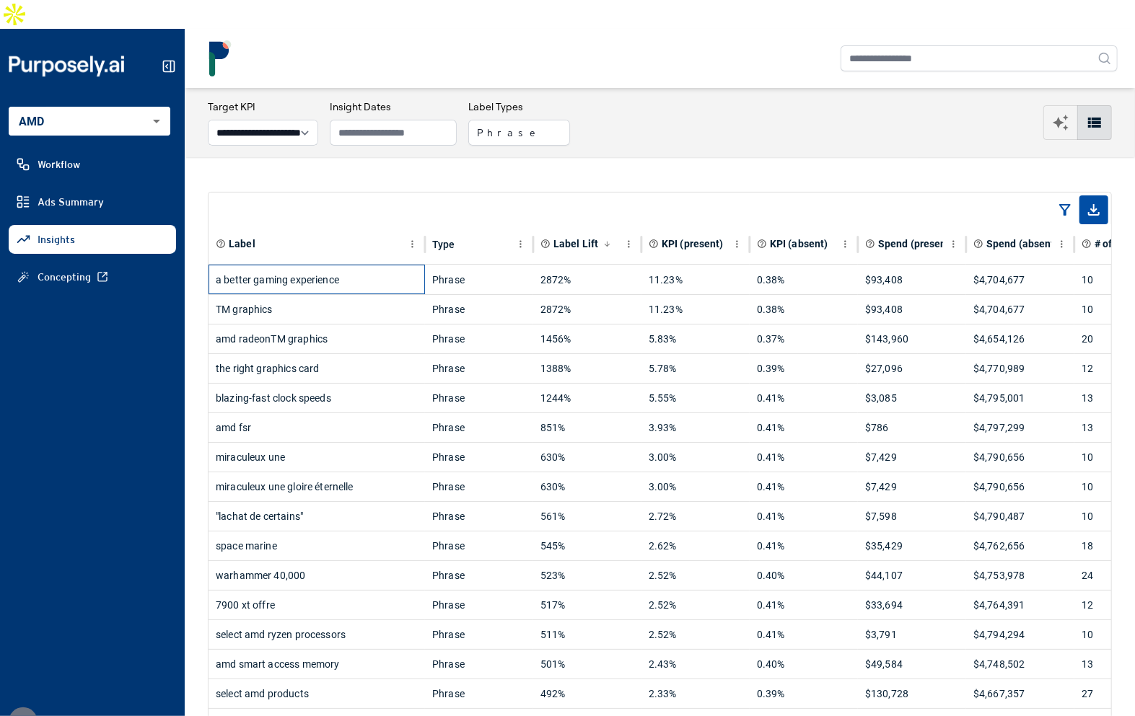
click at [389, 265] on div "a better gaming experience" at bounding box center [317, 279] width 202 height 29
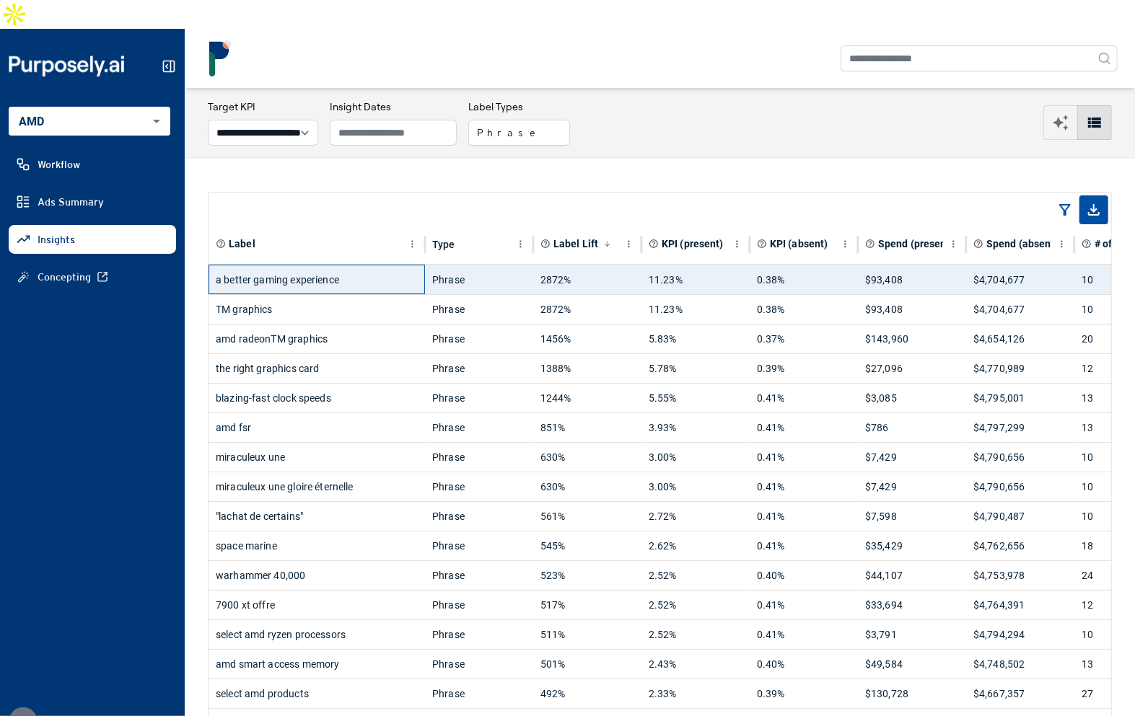
click at [389, 265] on div "a better gaming experience" at bounding box center [317, 279] width 202 height 29
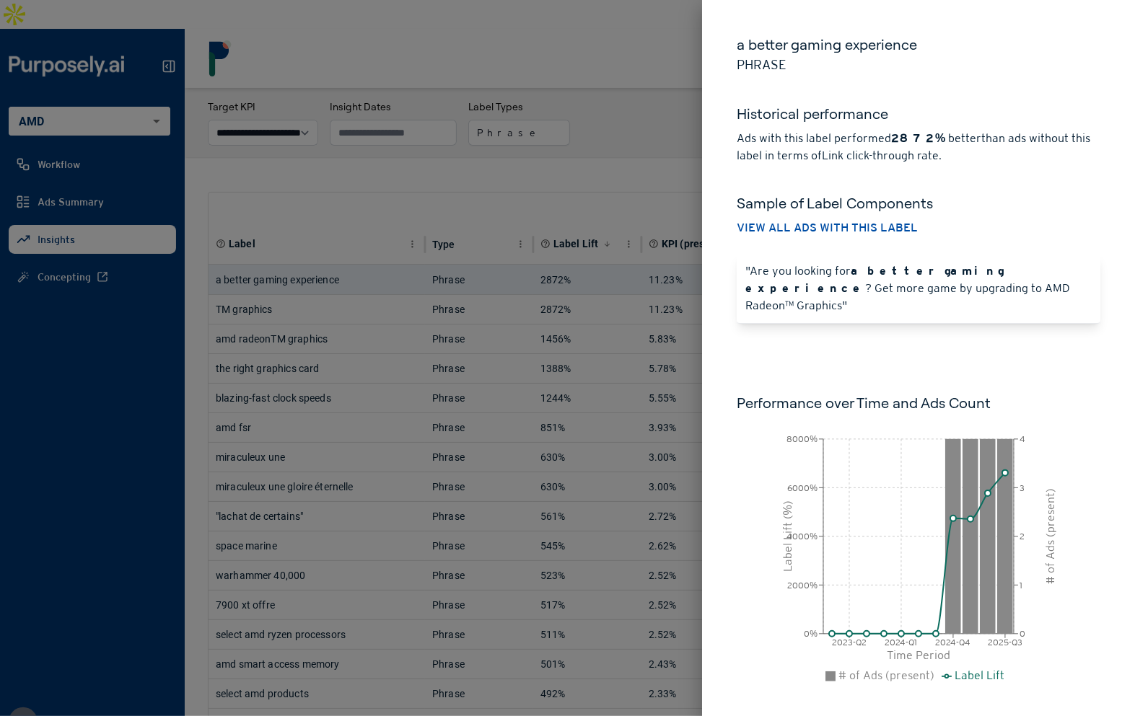
click at [846, 345] on div "a better gaming experience Phrase Historical performance Ads with this label pe…" at bounding box center [918, 374] width 433 height 748
drag, startPoint x: 730, startPoint y: 28, endPoint x: 646, endPoint y: 68, distance: 93.2
click at [730, 28] on div "a better gaming experience Phrase Historical performance Ads with this label pe…" at bounding box center [918, 374] width 433 height 748
click at [646, 69] on div at bounding box center [567, 358] width 1135 height 716
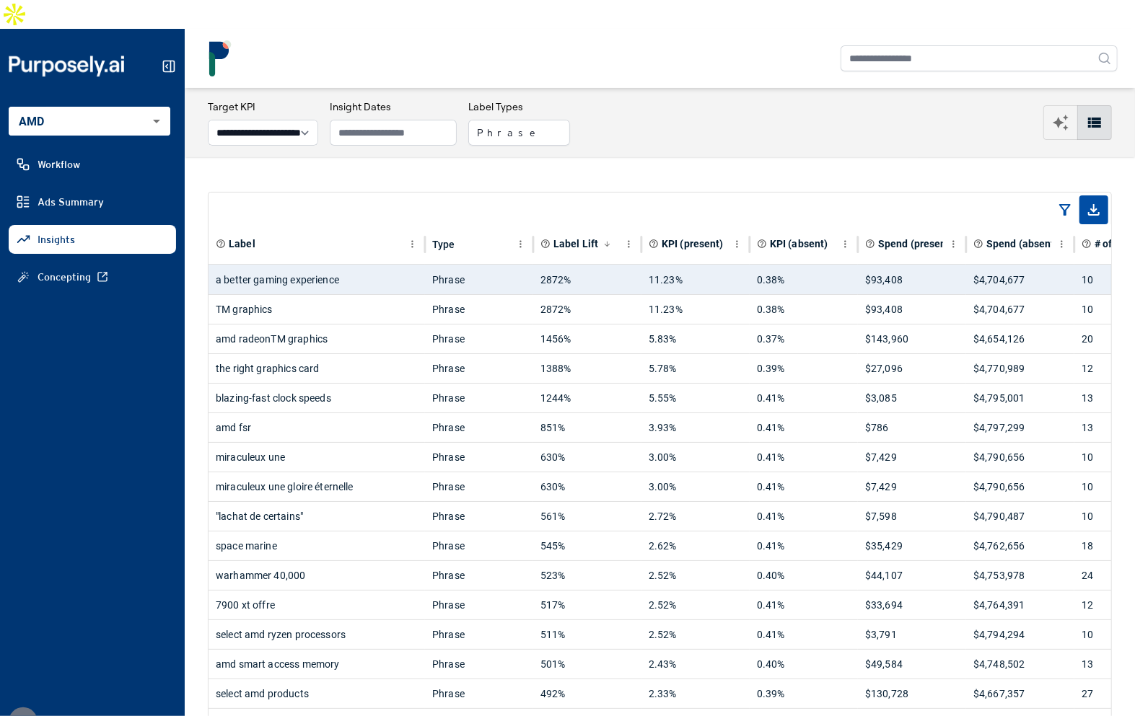
click at [928, 100] on div "**********" at bounding box center [660, 123] width 904 height 46
click at [979, 100] on div "**********" at bounding box center [660, 123] width 904 height 46
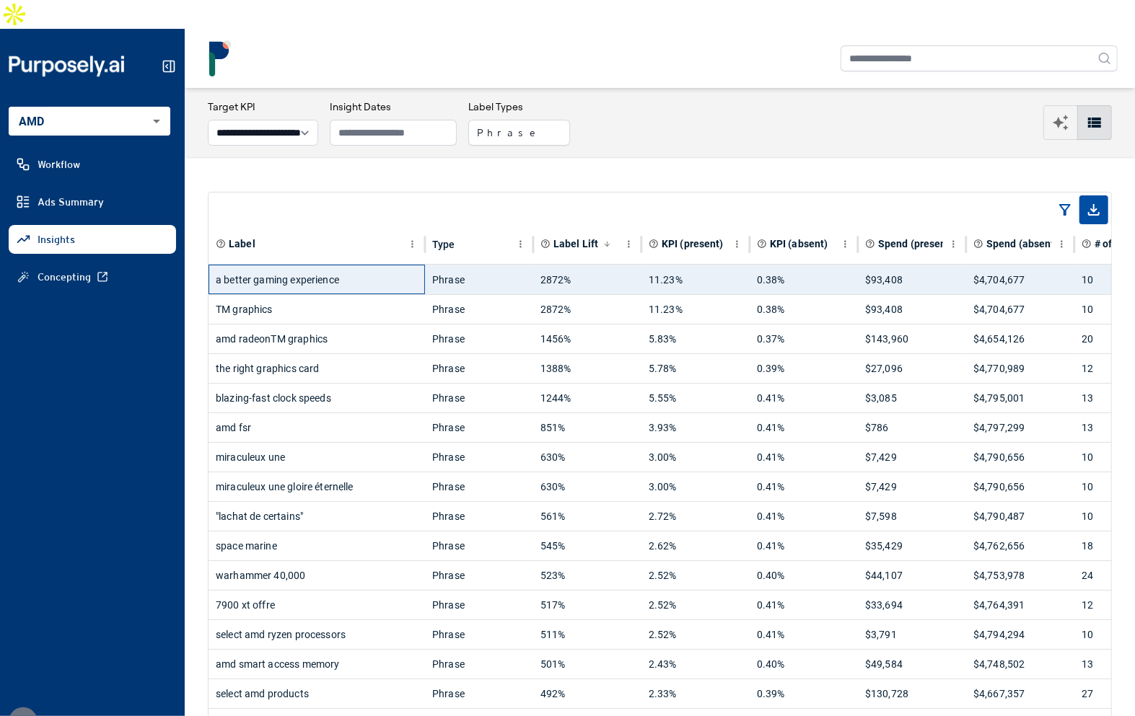
click at [323, 265] on div "a better gaming experience" at bounding box center [317, 279] width 202 height 29
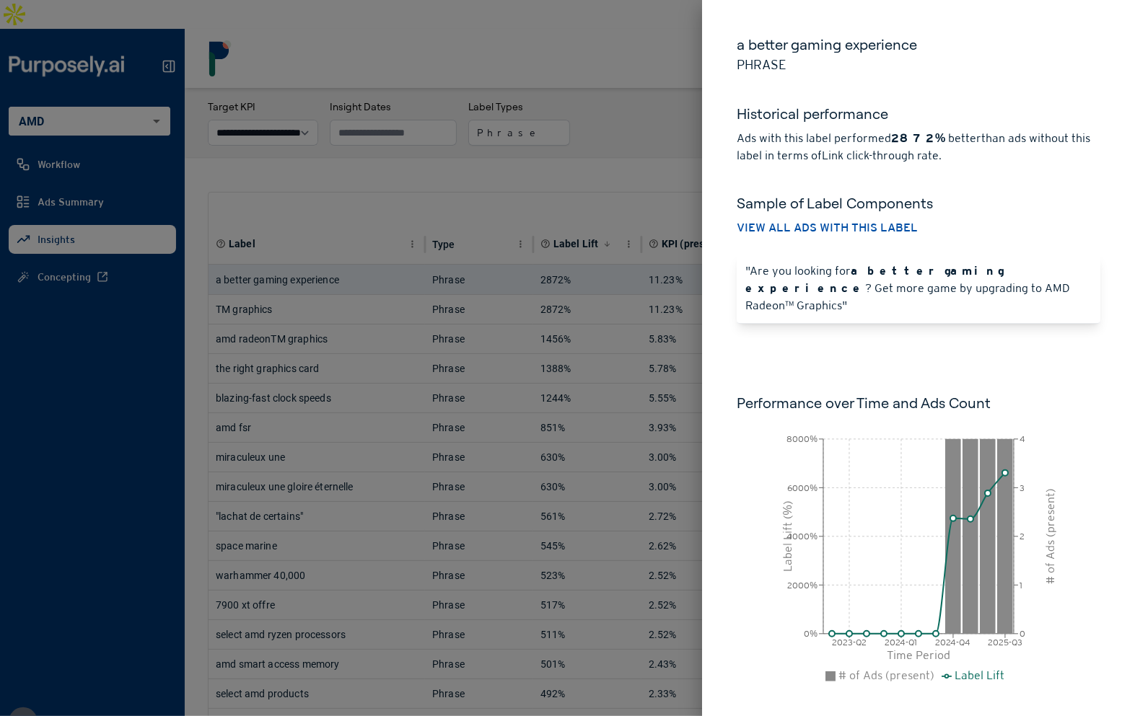
click at [594, 128] on div at bounding box center [567, 358] width 1135 height 716
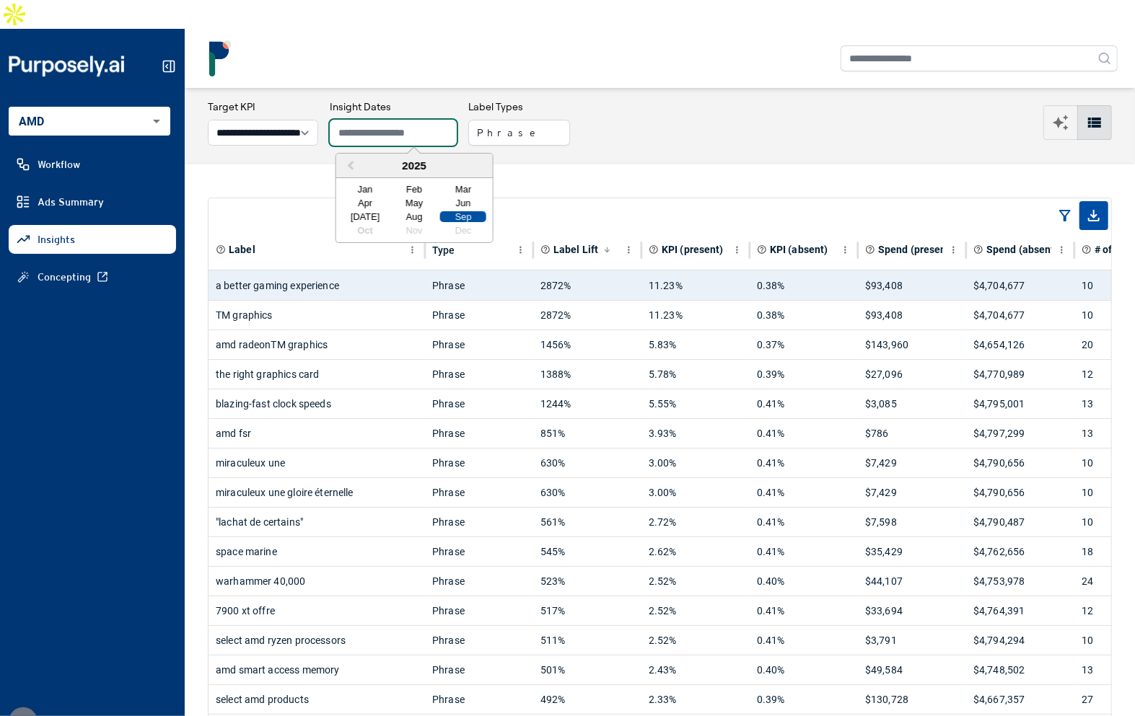
click at [395, 120] on input "text" at bounding box center [393, 133] width 127 height 26
click at [374, 184] on div "Jan" at bounding box center [365, 189] width 46 height 11
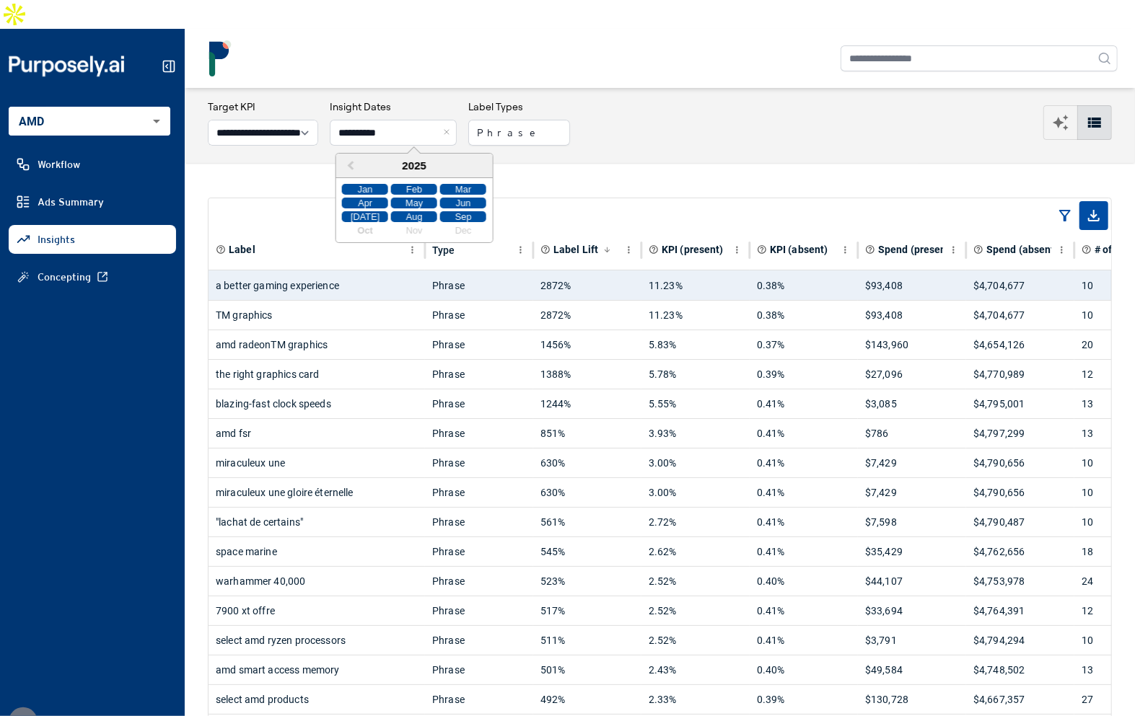
click at [464, 211] on div "Sep" at bounding box center [463, 216] width 46 height 11
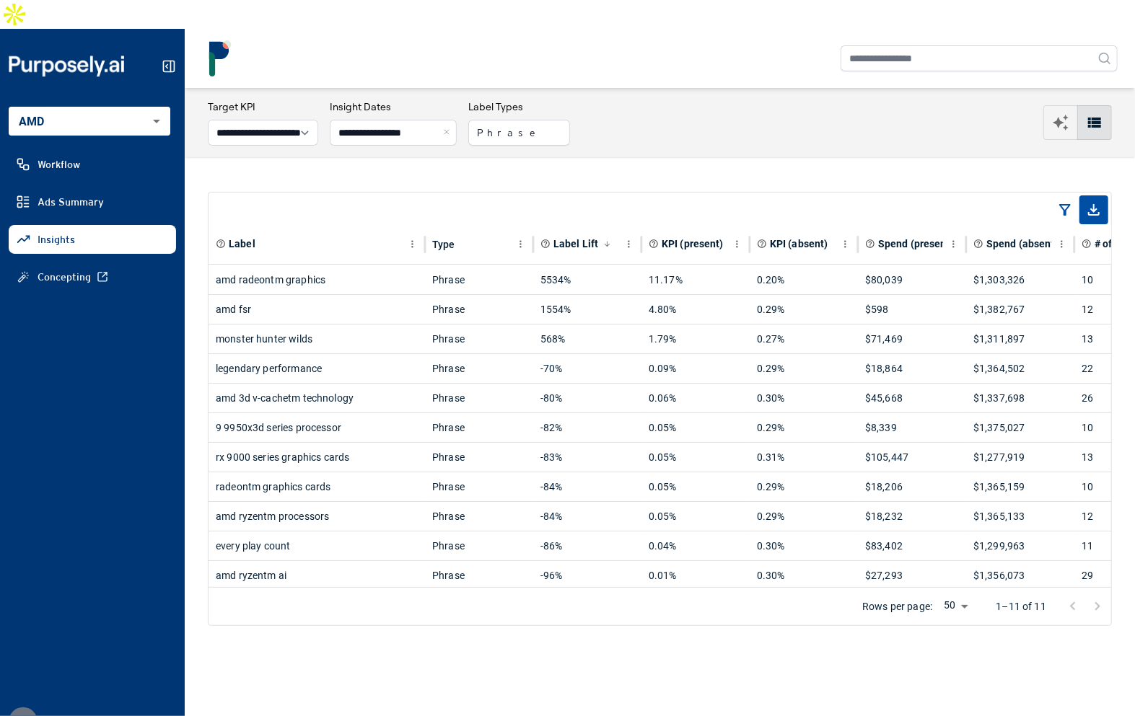
click at [297, 157] on div "Label Type Label Lift KPI (present) KPI (absent) Spend (present) Spend (absent)…" at bounding box center [660, 408] width 950 height 503
click at [192, 204] on div "Label Type Label Lift KPI (present) KPI (absent) Spend (present) Spend (absent)…" at bounding box center [660, 408] width 950 height 503
click at [338, 157] on div "Label Type Label Lift KPI (present) KPI (absent) Spend (present) Spend (absent)…" at bounding box center [660, 408] width 950 height 503
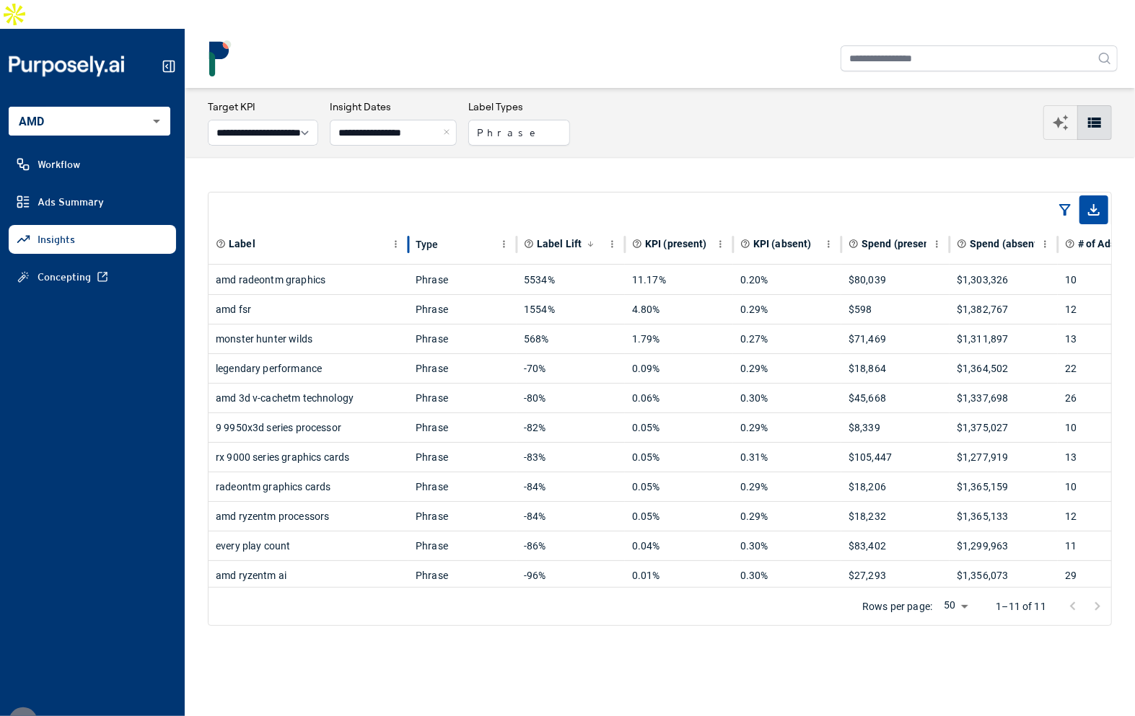
drag, startPoint x: 426, startPoint y: 213, endPoint x: 407, endPoint y: 213, distance: 18.8
click at [407, 224] on div at bounding box center [408, 244] width 7 height 40
click at [745, 100] on div "**********" at bounding box center [660, 123] width 904 height 46
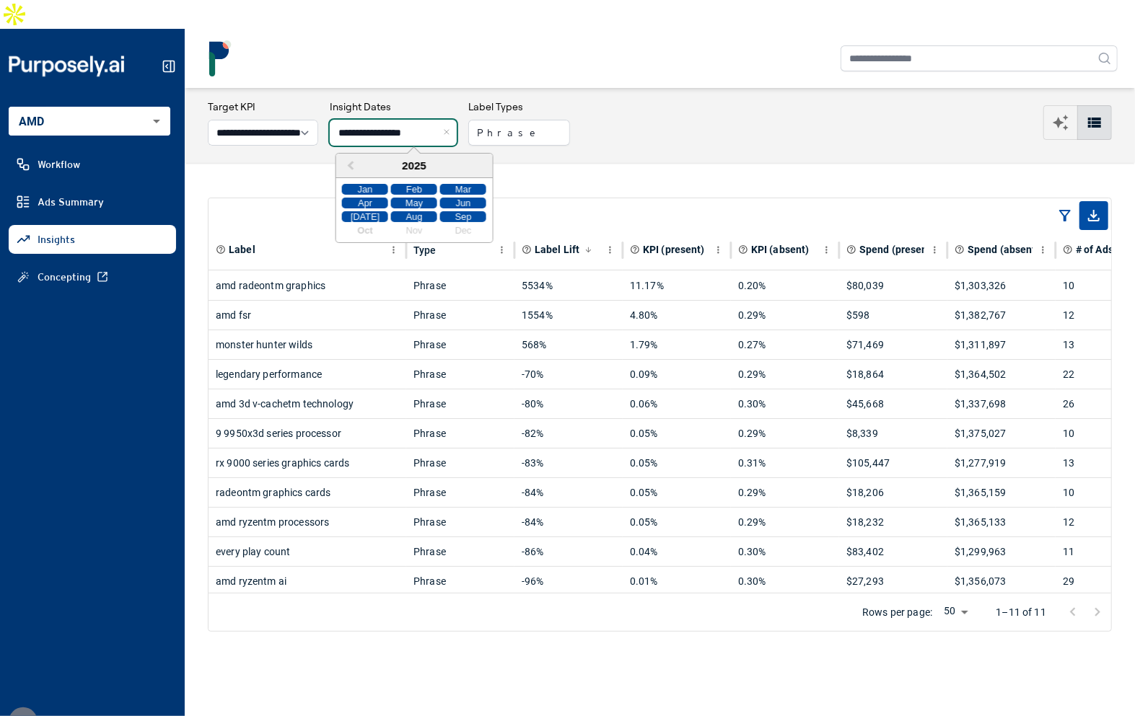
click at [424, 120] on input "**********" at bounding box center [393, 133] width 127 height 26
click at [456, 211] on div "Sep" at bounding box center [463, 216] width 46 height 11
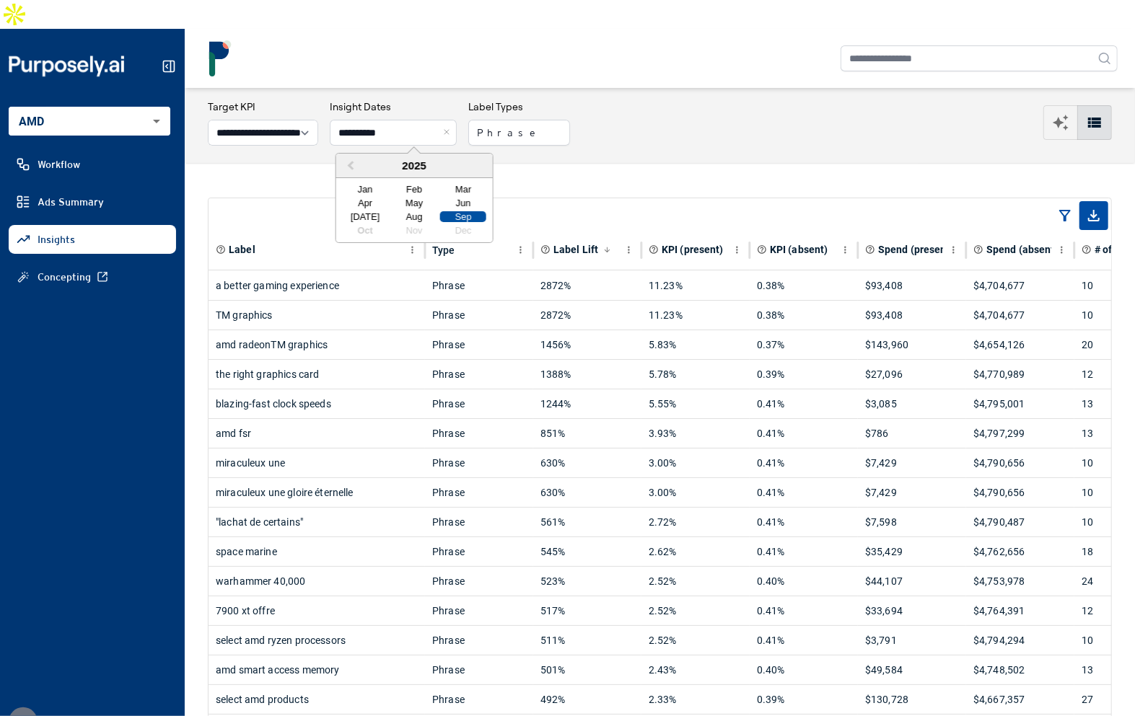
click at [456, 211] on div "Sep" at bounding box center [463, 216] width 46 height 11
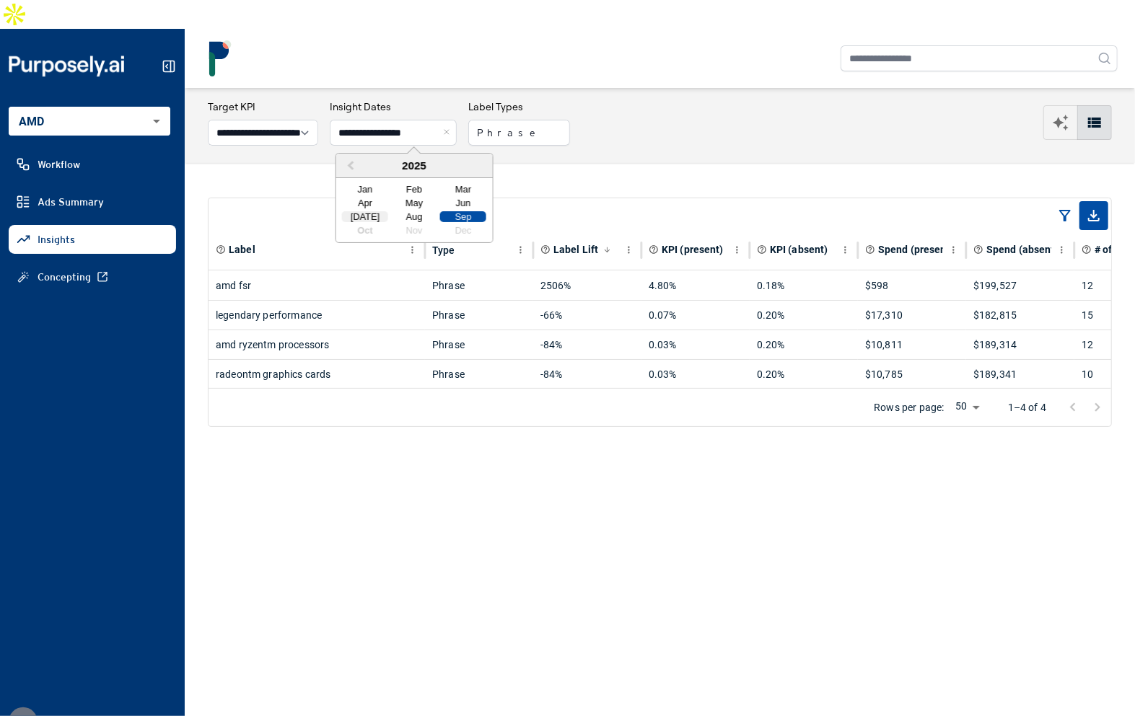
click at [371, 211] on div "[DATE]" at bounding box center [365, 216] width 46 height 11
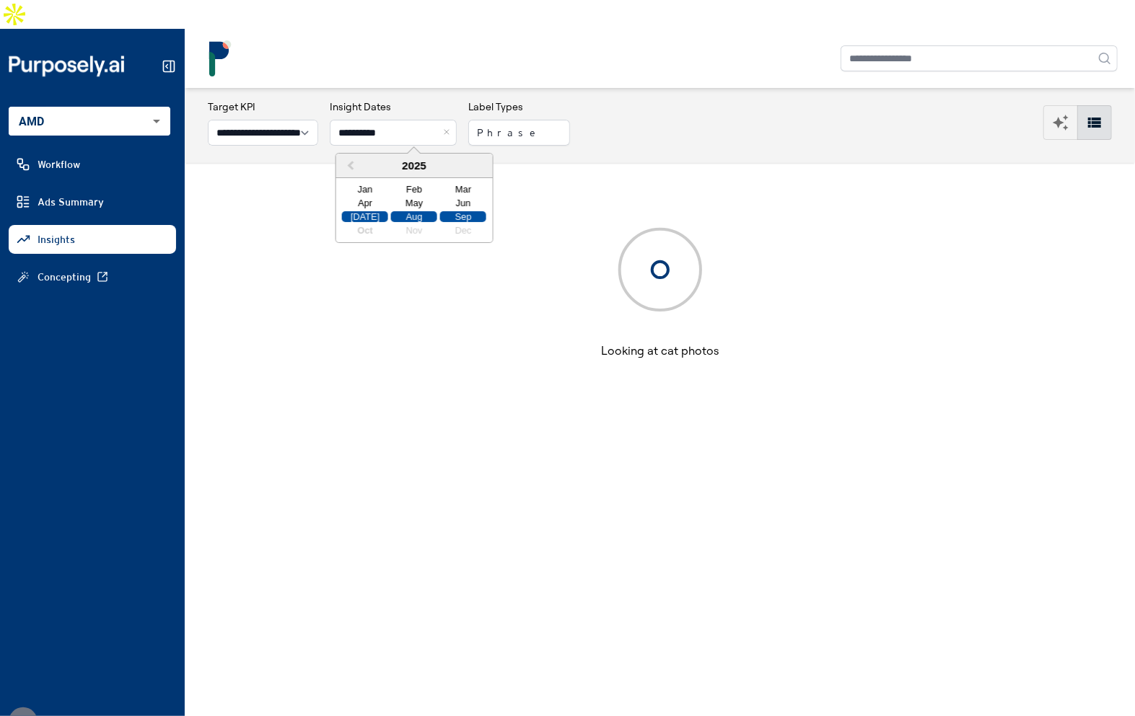
click at [448, 211] on div "Sep" at bounding box center [463, 216] width 46 height 11
type input "**********"
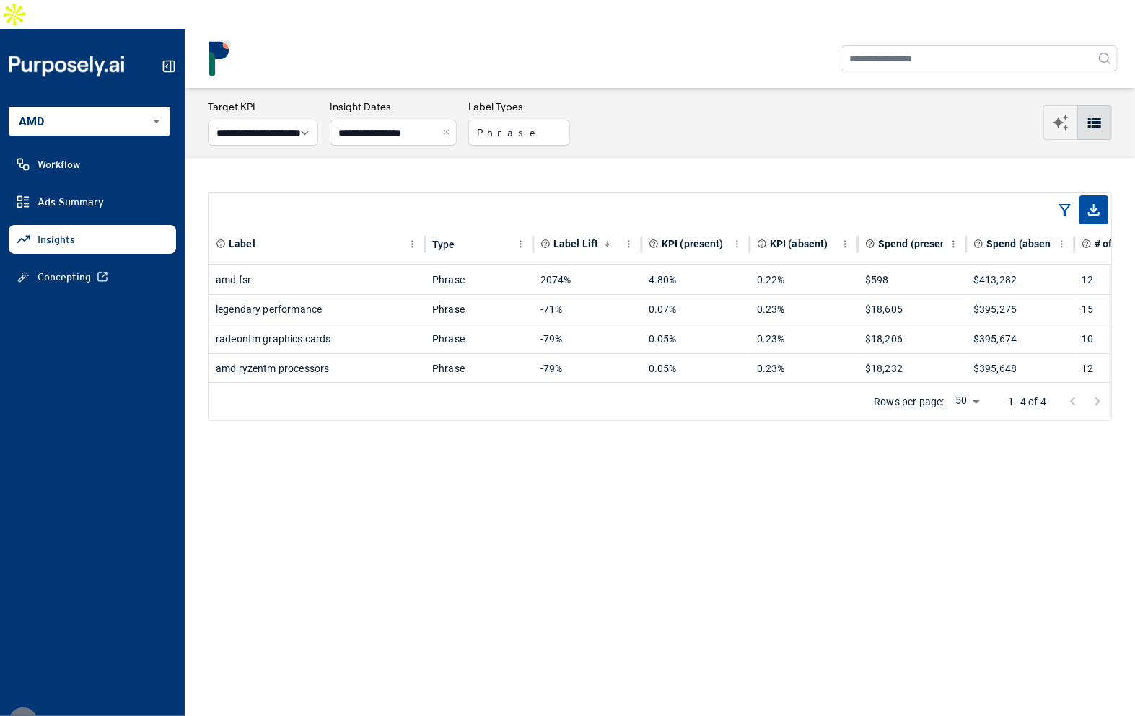
click at [517, 132] on main "**********" at bounding box center [660, 416] width 950 height 657
click at [457, 120] on button "Close" at bounding box center [449, 133] width 16 height 26
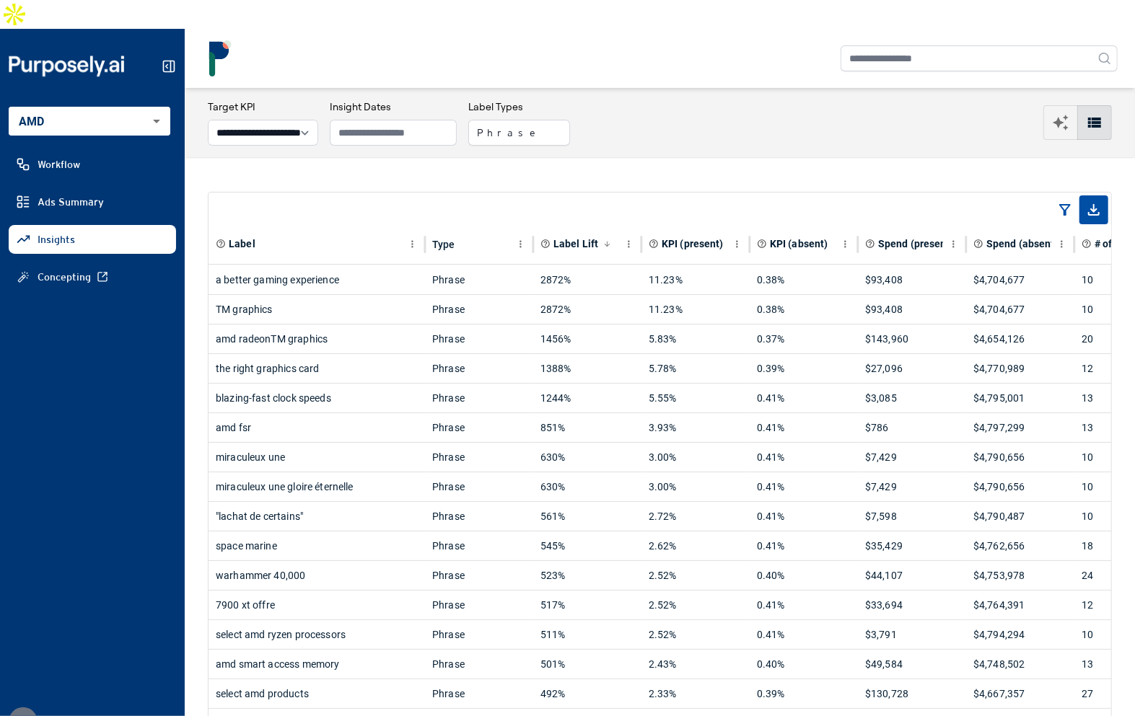
click at [374, 265] on div "a better gaming experience" at bounding box center [317, 279] width 202 height 29
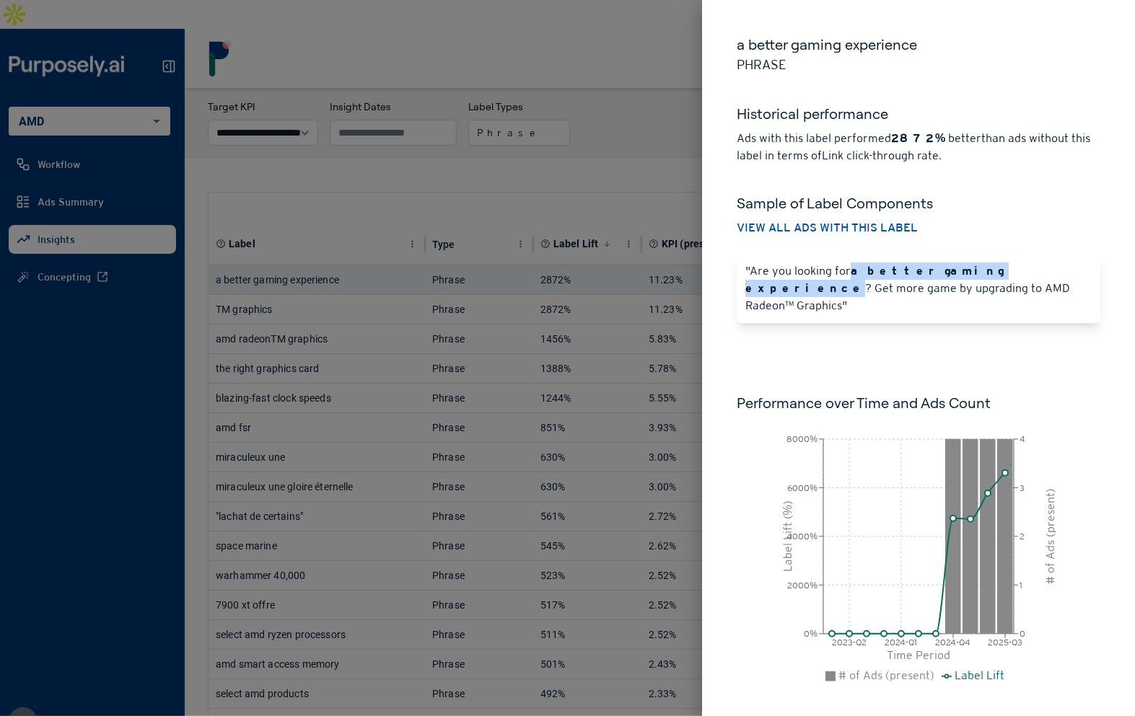
drag, startPoint x: 853, startPoint y: 273, endPoint x: 1000, endPoint y: 275, distance: 147.1
click at [1000, 275] on p ""Are you looking for a better gaming experience ? Get more game by upgrading to…" at bounding box center [918, 289] width 346 height 52
copy strong "a better gaming experience"
click at [997, 172] on div "Sample of Label Components View all ads with this label" at bounding box center [918, 208] width 364 height 89
click at [658, 79] on div at bounding box center [567, 358] width 1135 height 716
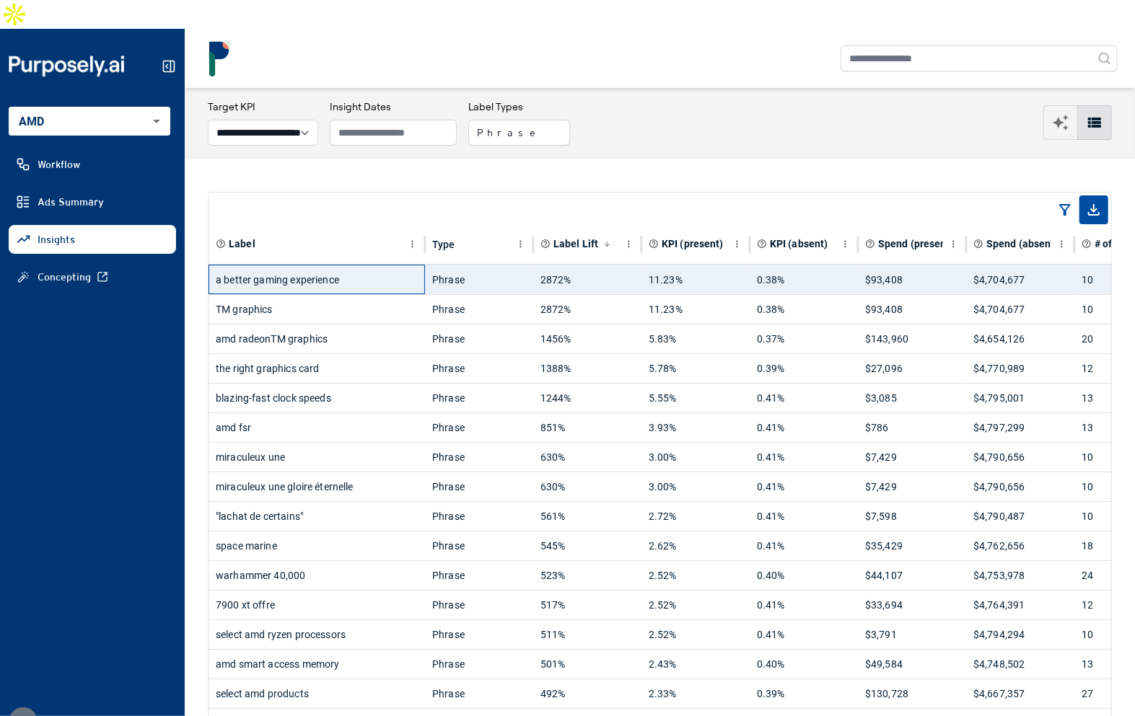
click at [350, 265] on div "a better gaming experience" at bounding box center [317, 279] width 202 height 29
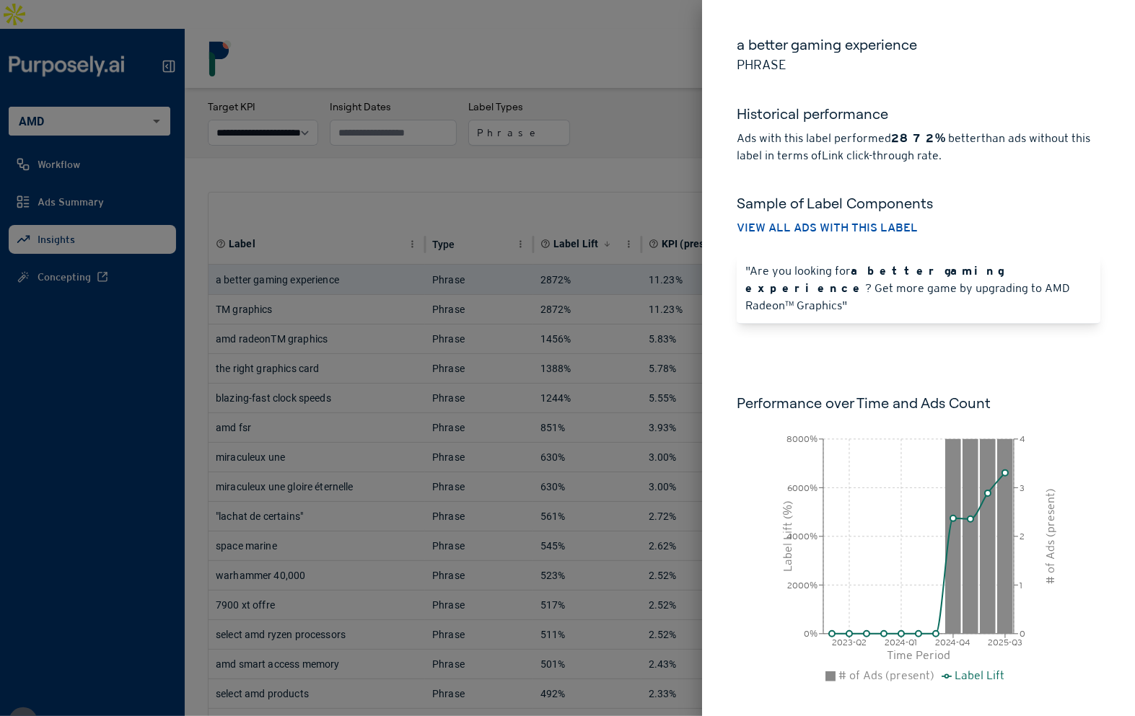
click at [661, 26] on div at bounding box center [567, 358] width 1135 height 716
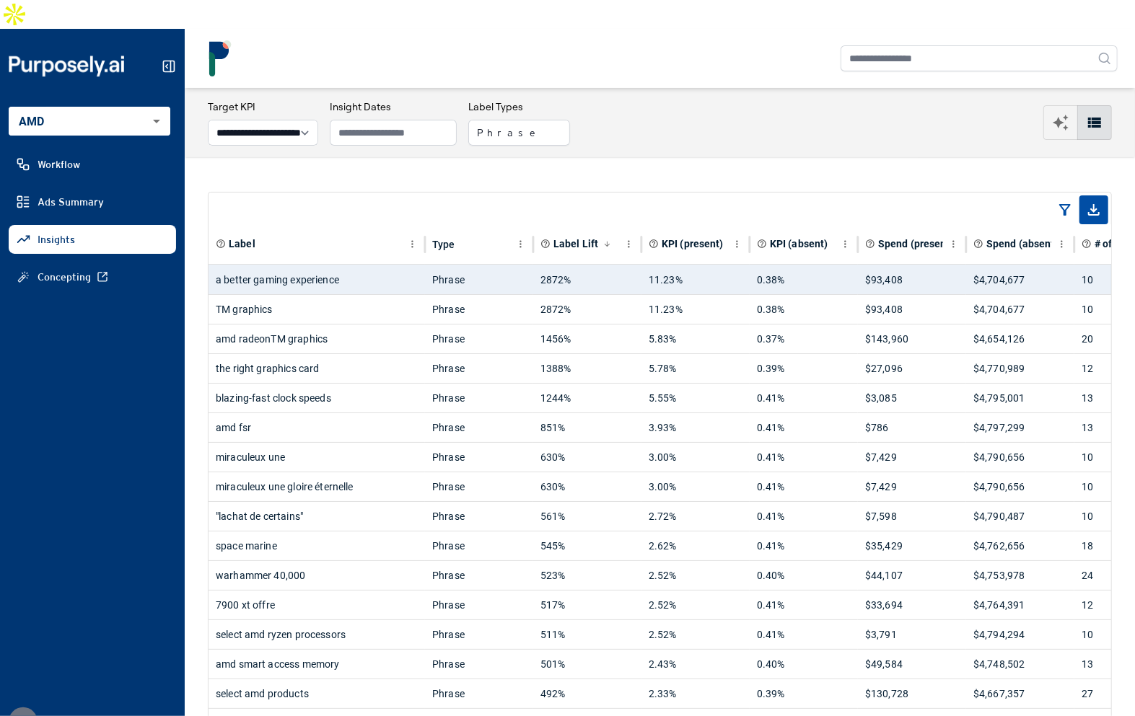
click at [164, 61] on rect at bounding box center [169, 66] width 11 height 11
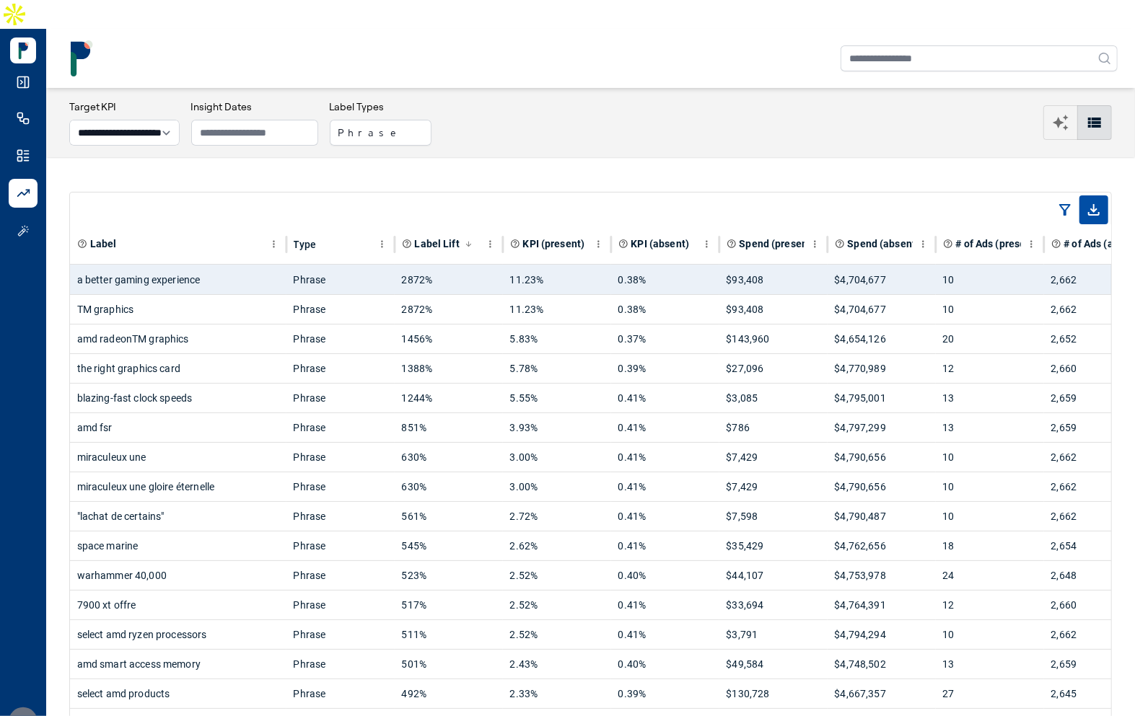
click at [19, 75] on icon at bounding box center [23, 82] width 14 height 14
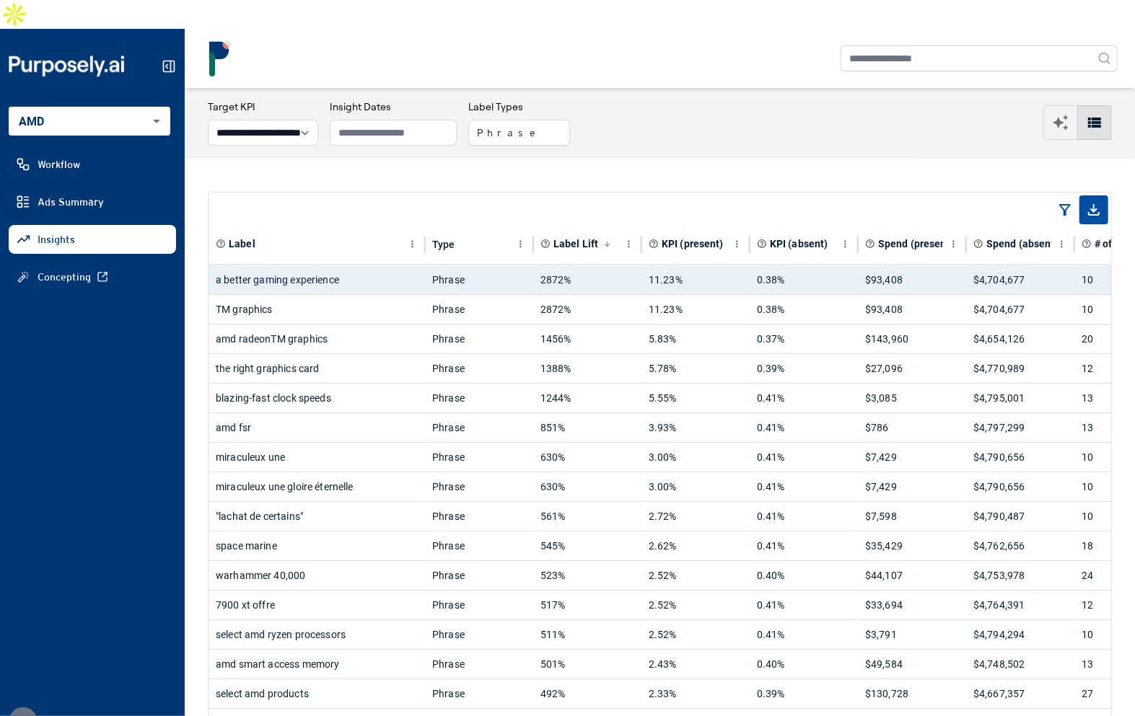
click at [648, 107] on div "**********" at bounding box center [660, 123] width 904 height 46
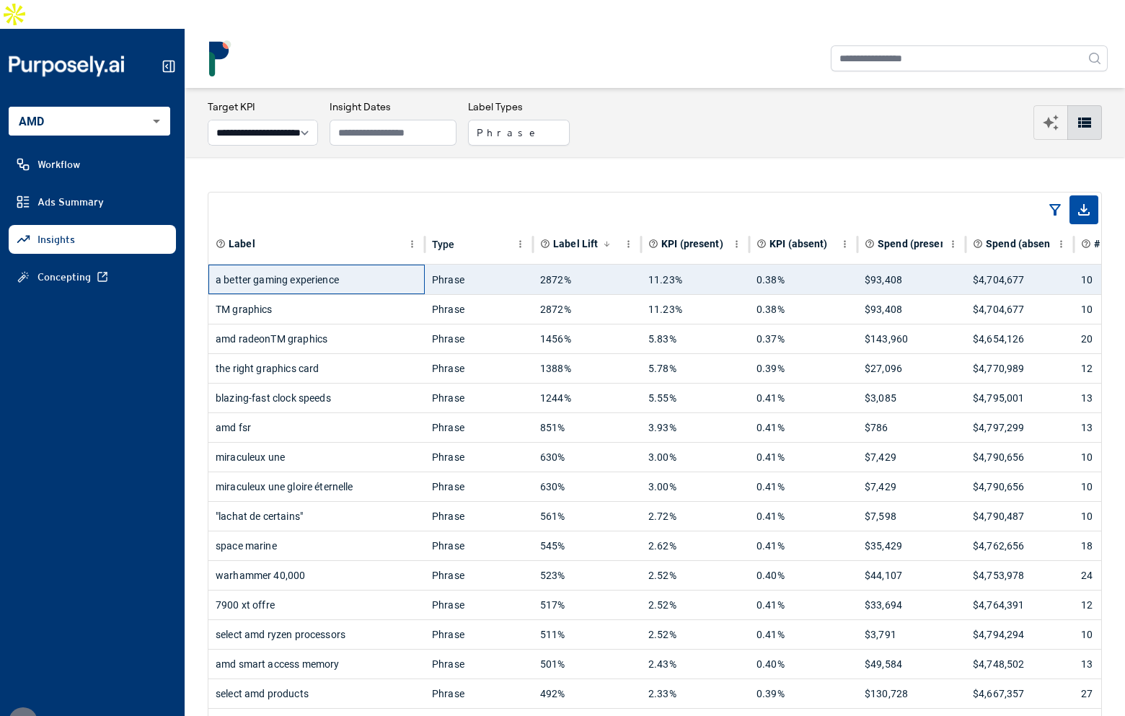
click at [376, 265] on div "a better gaming experience" at bounding box center [317, 279] width 202 height 29
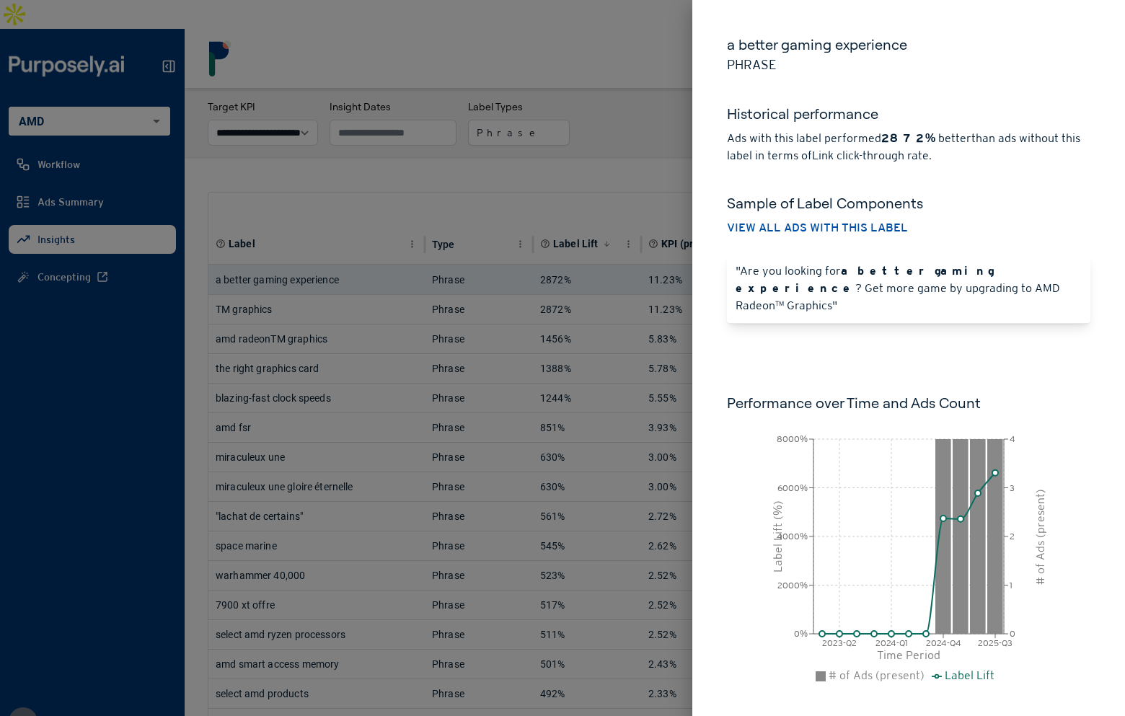
click at [527, 148] on div at bounding box center [562, 358] width 1125 height 716
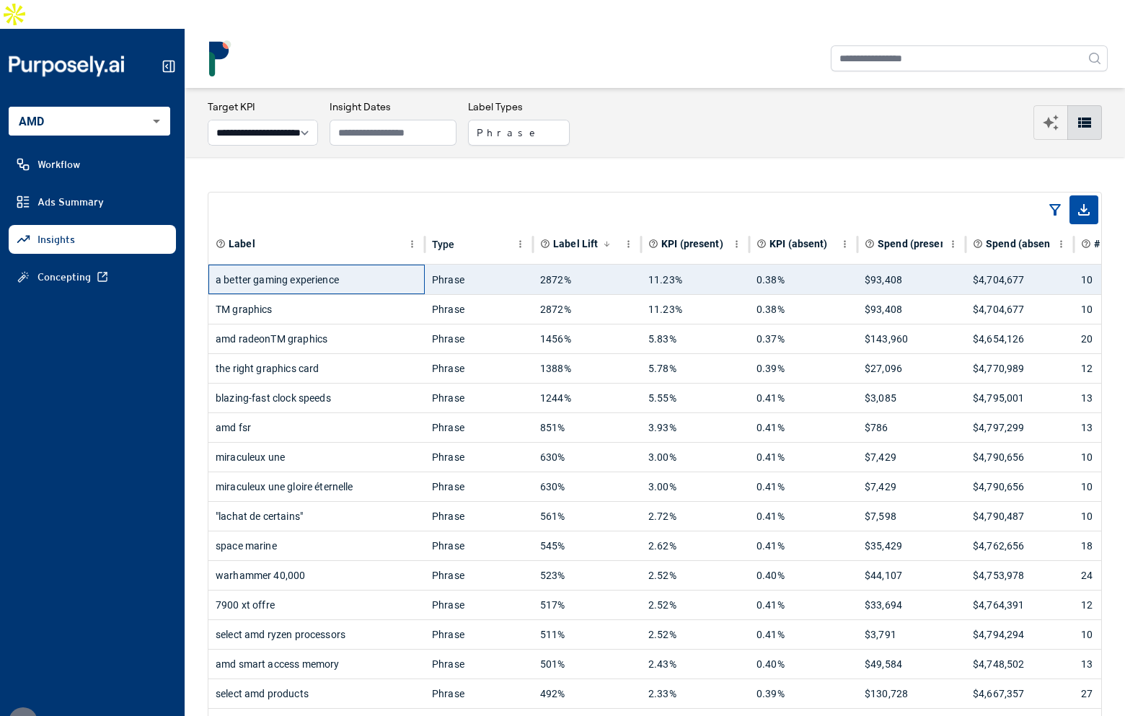
click at [392, 265] on div "a better gaming experience" at bounding box center [317, 279] width 202 height 29
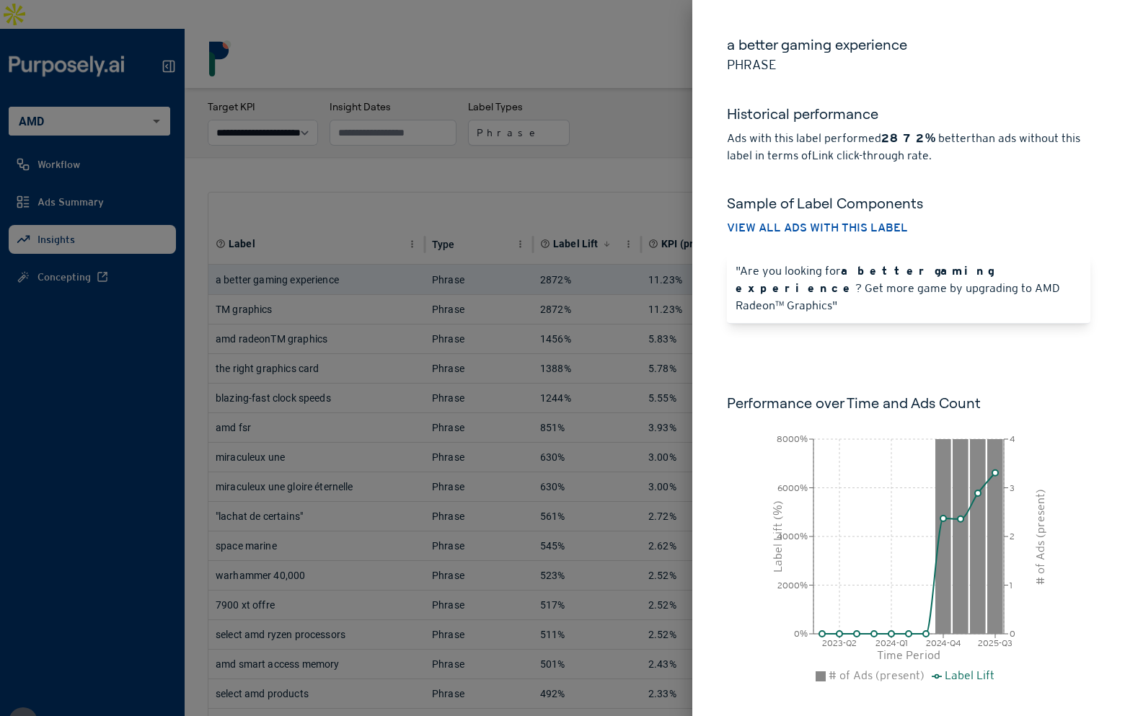
click at [664, 41] on div at bounding box center [562, 358] width 1125 height 716
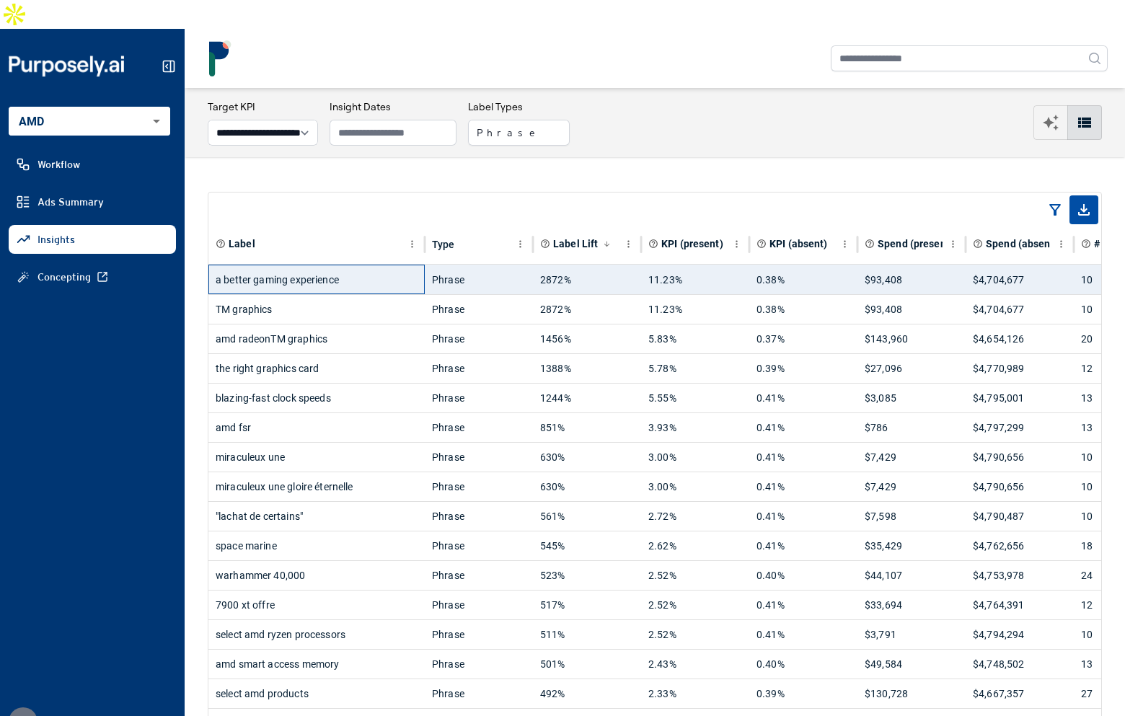
click at [297, 265] on div "a better gaming experience" at bounding box center [317, 279] width 202 height 29
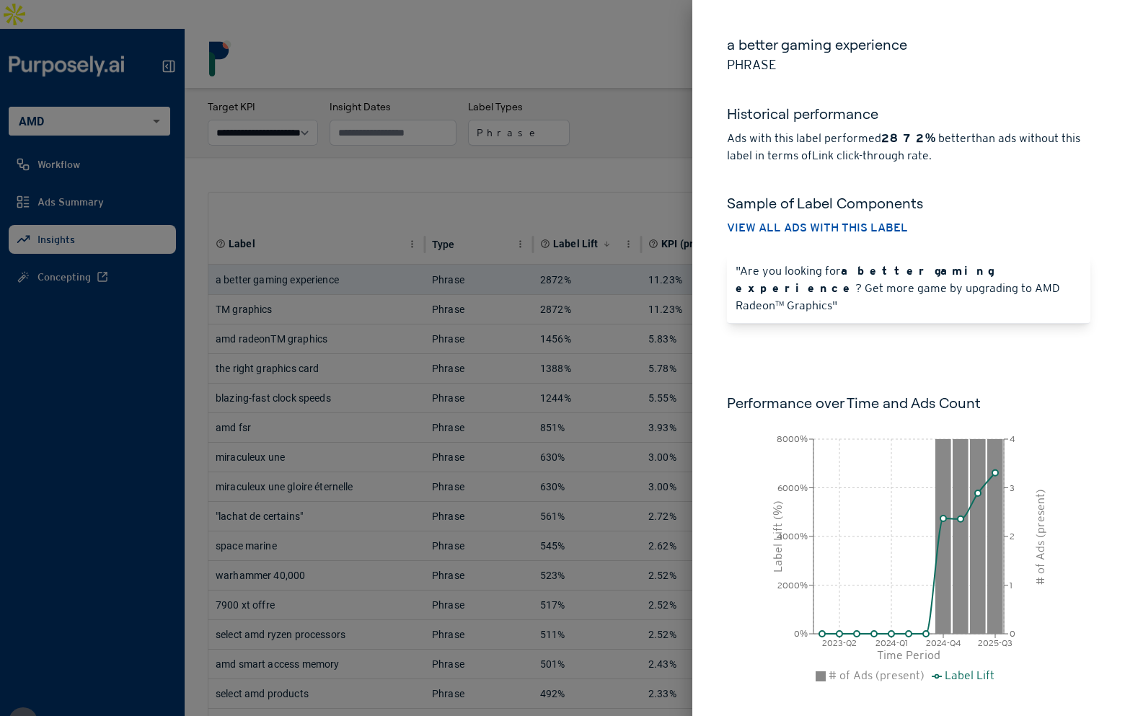
click at [772, 393] on h6 "Performance over Time and Ads Count" at bounding box center [909, 403] width 364 height 20
click at [571, 146] on div at bounding box center [562, 358] width 1125 height 716
